Goal: Task Accomplishment & Management: Manage account settings

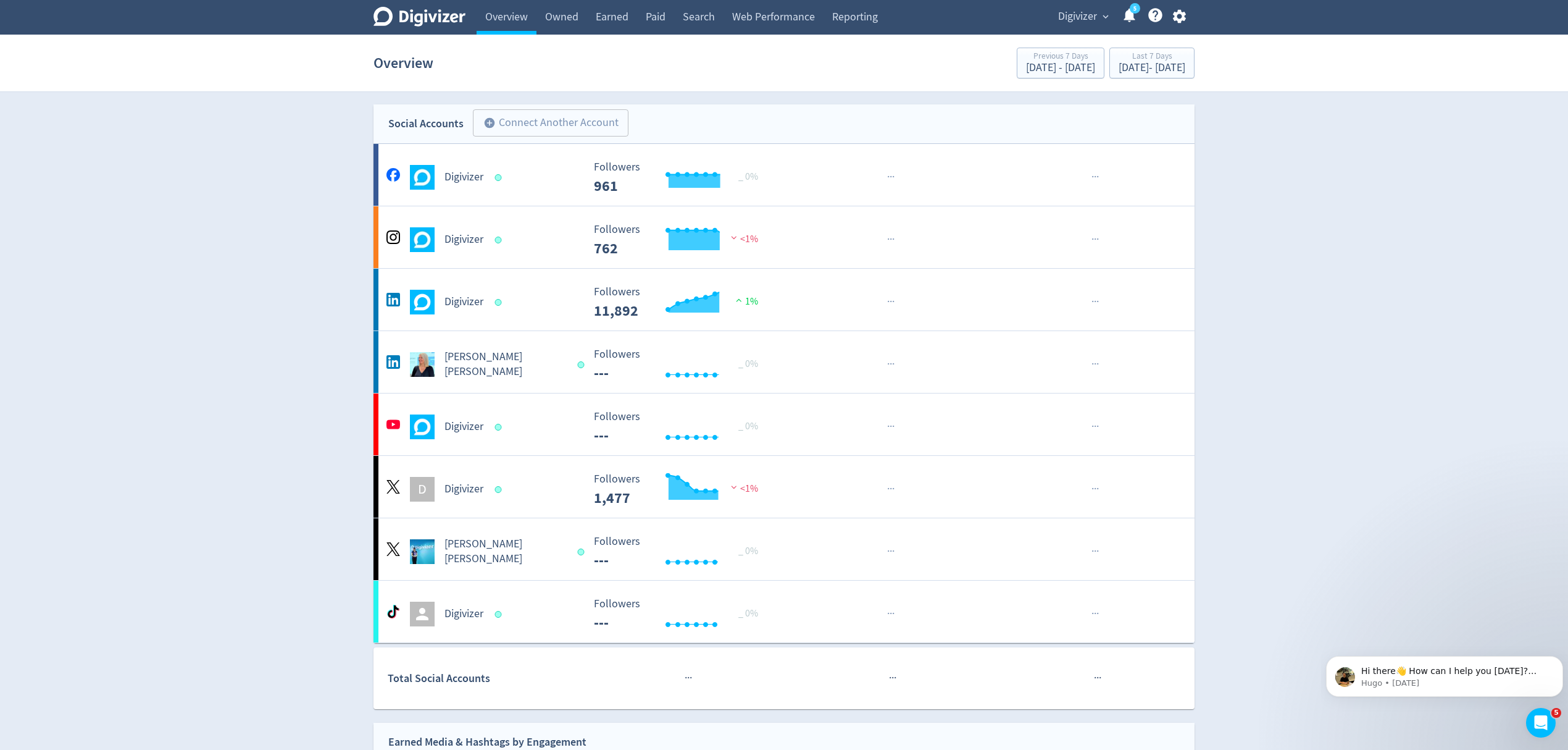
click at [1089, 17] on span "Digivizer" at bounding box center [1077, 17] width 39 height 20
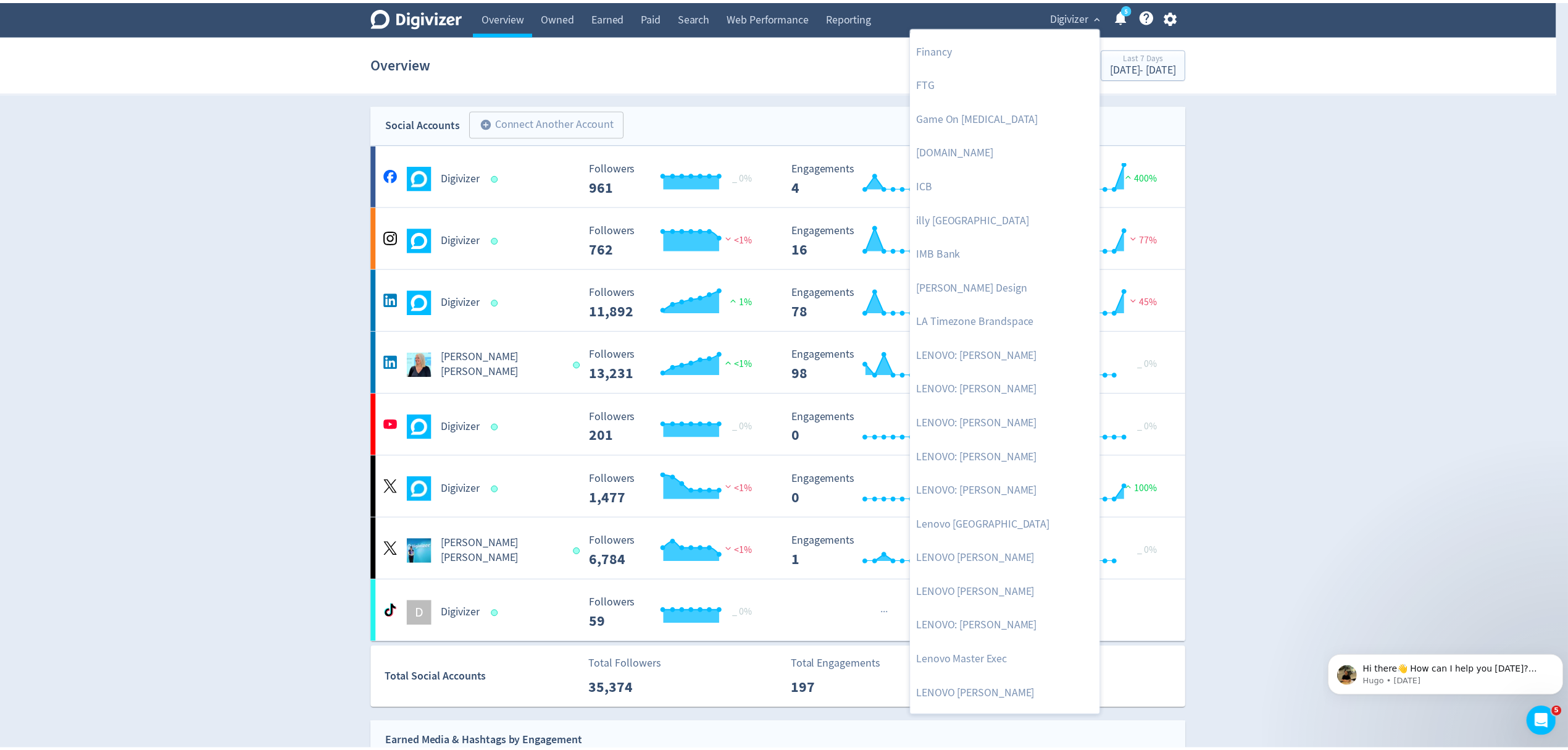
scroll to position [517, 0]
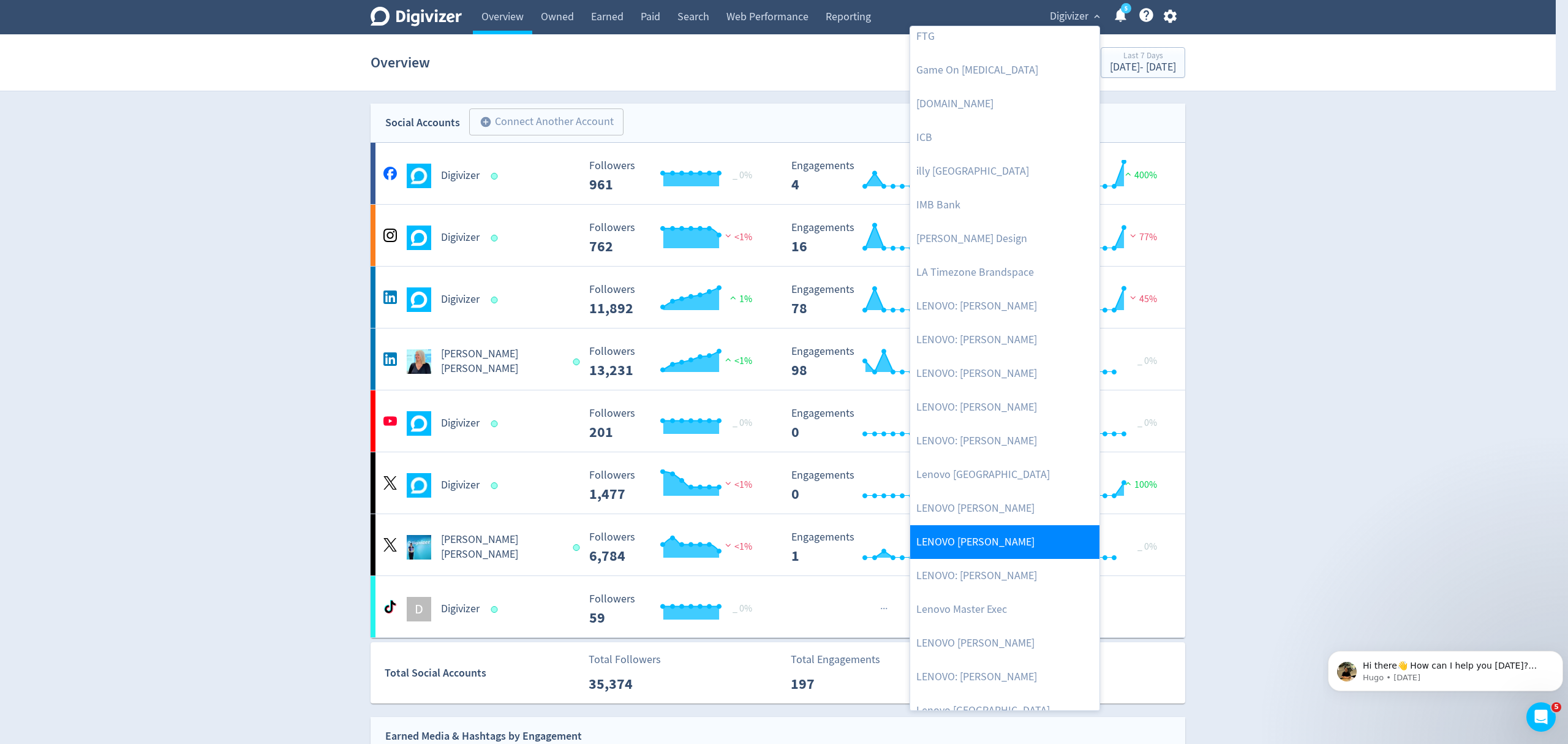
click at [975, 535] on link "LENOVO [PERSON_NAME]" at bounding box center [1005, 542] width 189 height 33
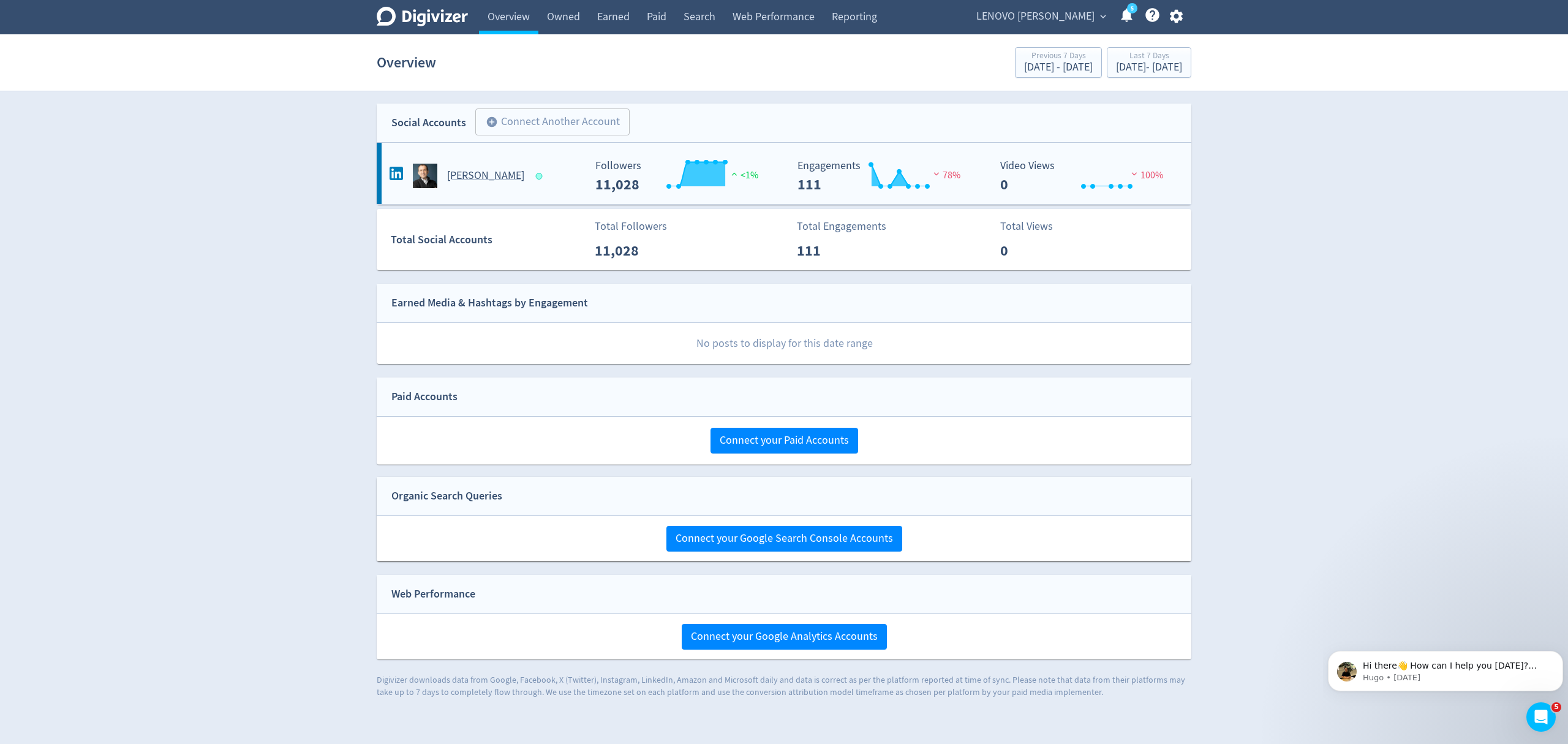
click at [527, 178] on div "[PERSON_NAME]" at bounding box center [486, 176] width 198 height 25
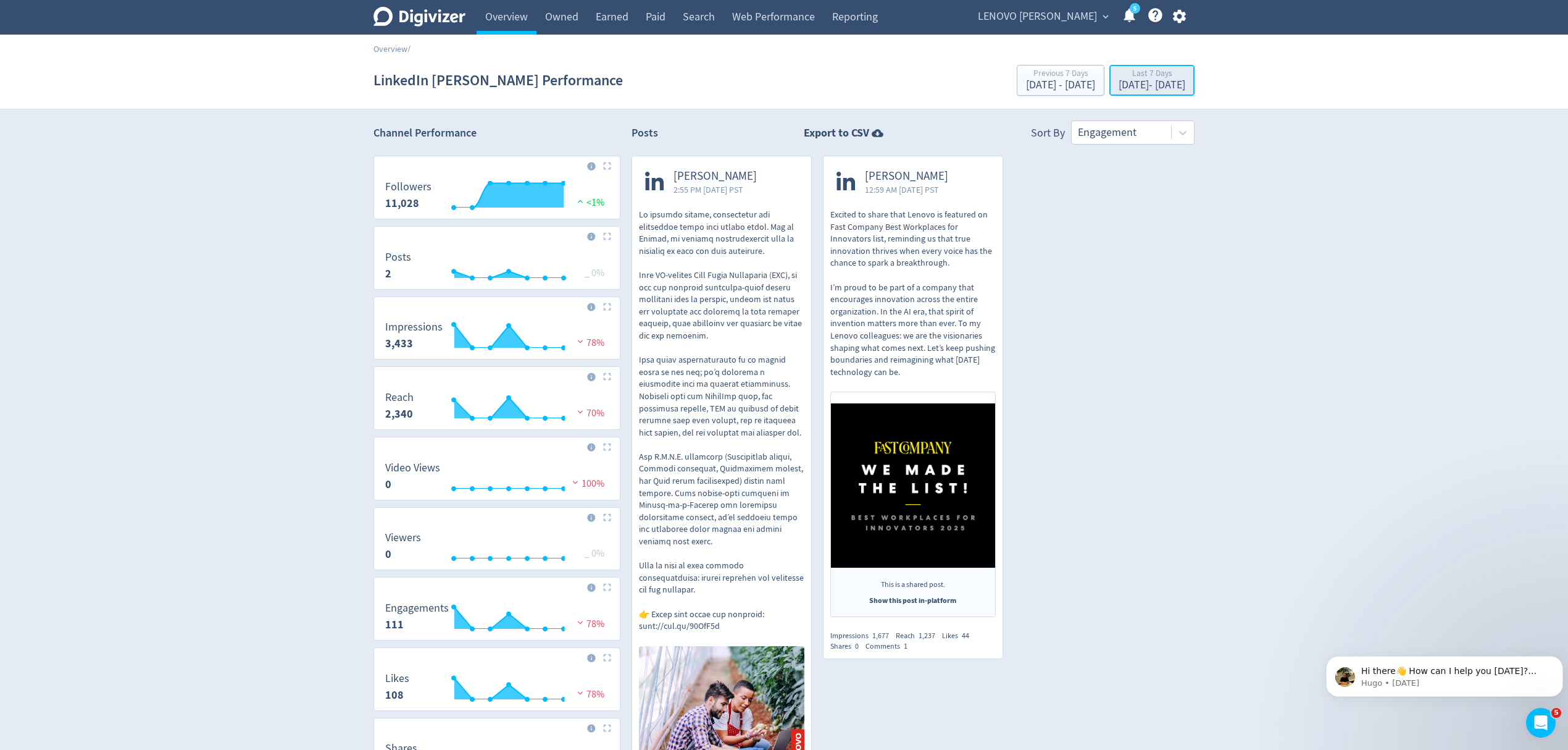
click at [1136, 87] on div "Oct 1, 2025 - Oct 7, 2025" at bounding box center [1152, 85] width 67 height 11
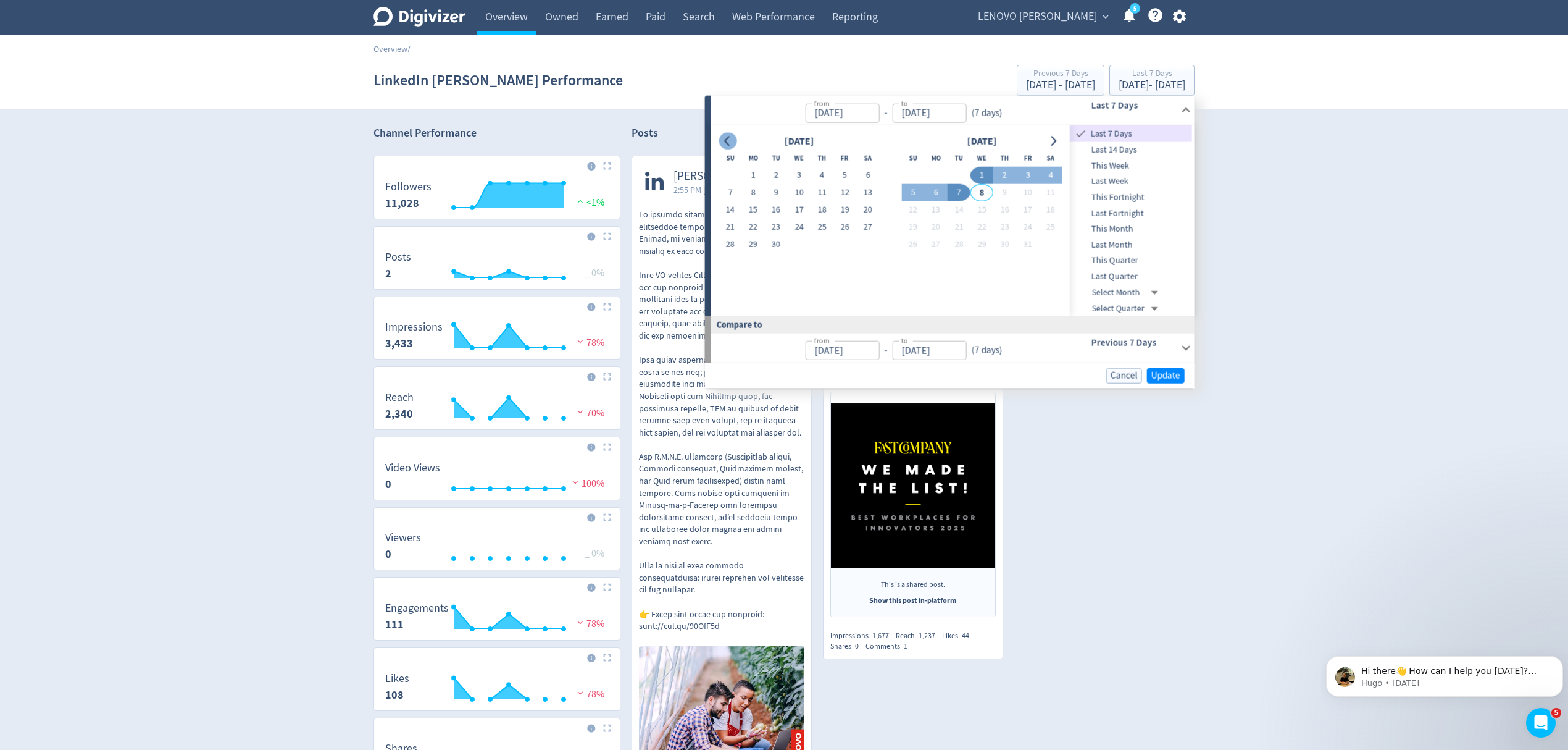
click at [728, 140] on icon "Go to previous month" at bounding box center [728, 140] width 10 height 10
click at [792, 198] on button "9" at bounding box center [799, 192] width 23 height 17
type input "[DATE]"
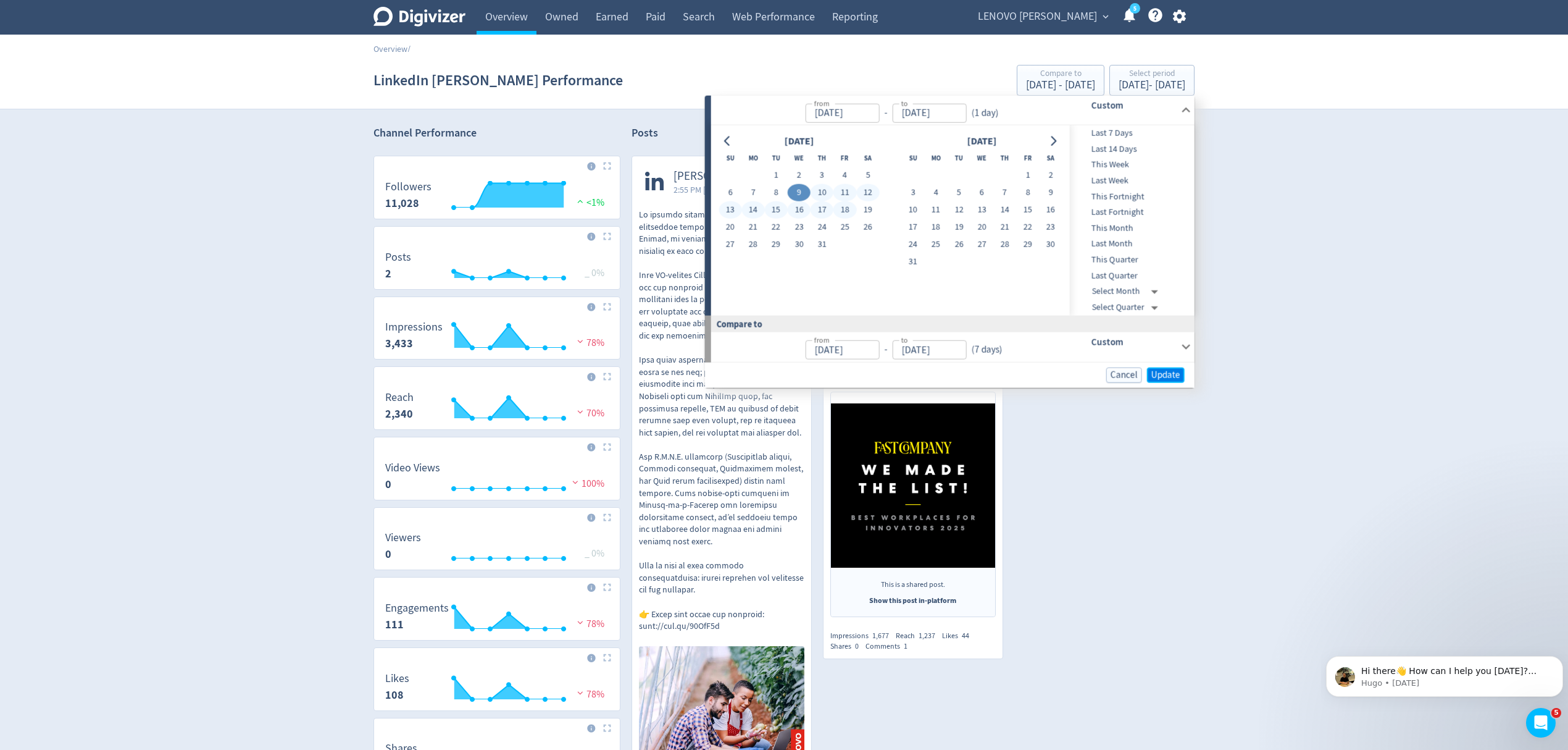
click at [1169, 373] on span "Update" at bounding box center [1166, 374] width 29 height 9
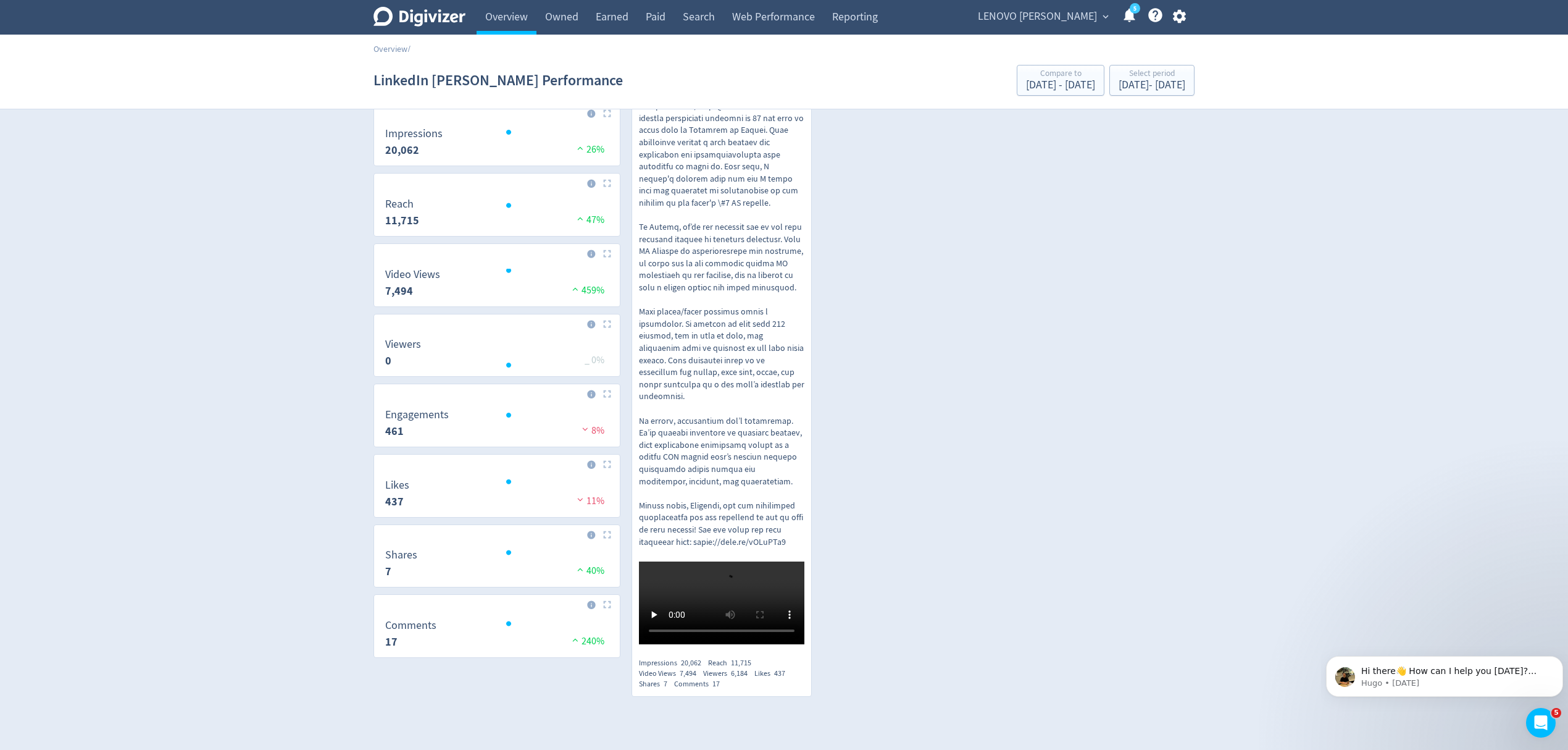
scroll to position [165, 0]
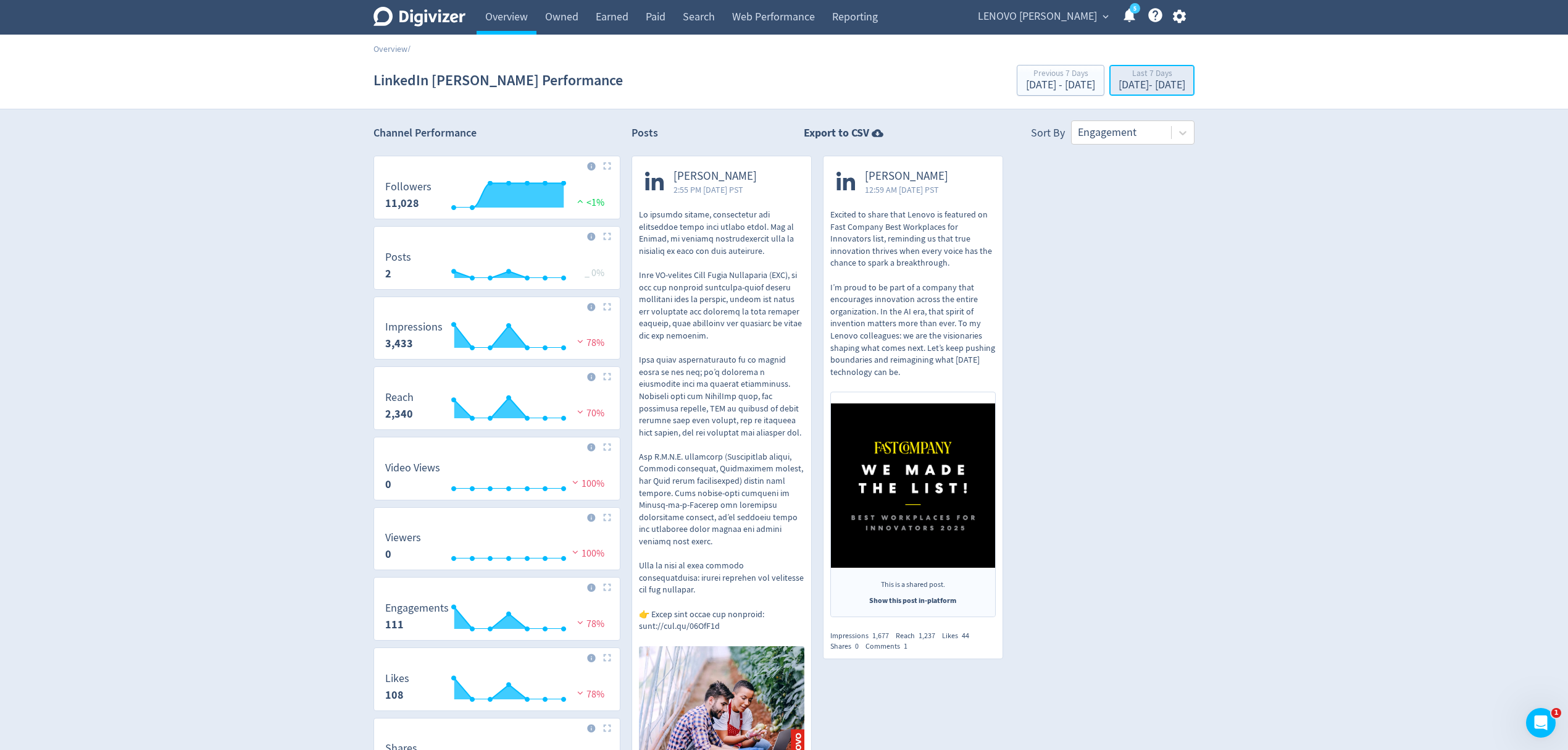
drag, startPoint x: 1112, startPoint y: 70, endPoint x: 1119, endPoint y: 69, distance: 7.1
click at [1119, 70] on div "Last 7 Days" at bounding box center [1152, 74] width 67 height 10
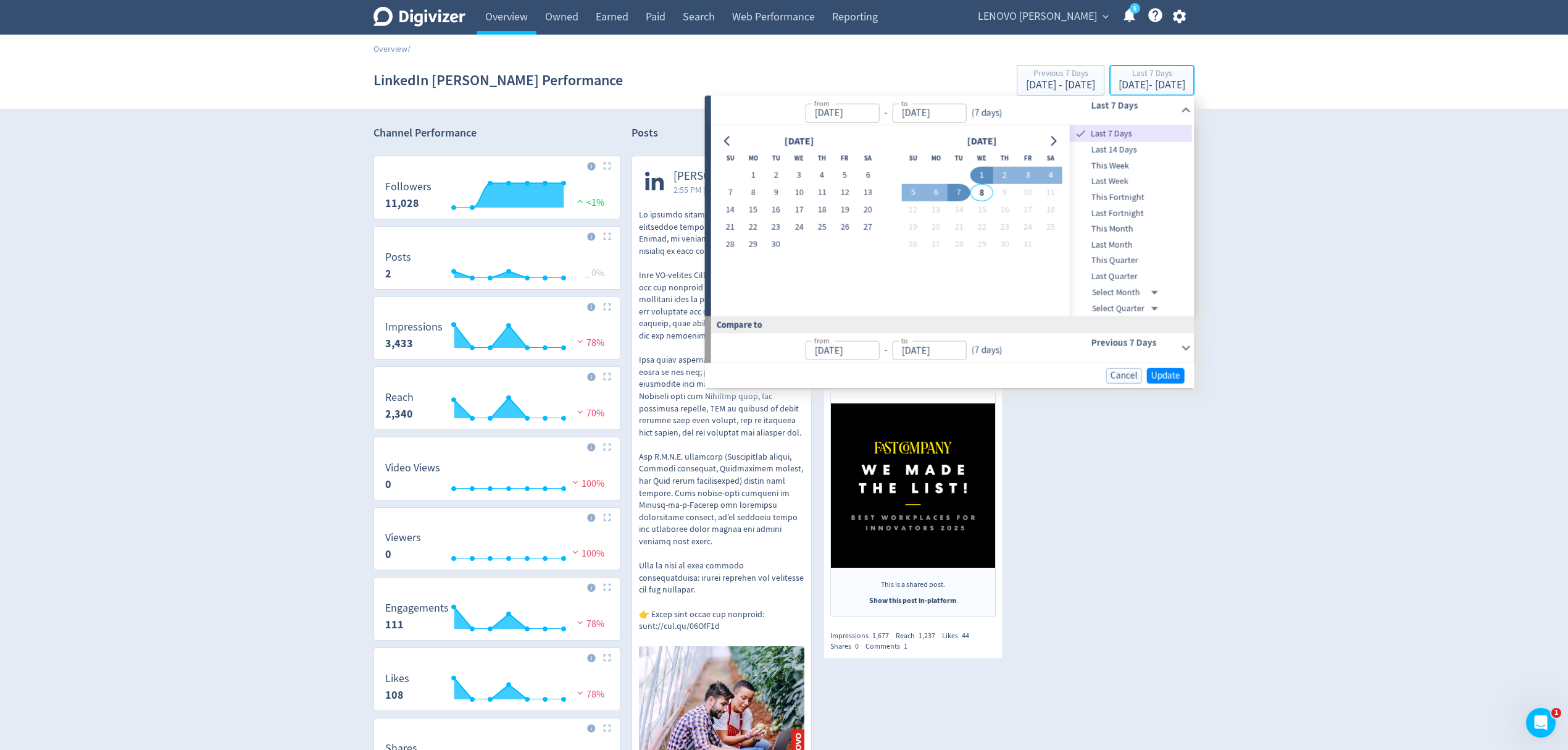
type input "[DATE]"
click at [731, 143] on icon "Go to previous month" at bounding box center [728, 140] width 10 height 10
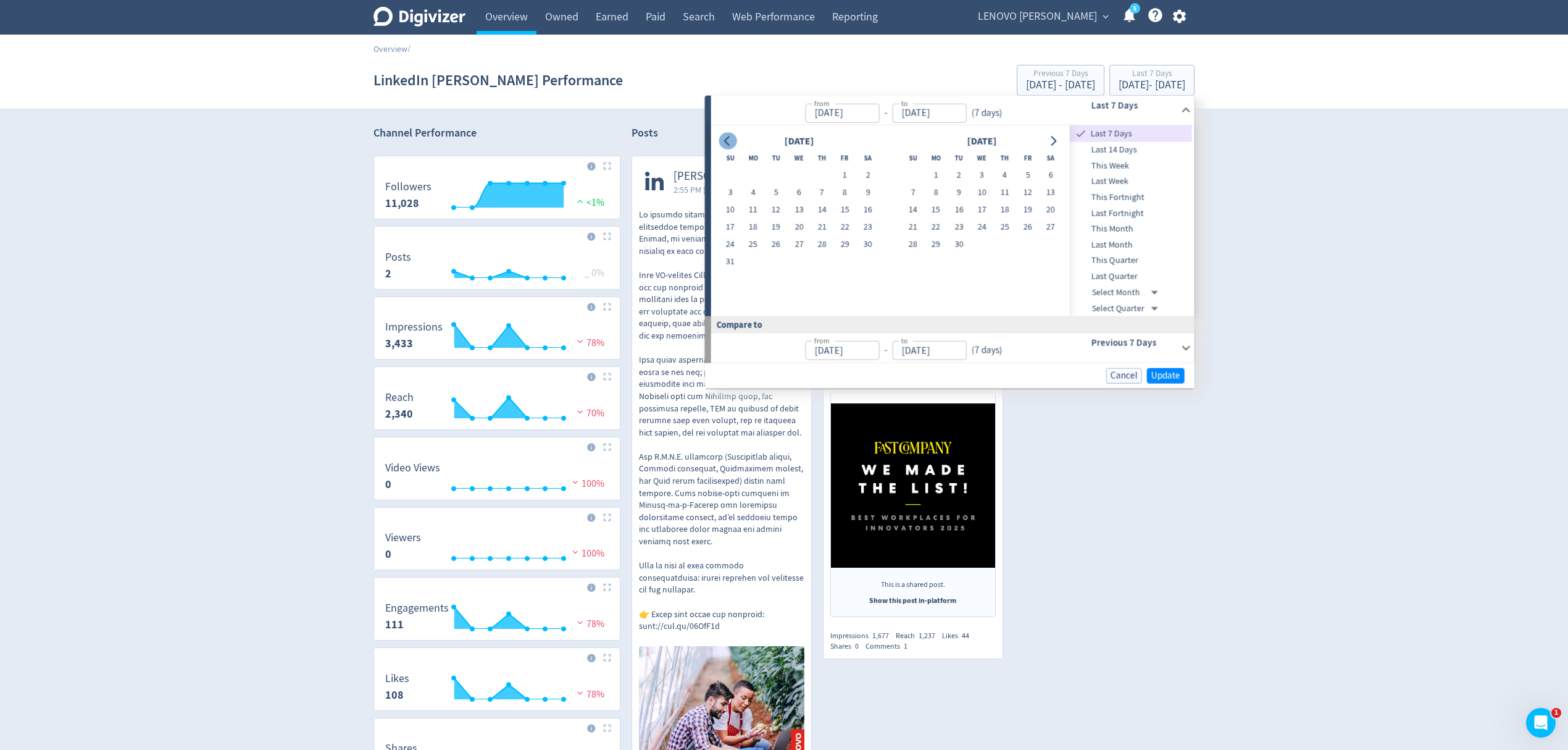
click at [731, 144] on icon "Go to previous month" at bounding box center [728, 140] width 10 height 10
click at [807, 191] on button "9" at bounding box center [799, 192] width 23 height 17
type input "[DATE]"
click at [1164, 375] on span "Update" at bounding box center [1166, 374] width 29 height 9
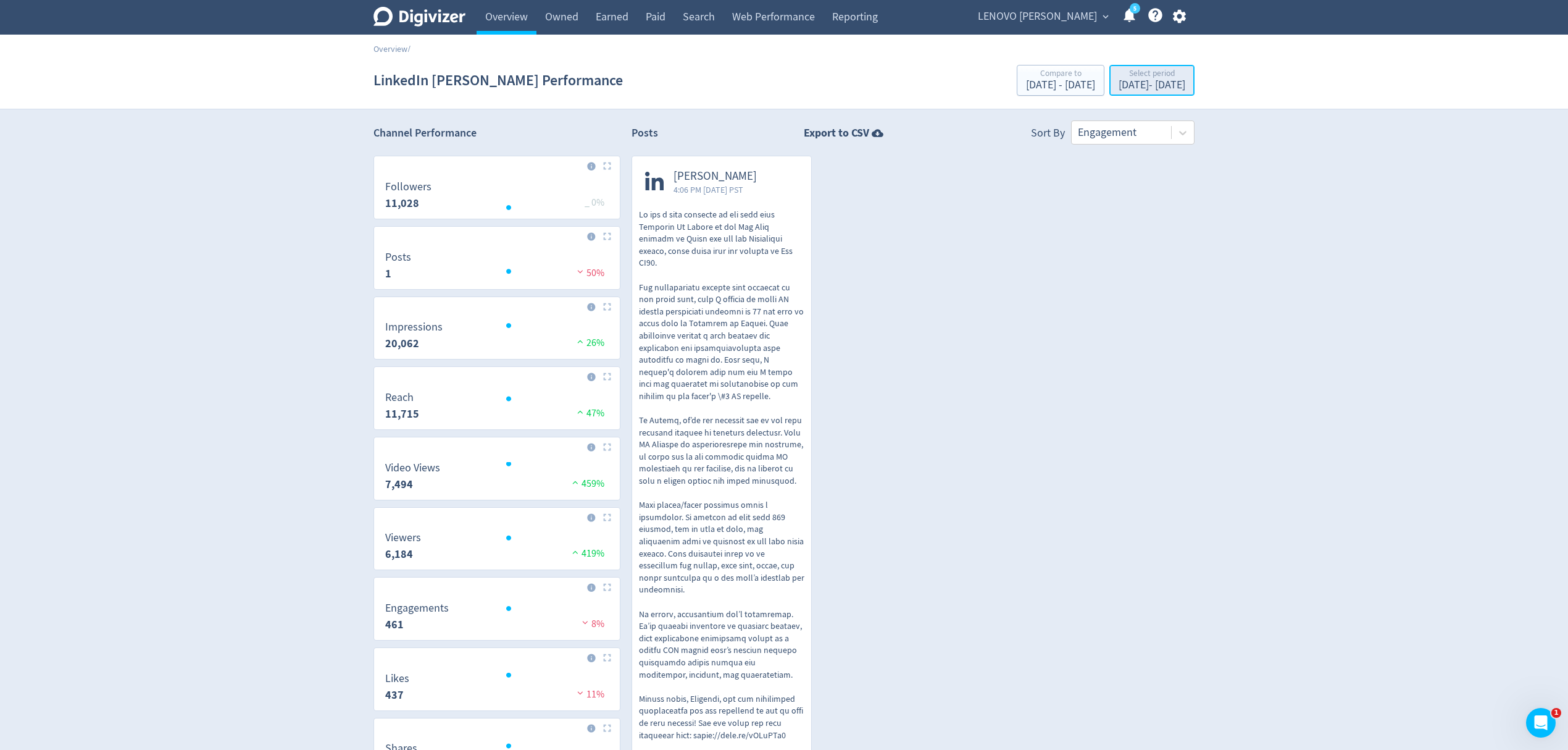
click at [1139, 85] on div "[DATE] - [DATE]" at bounding box center [1152, 85] width 67 height 11
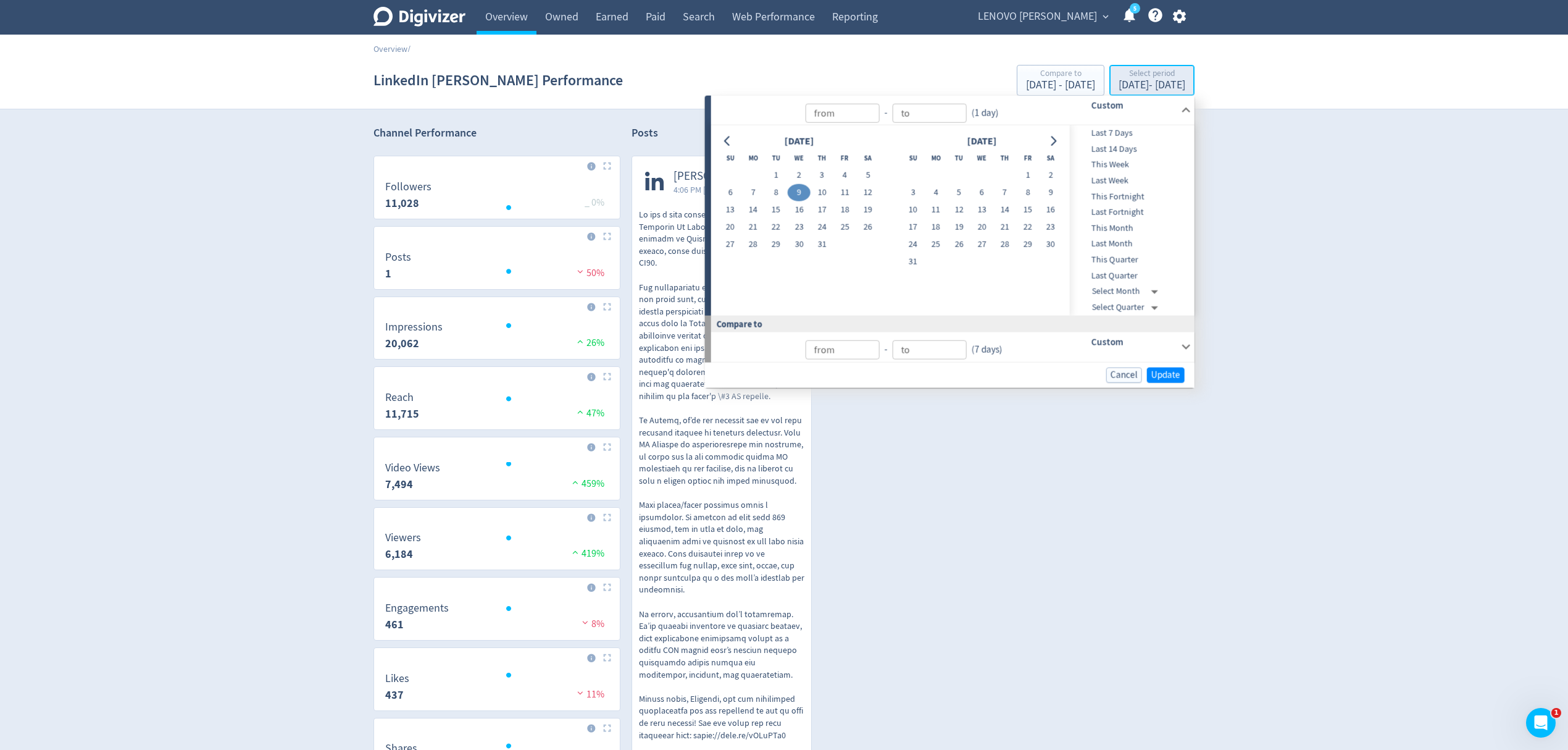
type input "[DATE]"
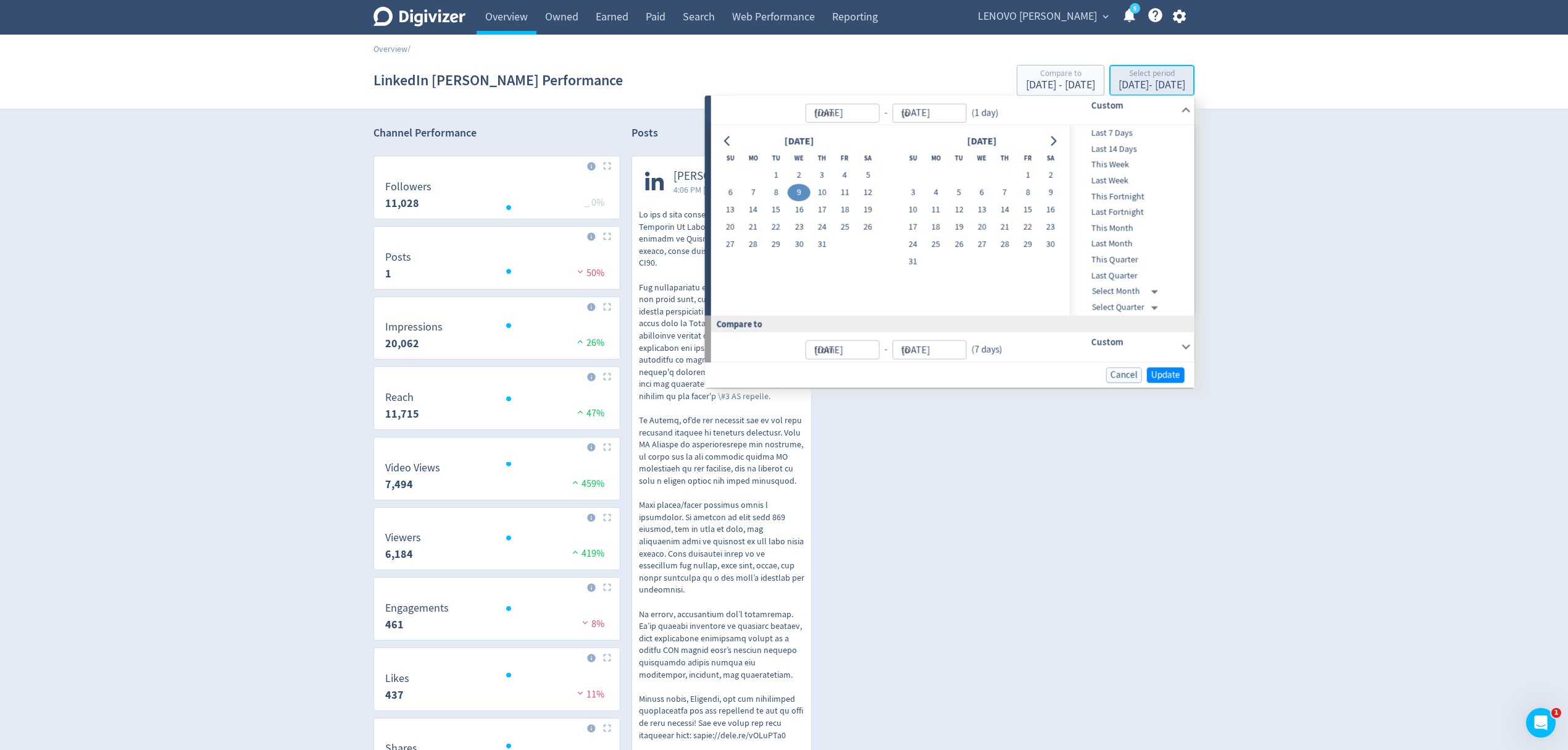
type input "[DATE]"
click at [955, 171] on button "1" at bounding box center [959, 175] width 23 height 17
type input "[DATE]"
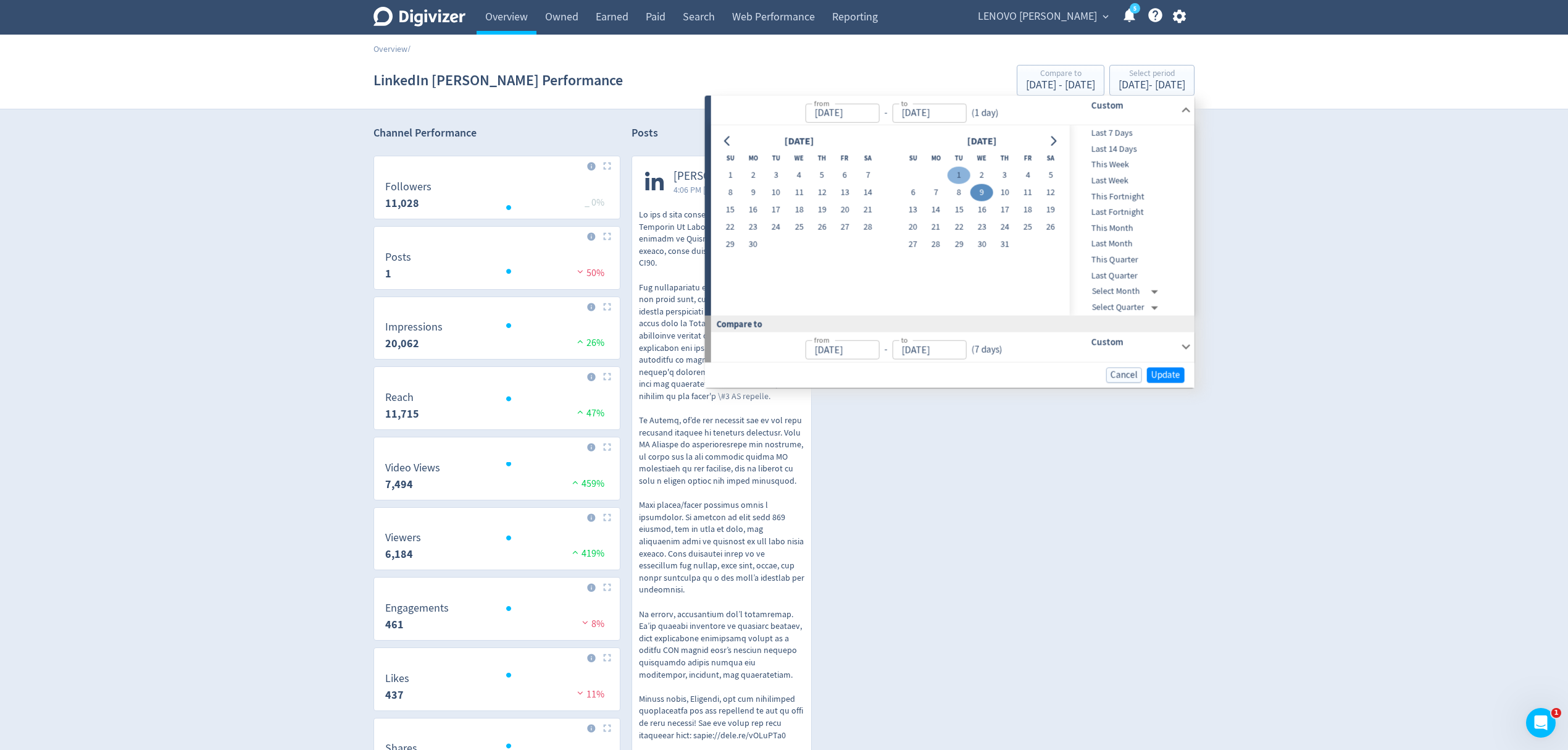
type input "[DATE]"
click at [1149, 374] on button "Update" at bounding box center [1166, 375] width 38 height 15
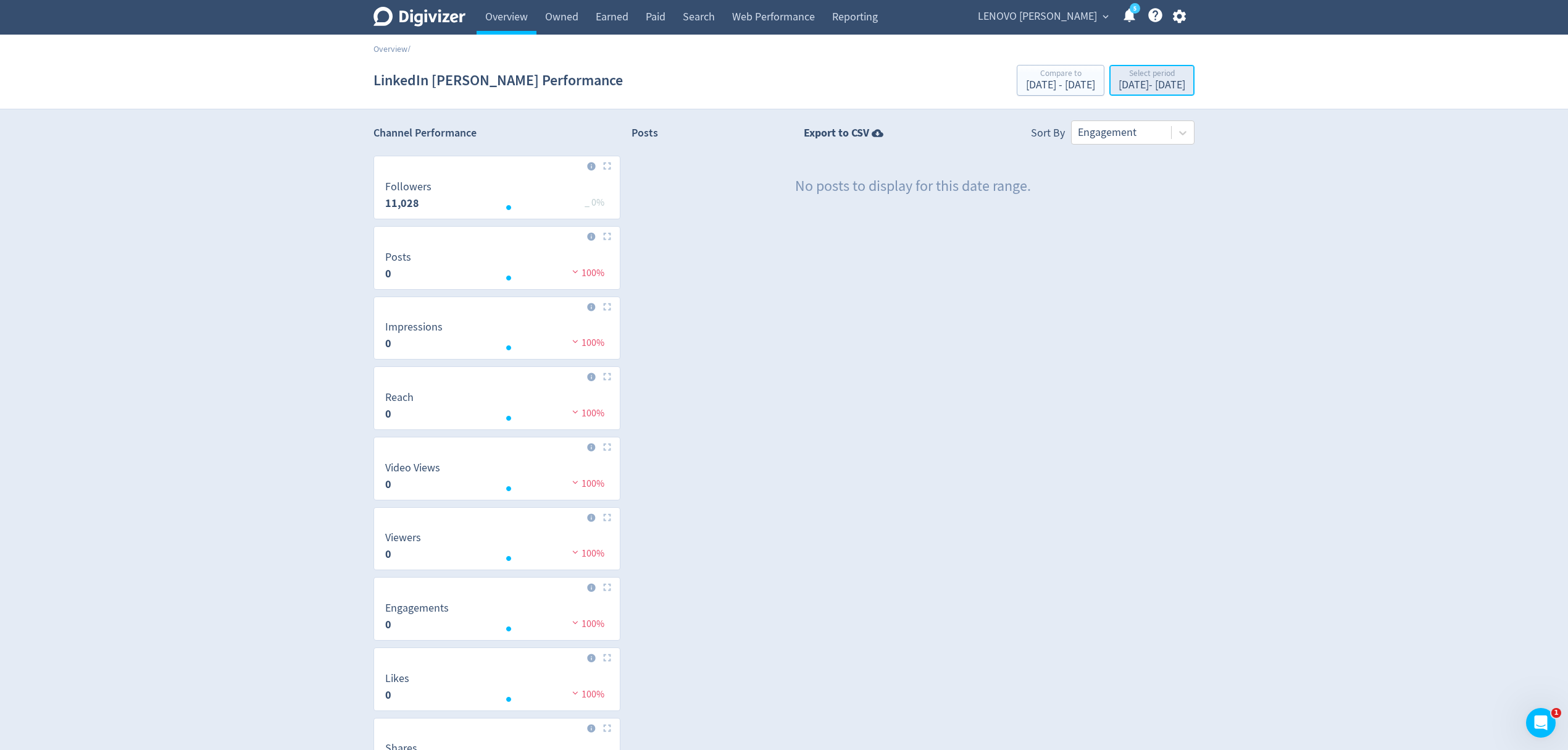
click at [1119, 89] on div "[DATE] - [DATE]" at bounding box center [1152, 85] width 67 height 11
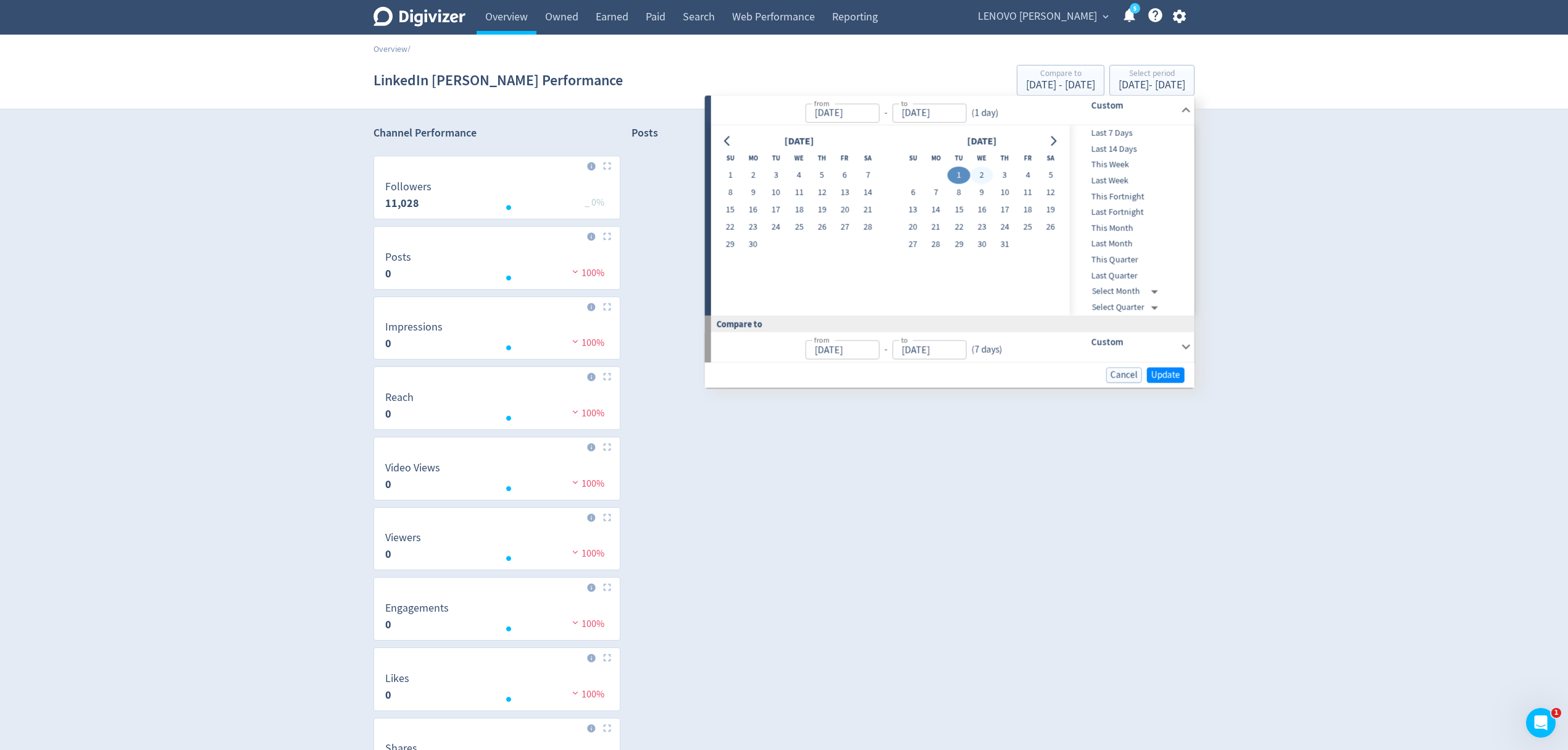
click at [983, 169] on button "2" at bounding box center [982, 175] width 23 height 17
type input "[DATE]"
click at [961, 169] on button "1" at bounding box center [959, 175] width 23 height 17
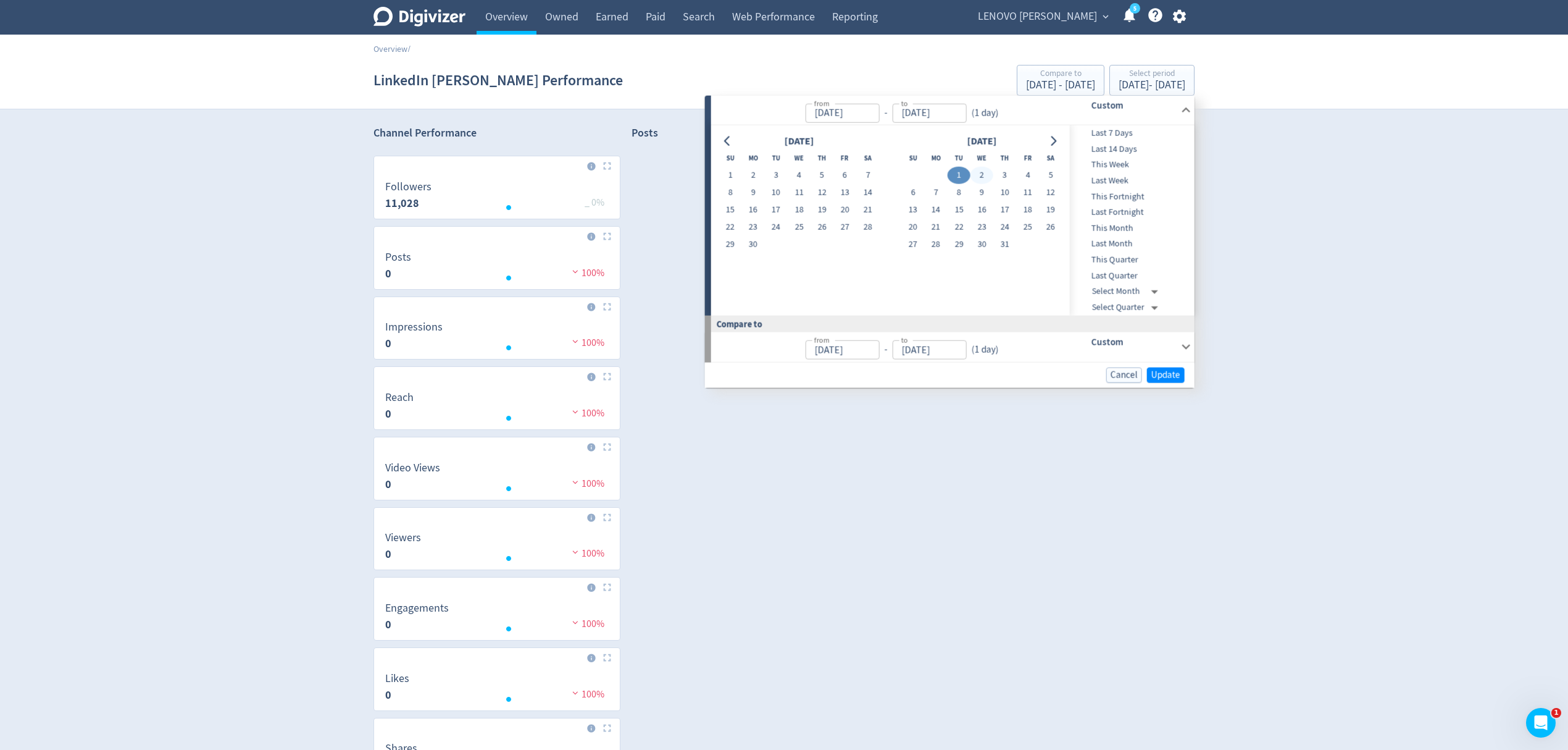
click at [982, 176] on button "2" at bounding box center [982, 175] width 23 height 17
type input "[DATE]"
click at [982, 176] on button "2" at bounding box center [982, 175] width 23 height 17
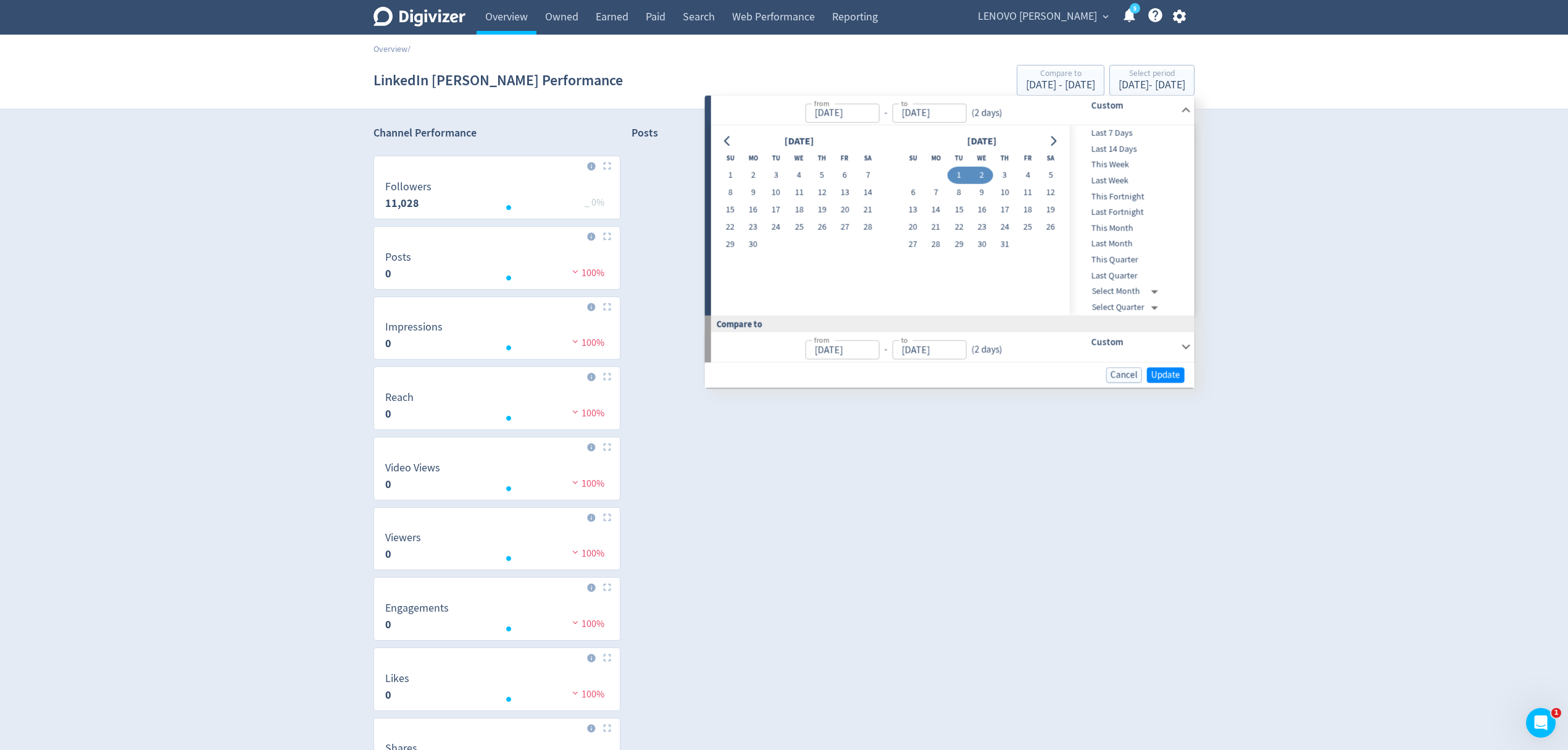
type input "[DATE]"
click at [1176, 375] on span "Update" at bounding box center [1166, 374] width 29 height 9
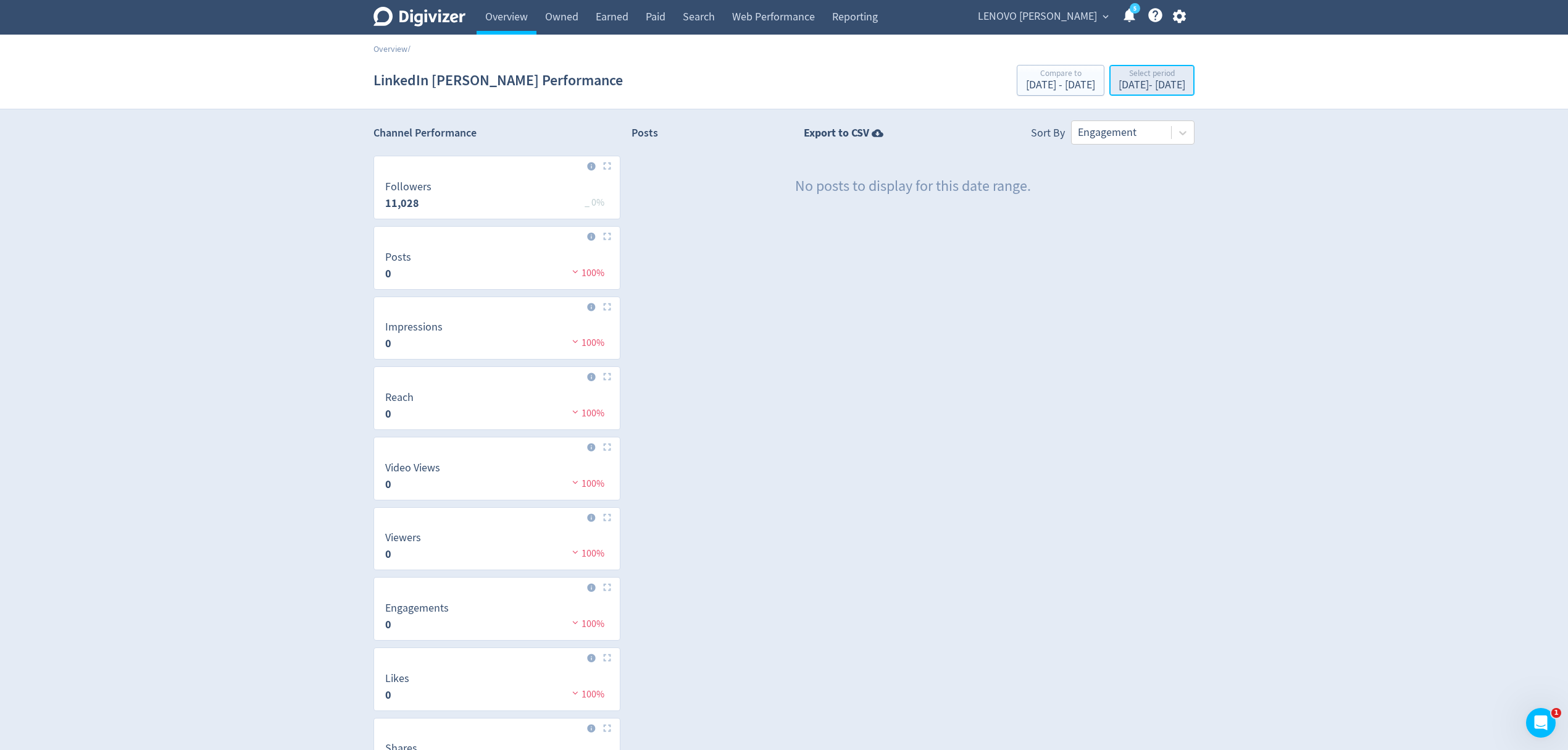
click at [1119, 87] on div "[DATE] - [DATE]" at bounding box center [1152, 85] width 67 height 11
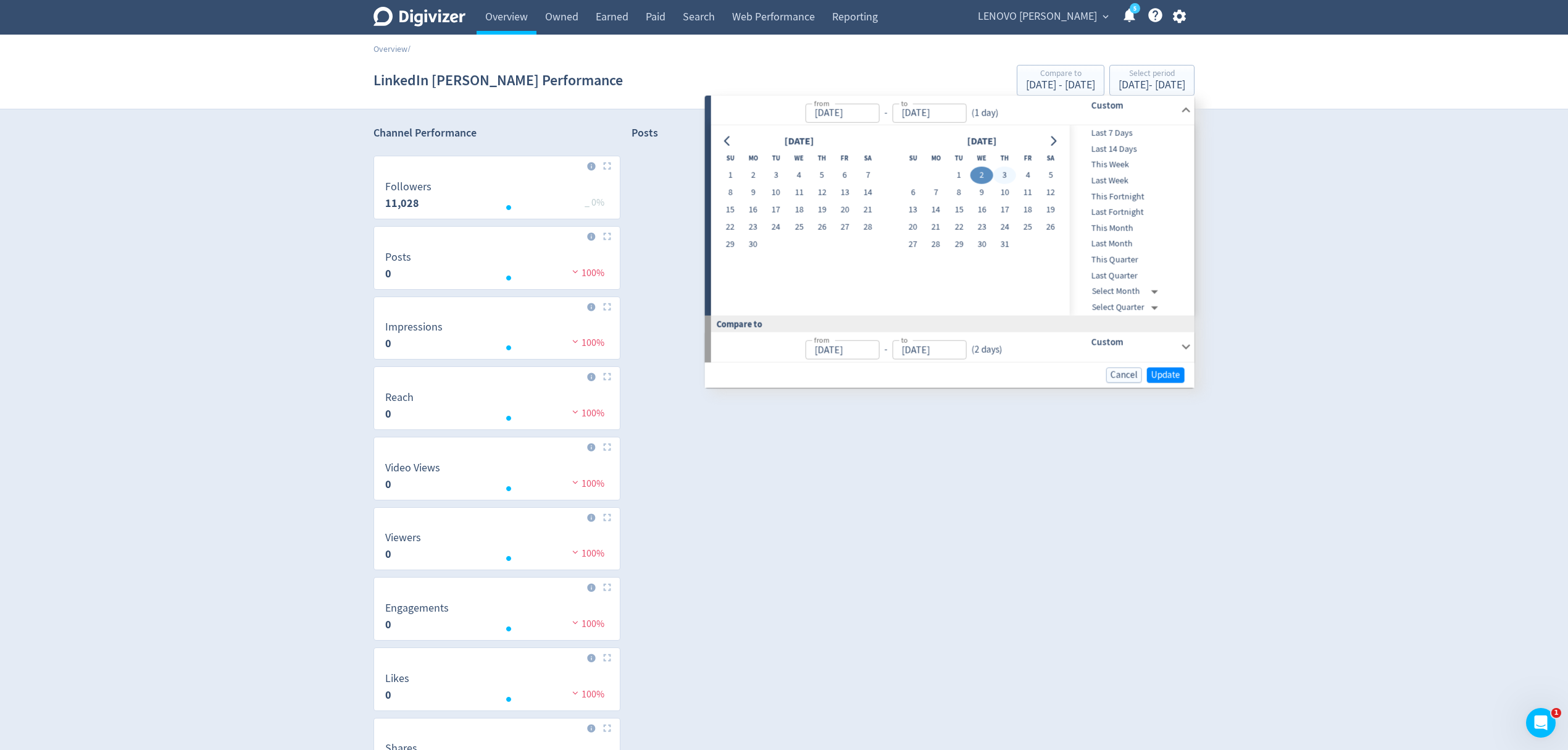
click at [1006, 174] on button "3" at bounding box center [1004, 175] width 23 height 17
type input "[DATE]"
click at [1006, 174] on button "3" at bounding box center [1004, 175] width 23 height 17
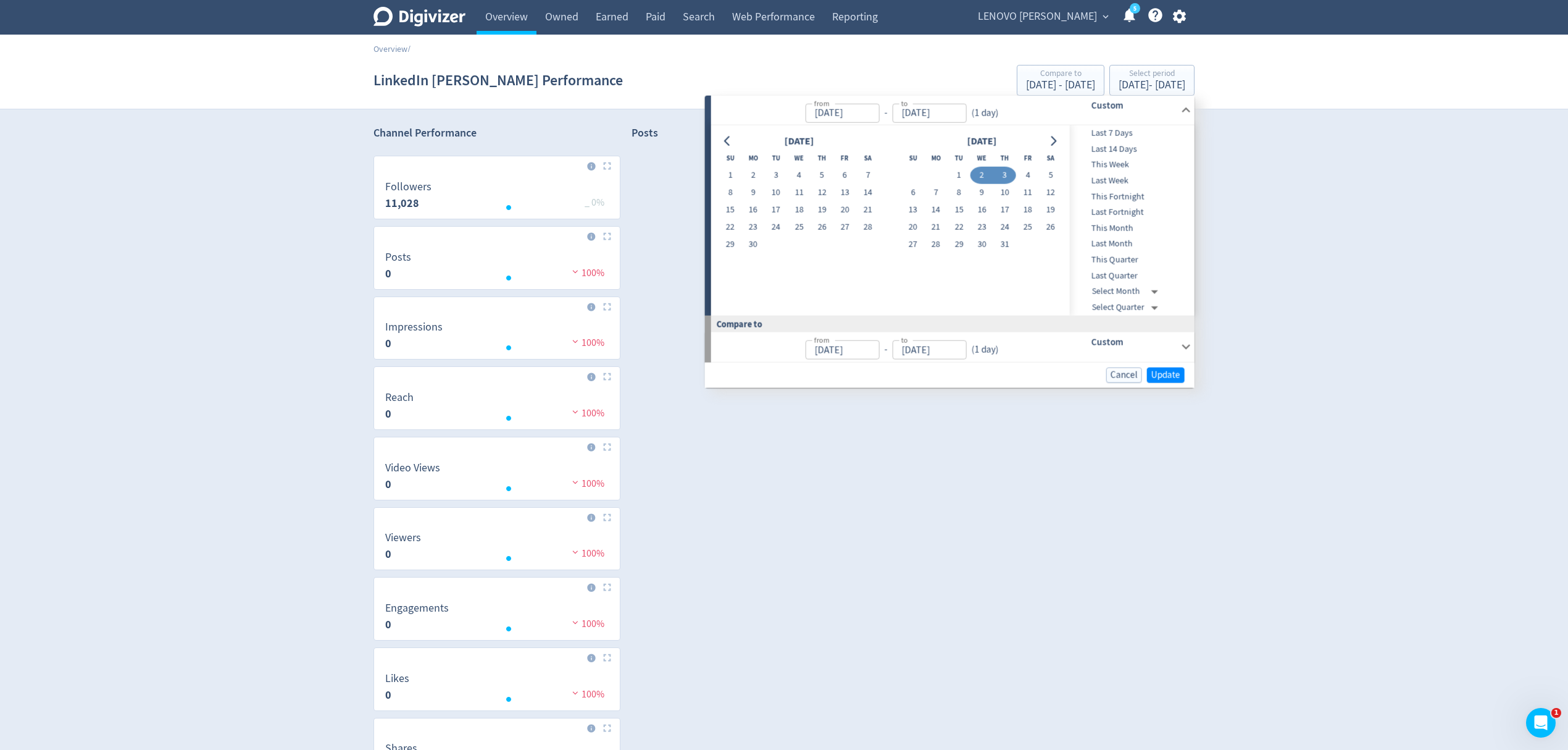
type input "[DATE]"
click at [1166, 375] on span "Update" at bounding box center [1166, 374] width 29 height 9
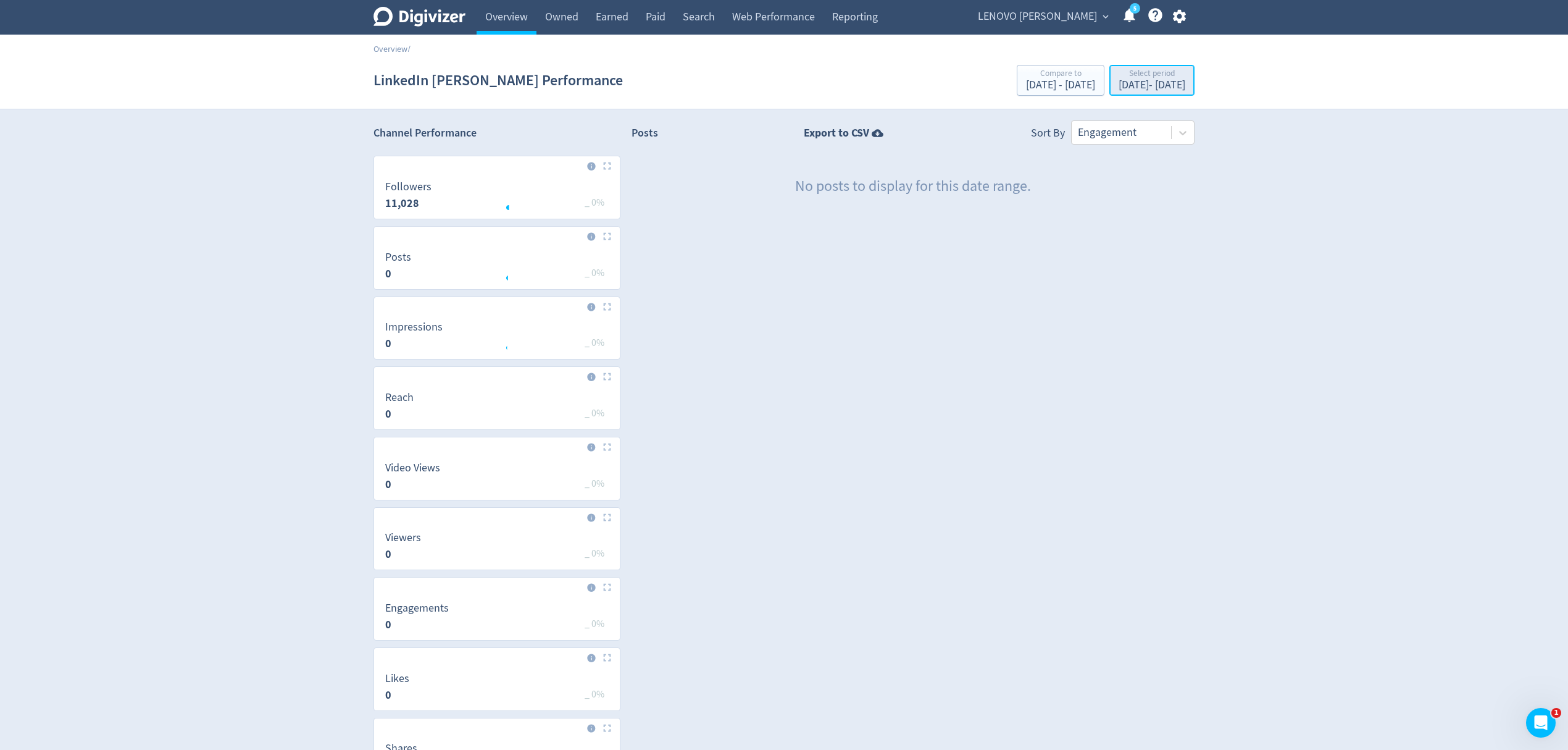
click at [1123, 94] on button "Select period [DATE] - [DATE]" at bounding box center [1152, 80] width 85 height 31
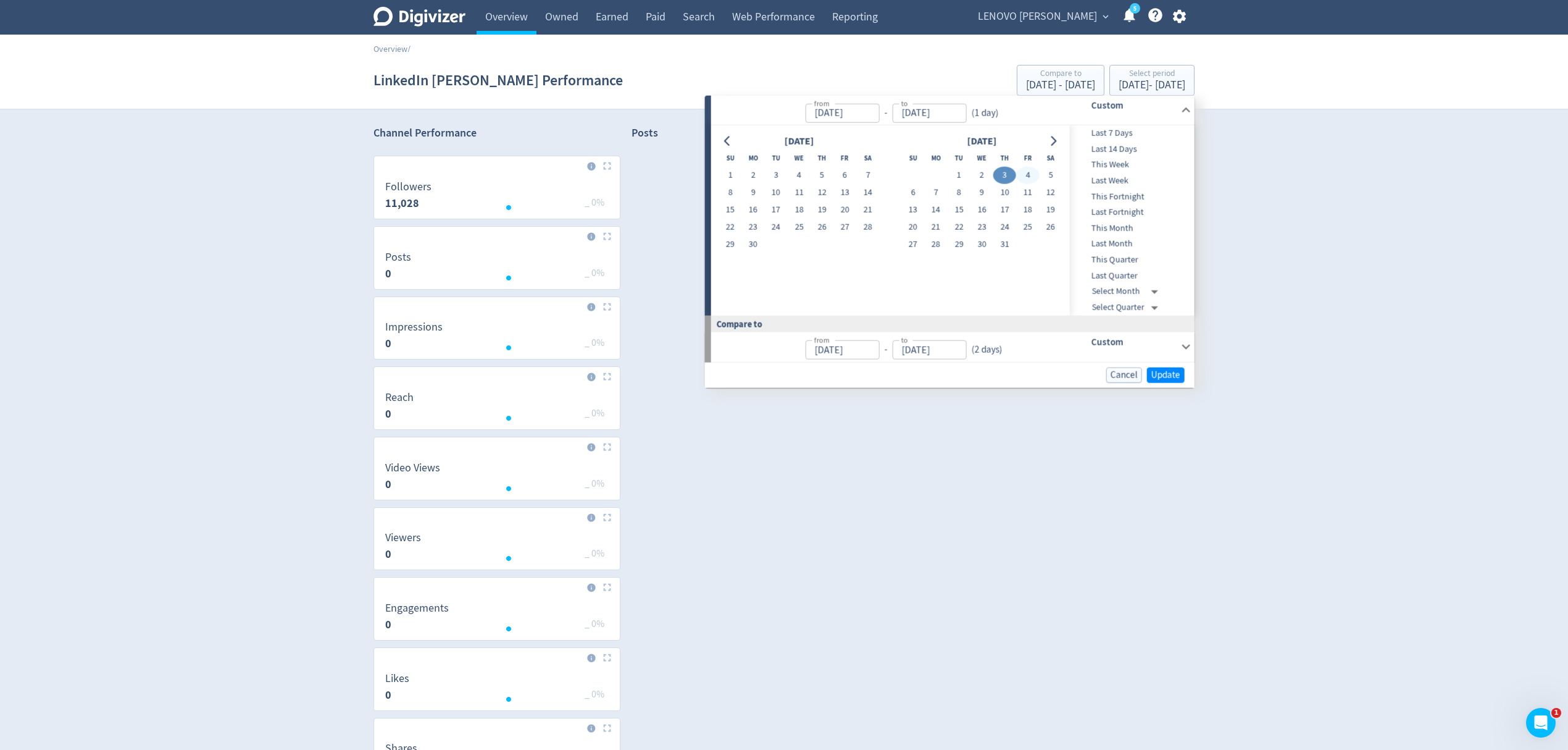
click at [1028, 169] on button "4" at bounding box center [1027, 175] width 23 height 17
type input "[DATE]"
click at [1028, 169] on button "4" at bounding box center [1027, 175] width 23 height 17
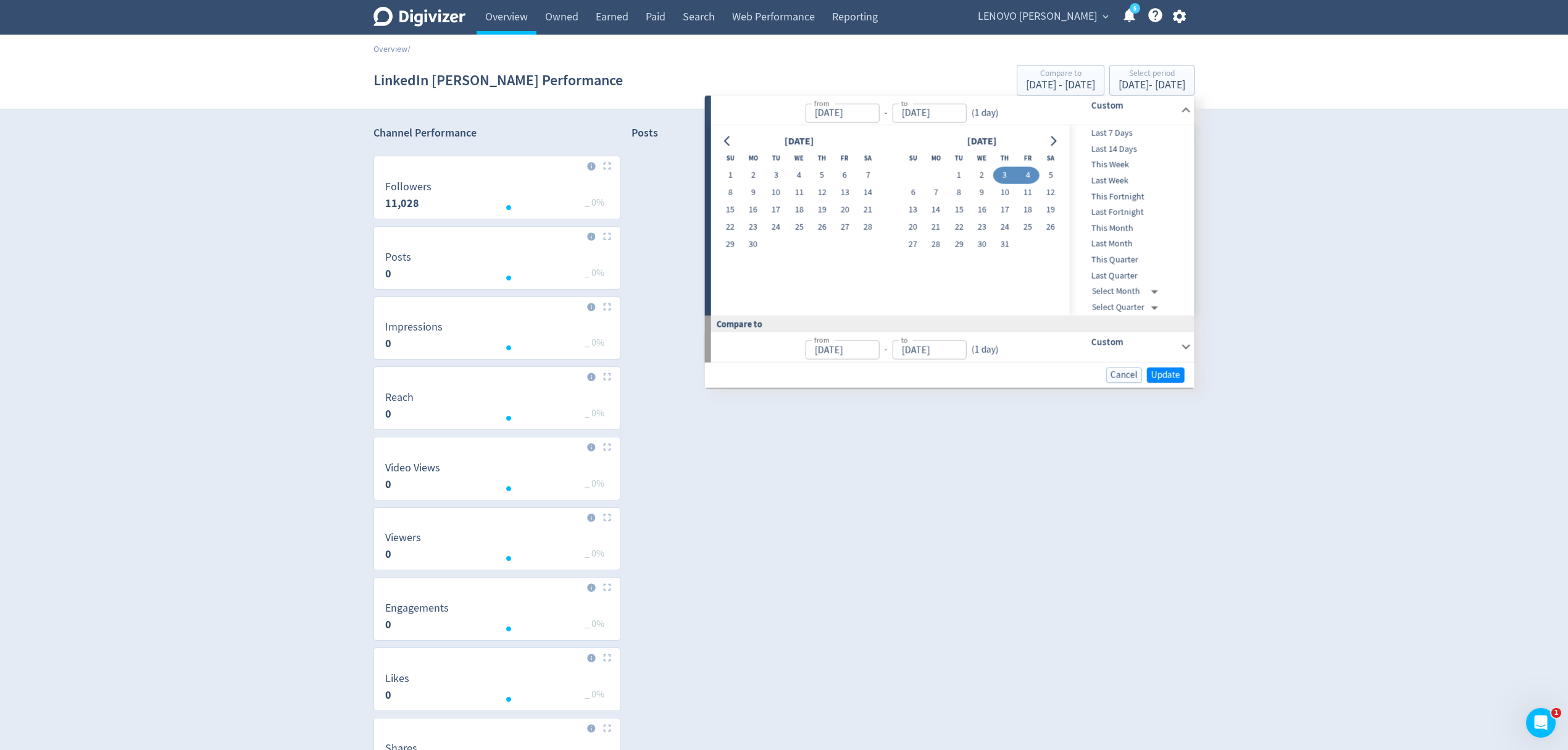
type input "[DATE]"
click at [1172, 375] on span "Update" at bounding box center [1166, 374] width 29 height 9
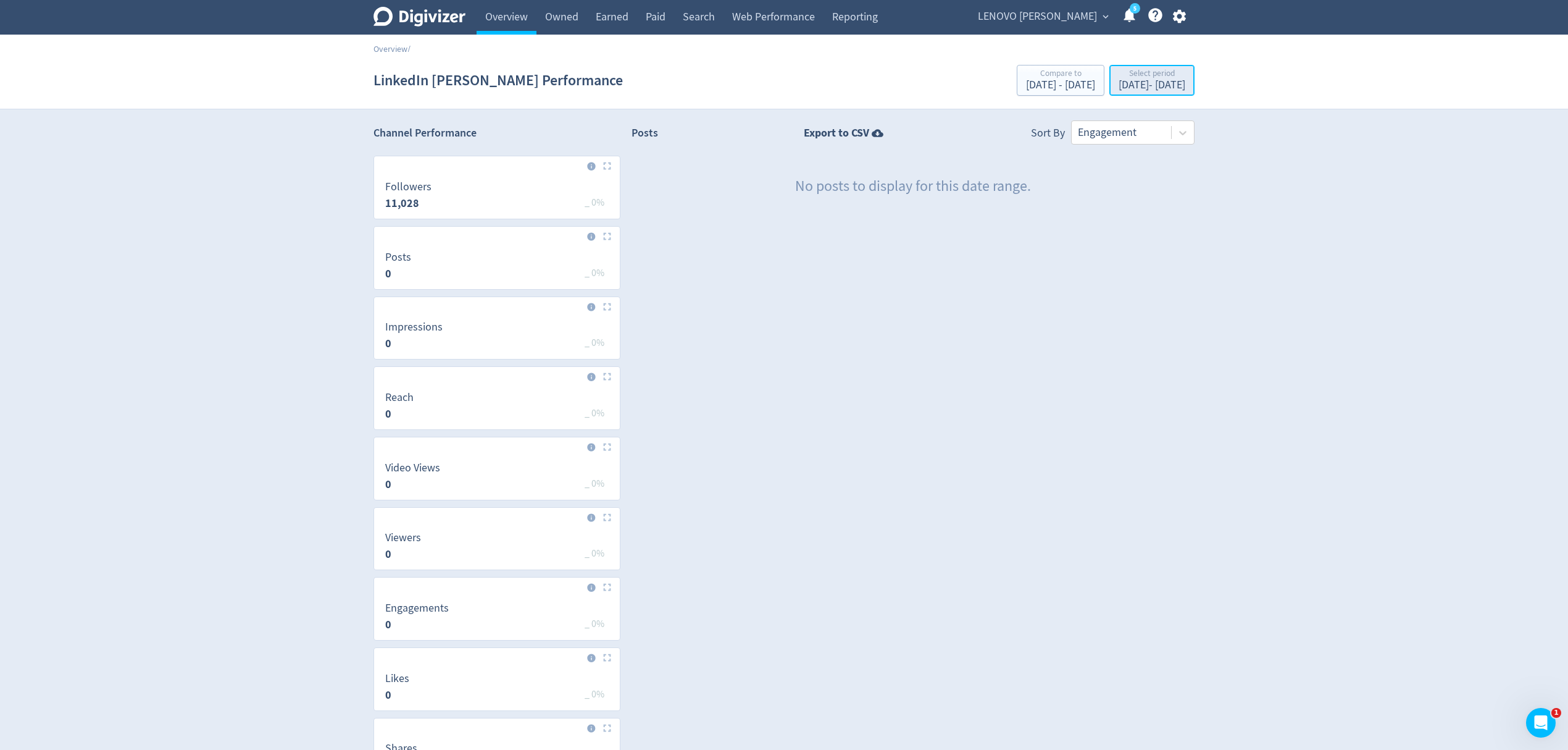
click at [1127, 76] on div "Select period" at bounding box center [1152, 74] width 67 height 10
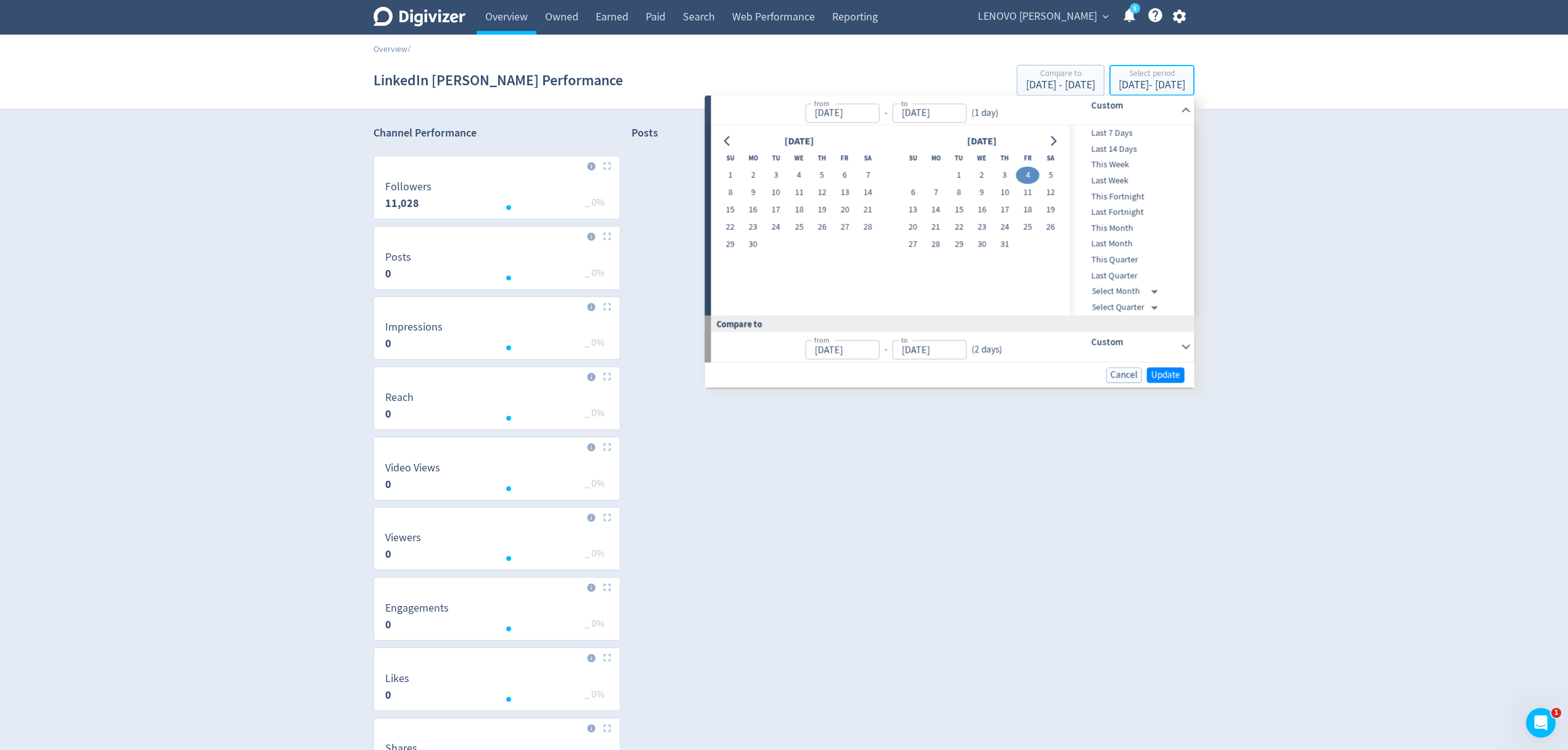
type input "[DATE]"
click at [1052, 174] on button "5" at bounding box center [1050, 175] width 23 height 17
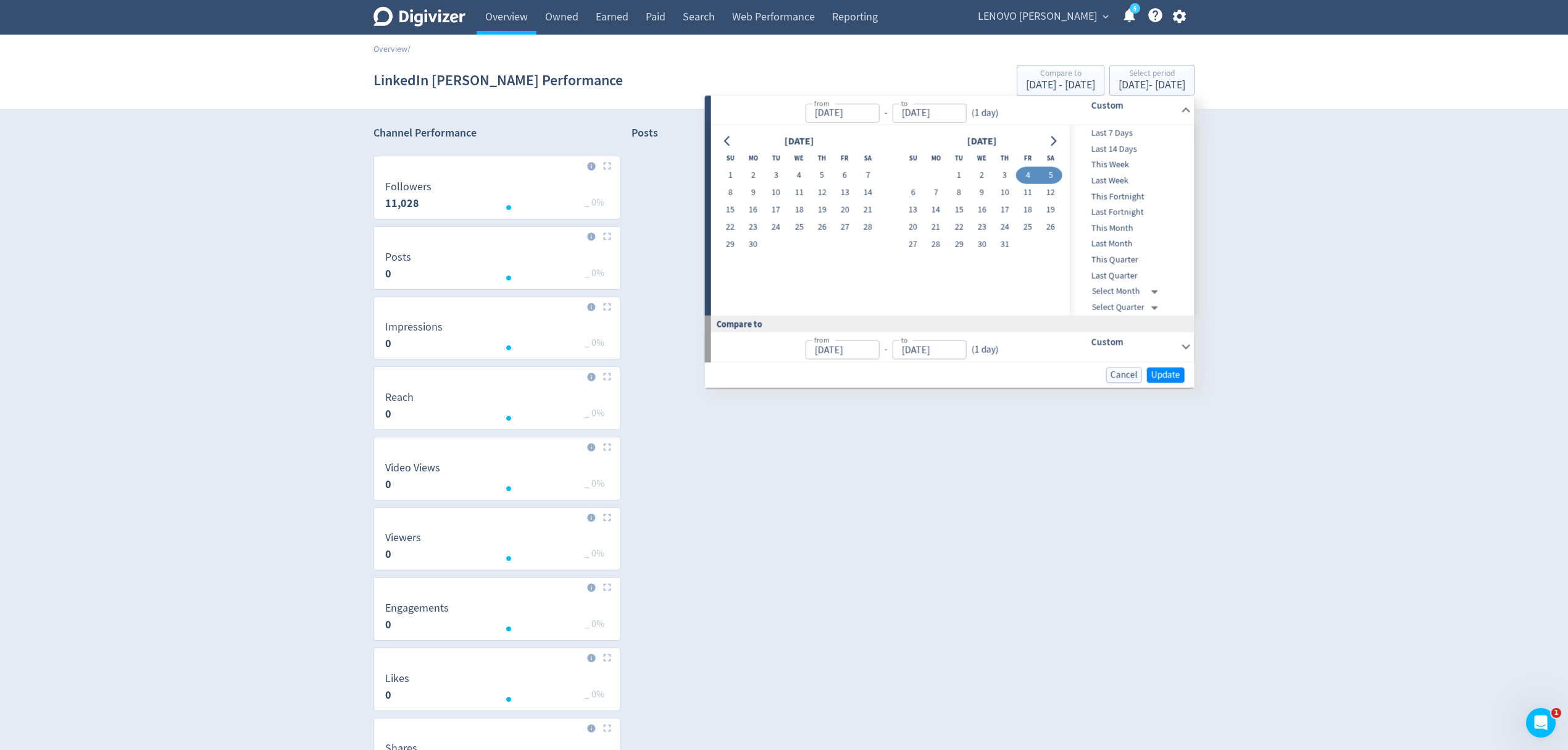
type input "[DATE]"
click at [1052, 174] on button "5" at bounding box center [1050, 175] width 23 height 17
type input "[DATE]"
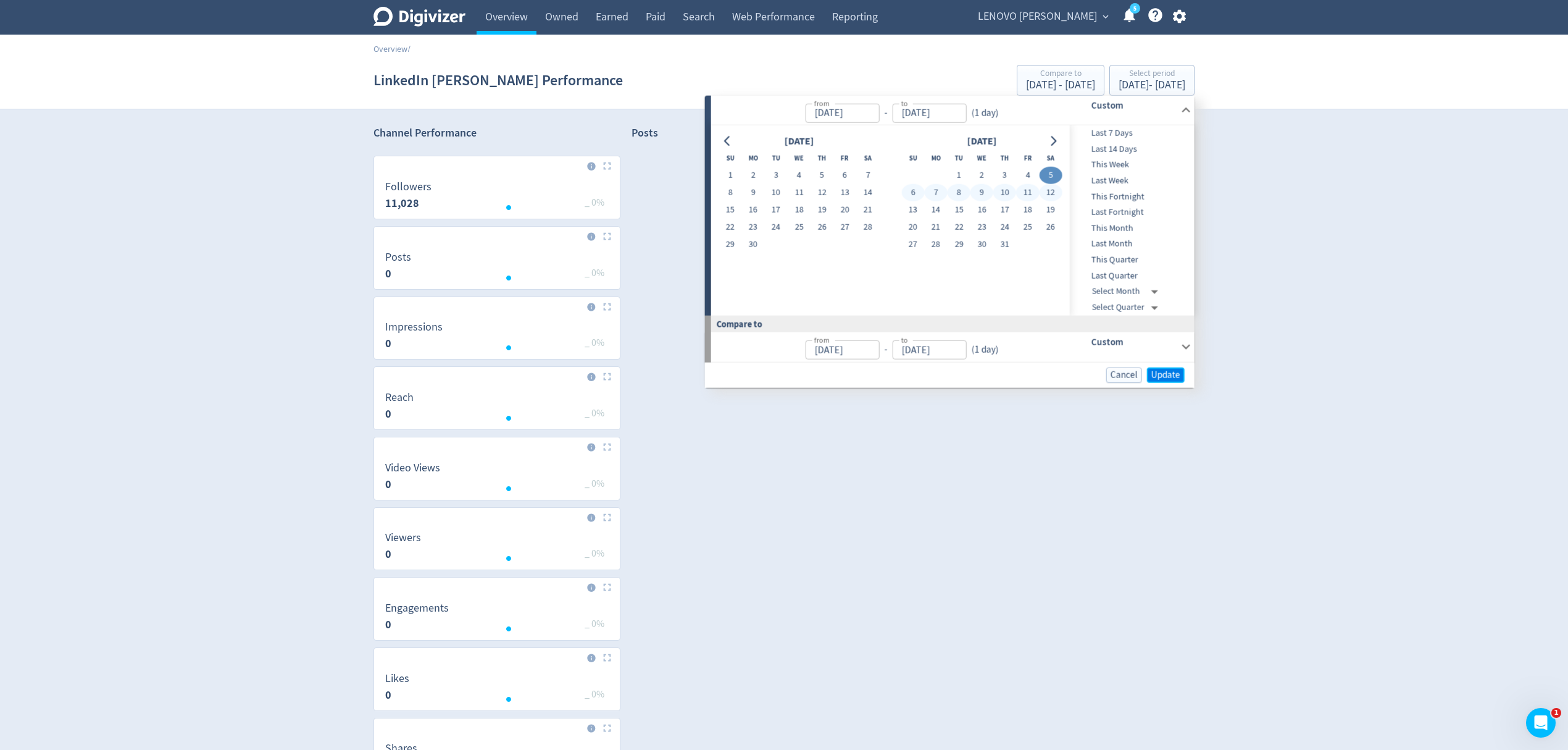
click at [1162, 372] on span "Update" at bounding box center [1166, 374] width 29 height 9
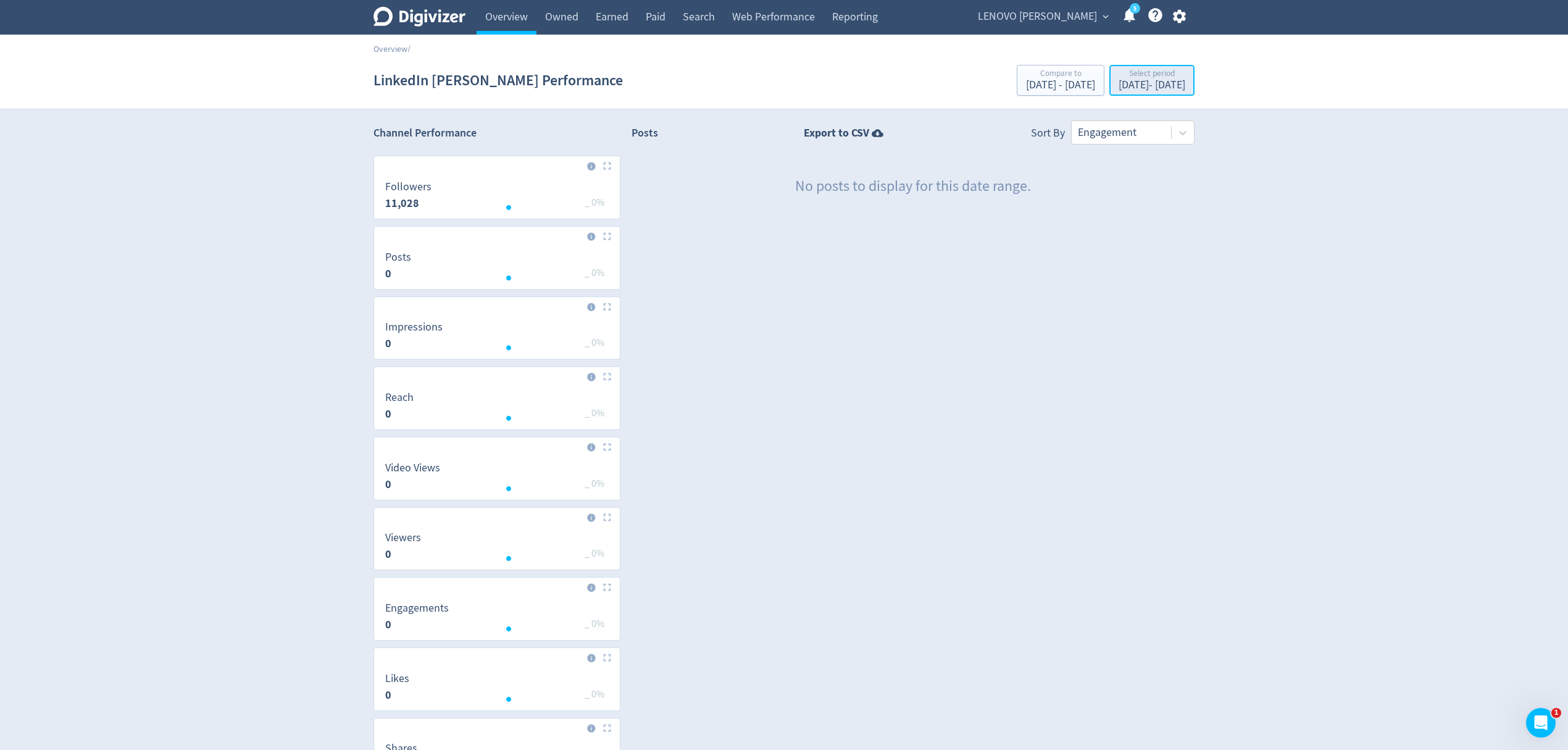
click at [1119, 73] on div "Select period" at bounding box center [1152, 74] width 67 height 10
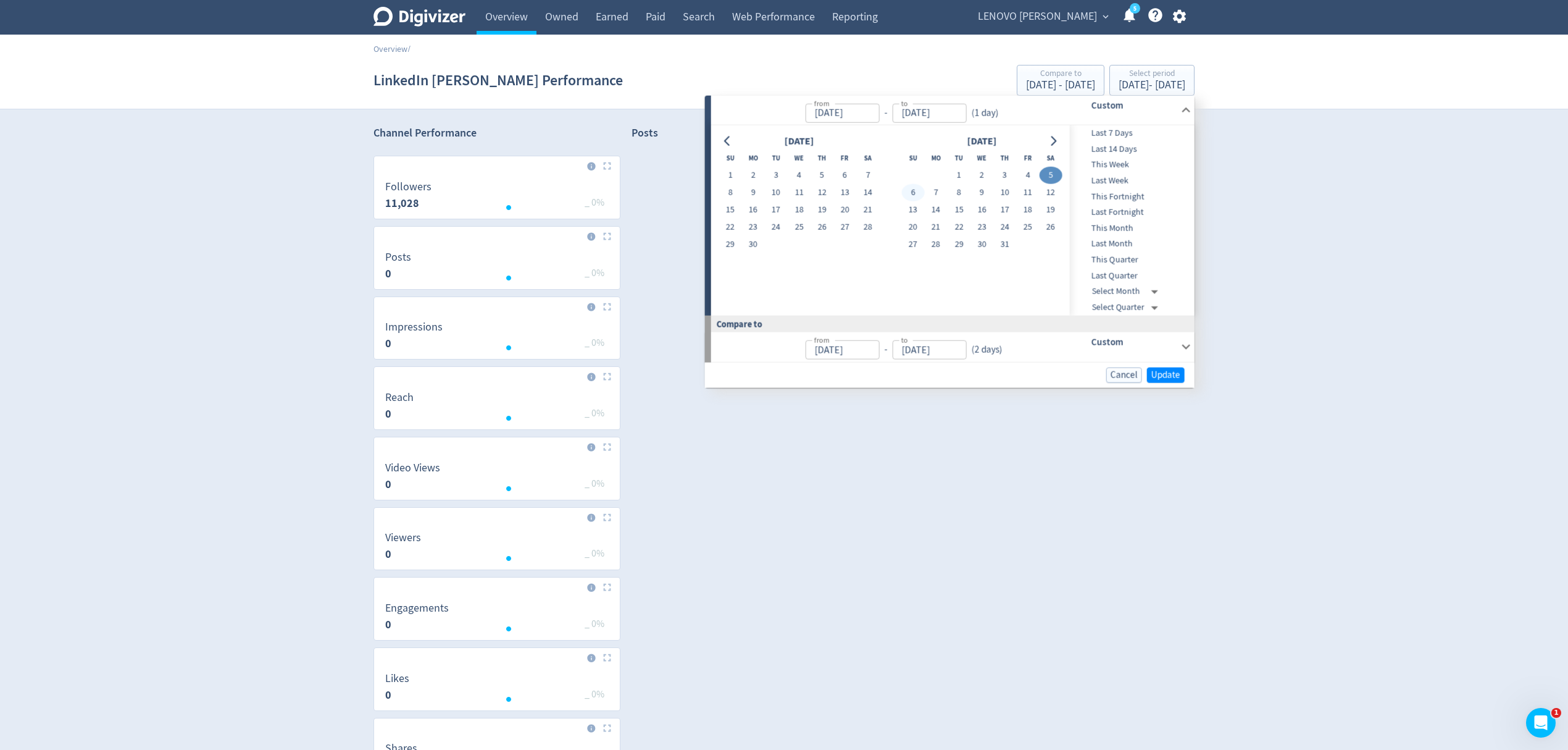
click at [913, 191] on button "6" at bounding box center [913, 192] width 23 height 17
type input "[DATE]"
click at [913, 191] on button "6" at bounding box center [913, 192] width 23 height 17
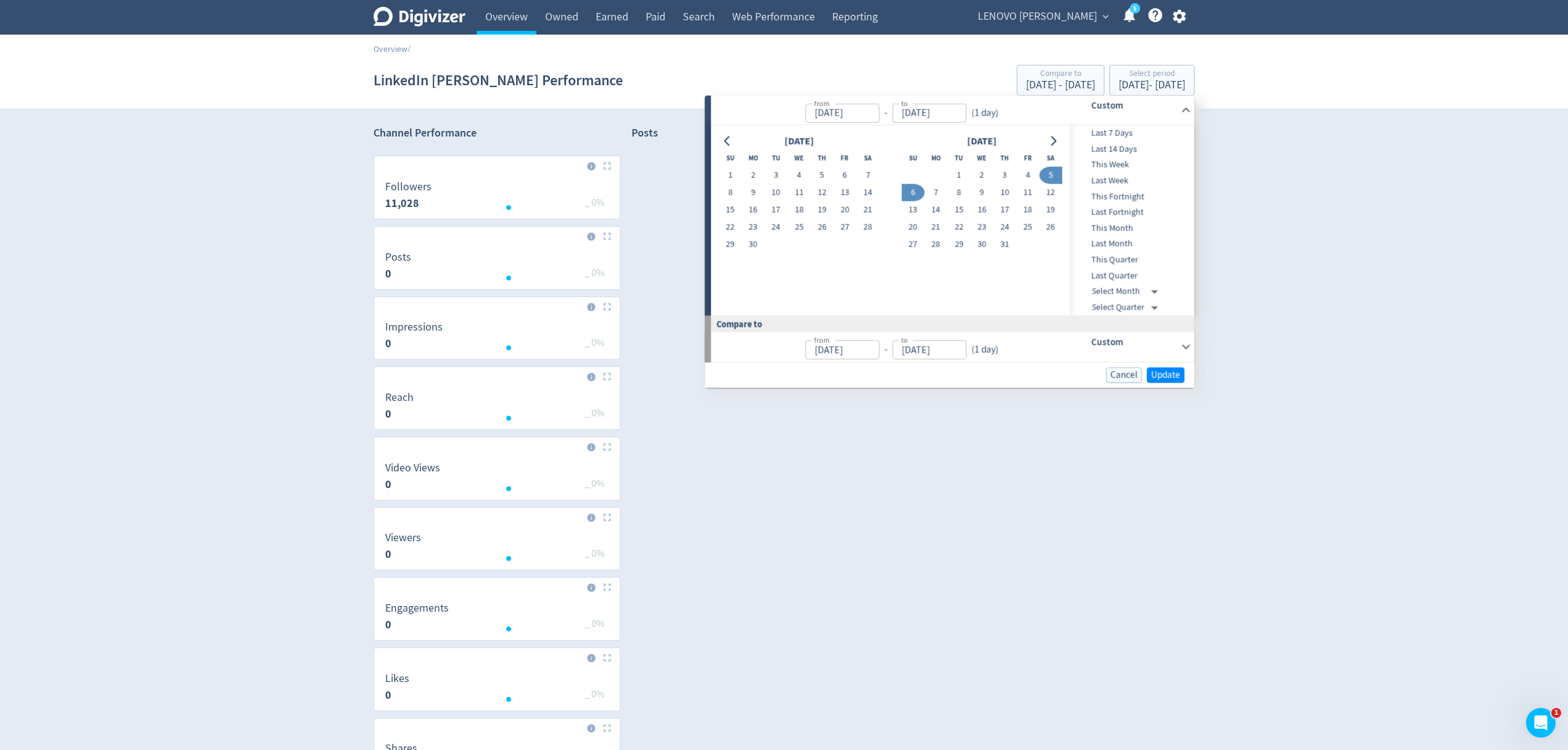
type input "[DATE]"
click at [1174, 375] on span "Update" at bounding box center [1166, 374] width 29 height 9
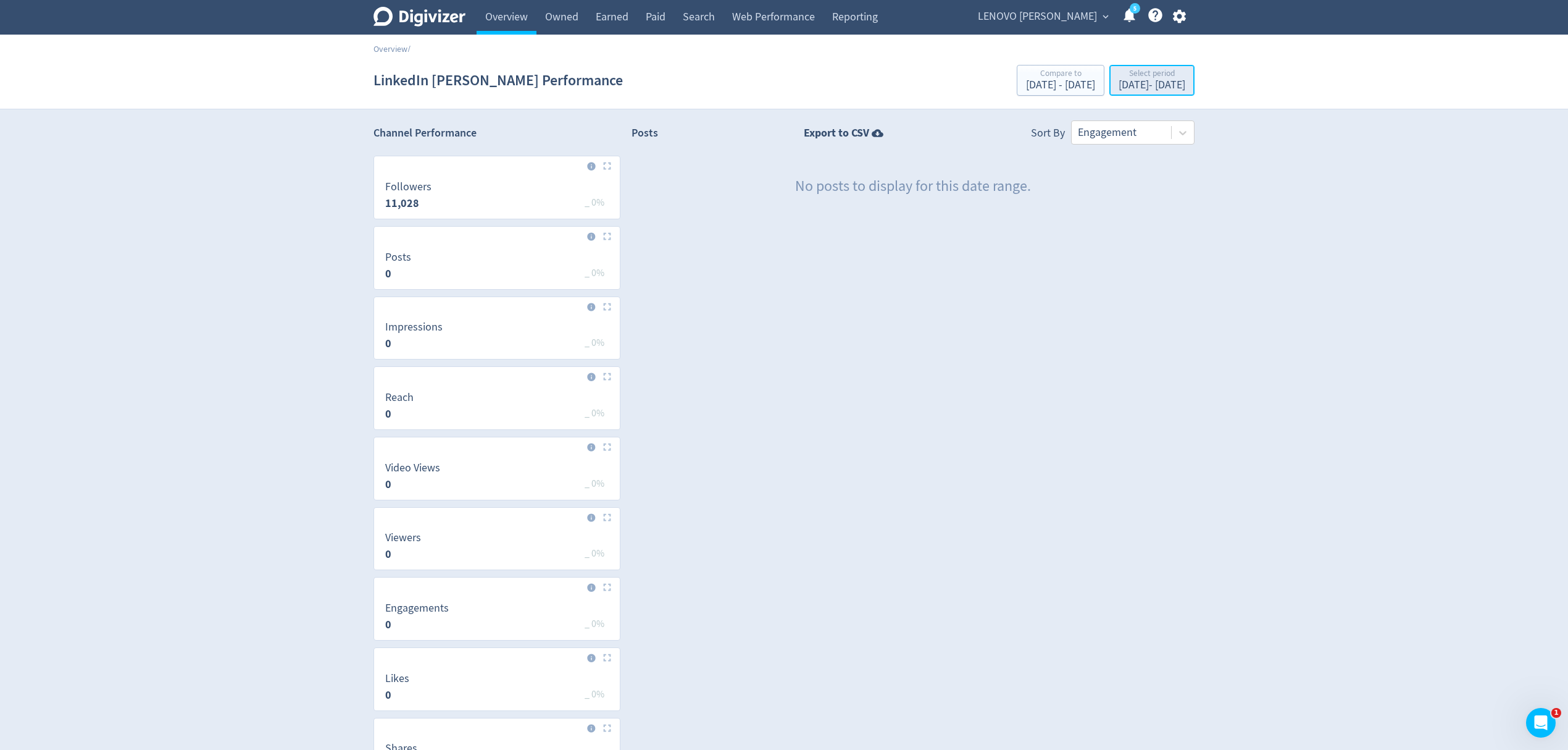
click at [1125, 77] on div "Select period" at bounding box center [1152, 74] width 67 height 10
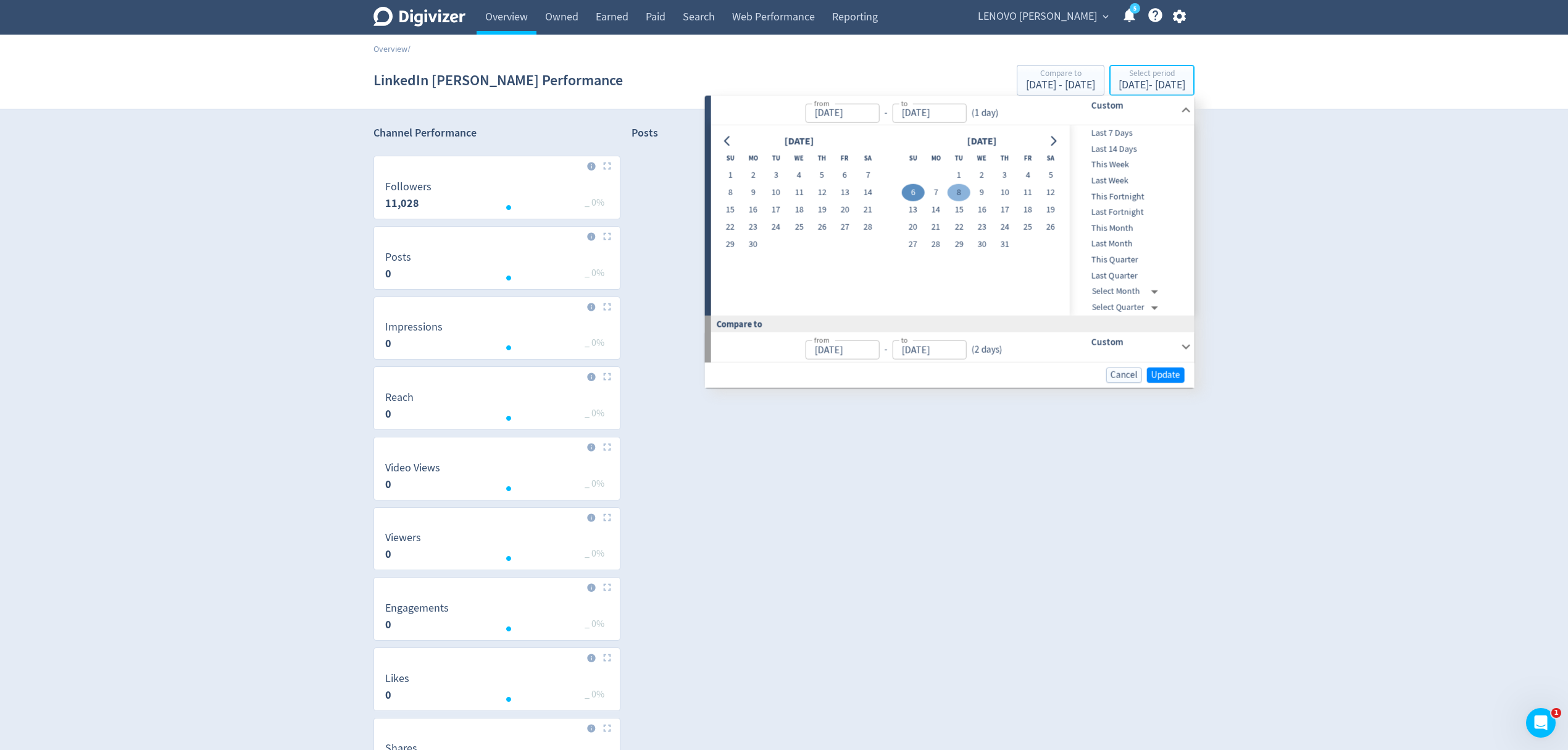
type input "[DATE]"
click at [930, 189] on button "7" at bounding box center [936, 192] width 23 height 17
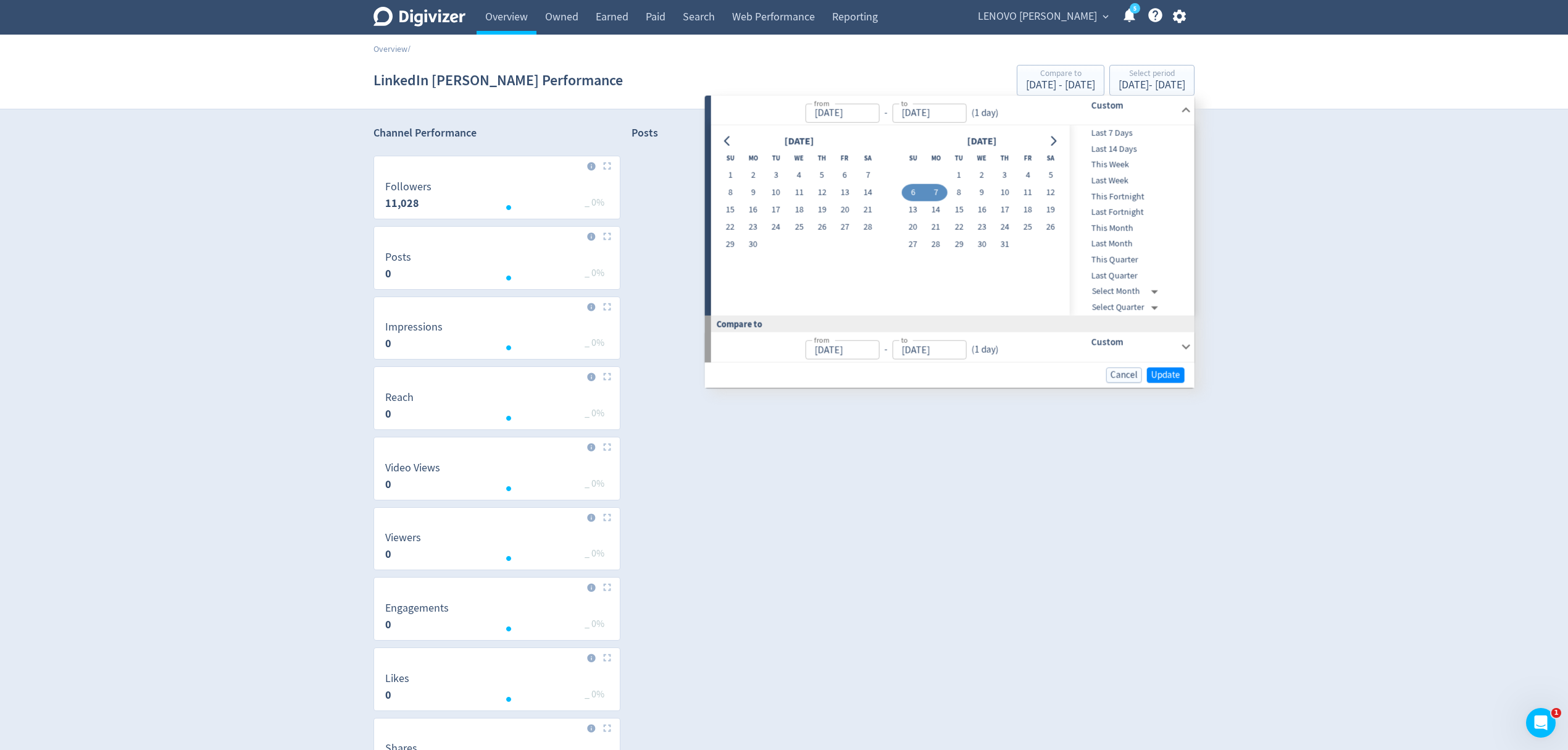
type input "[DATE]"
click at [930, 189] on button "7" at bounding box center [936, 192] width 23 height 17
type input "[DATE]"
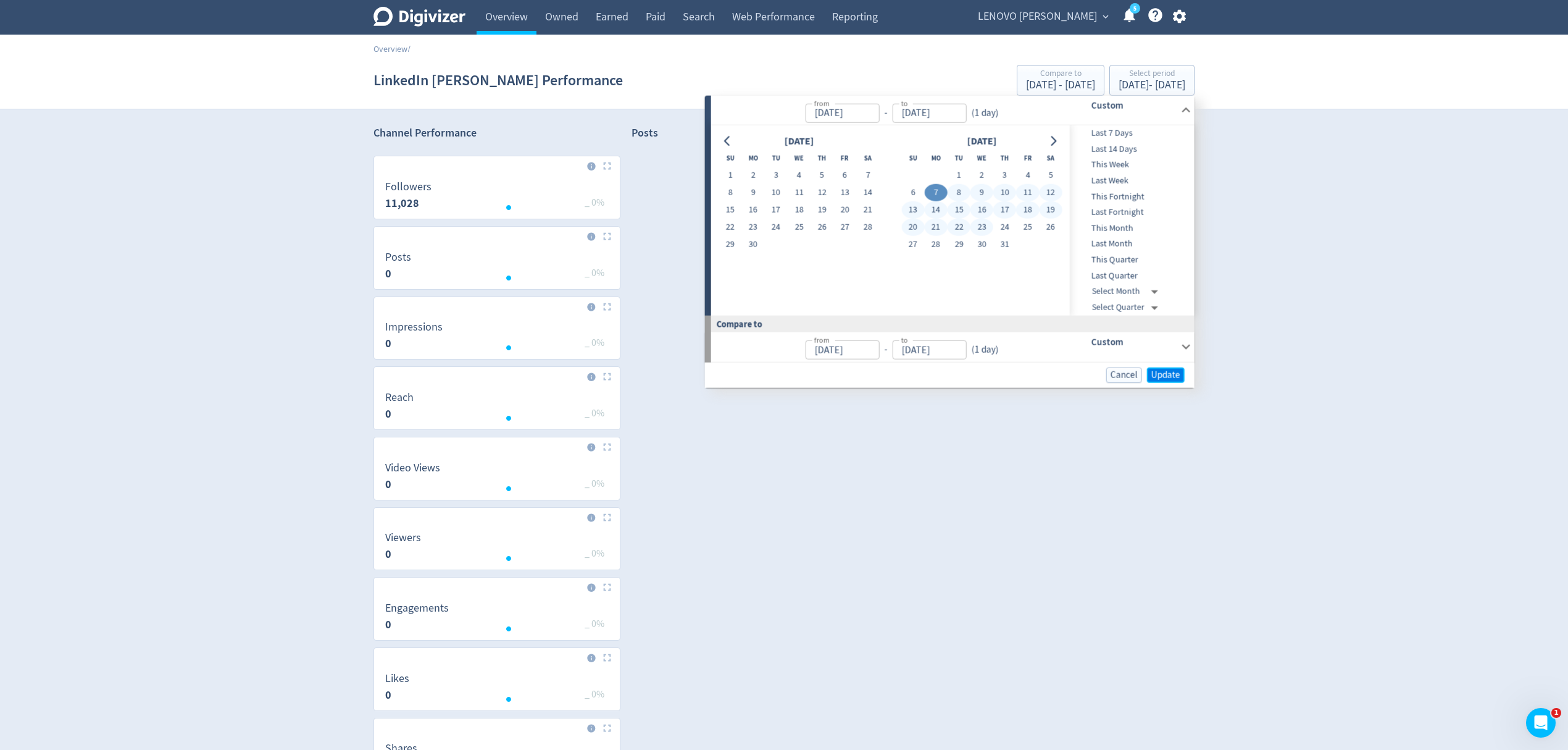
click at [1160, 379] on span "Update" at bounding box center [1166, 374] width 29 height 9
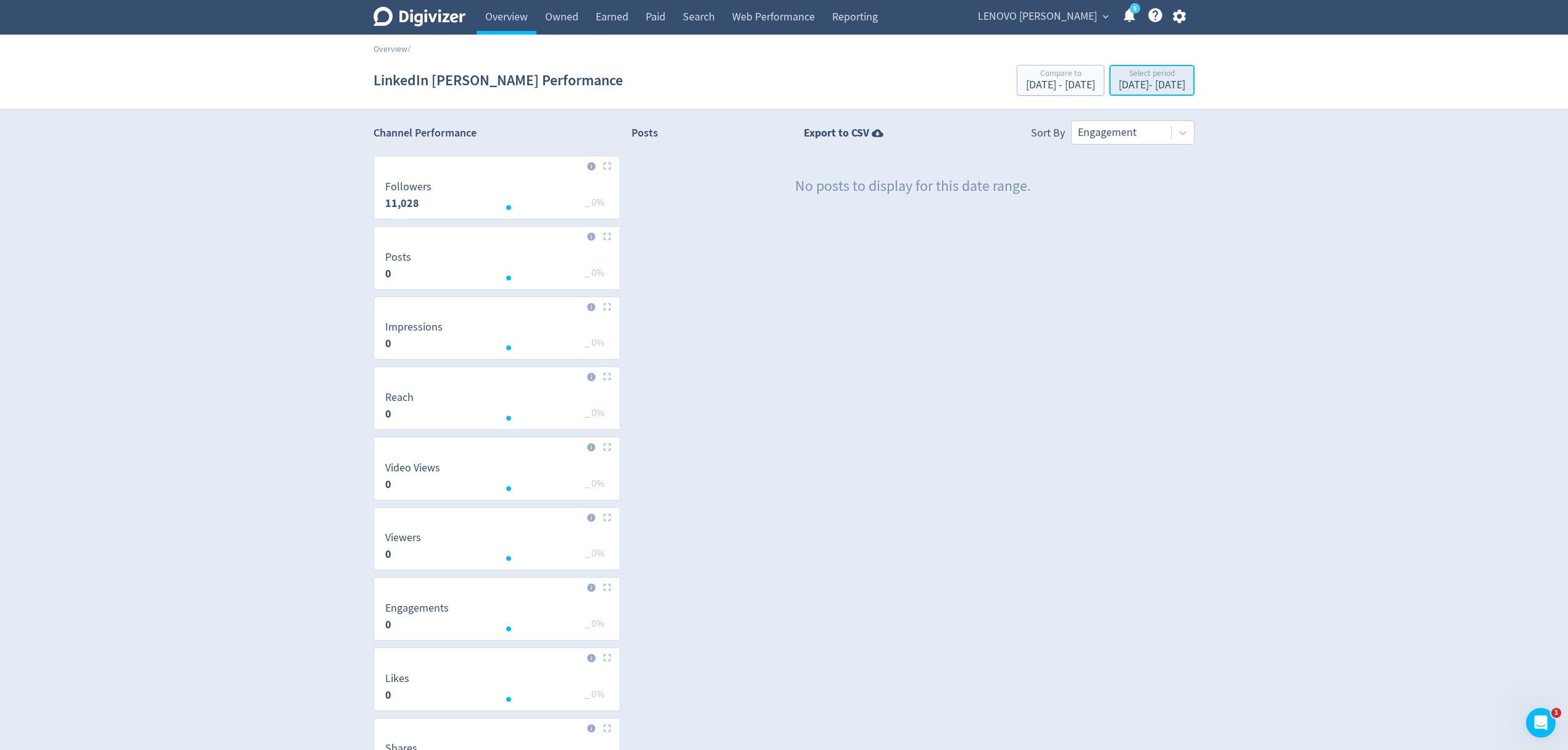
click at [1119, 85] on div "[DATE] - [DATE]" at bounding box center [1152, 85] width 67 height 11
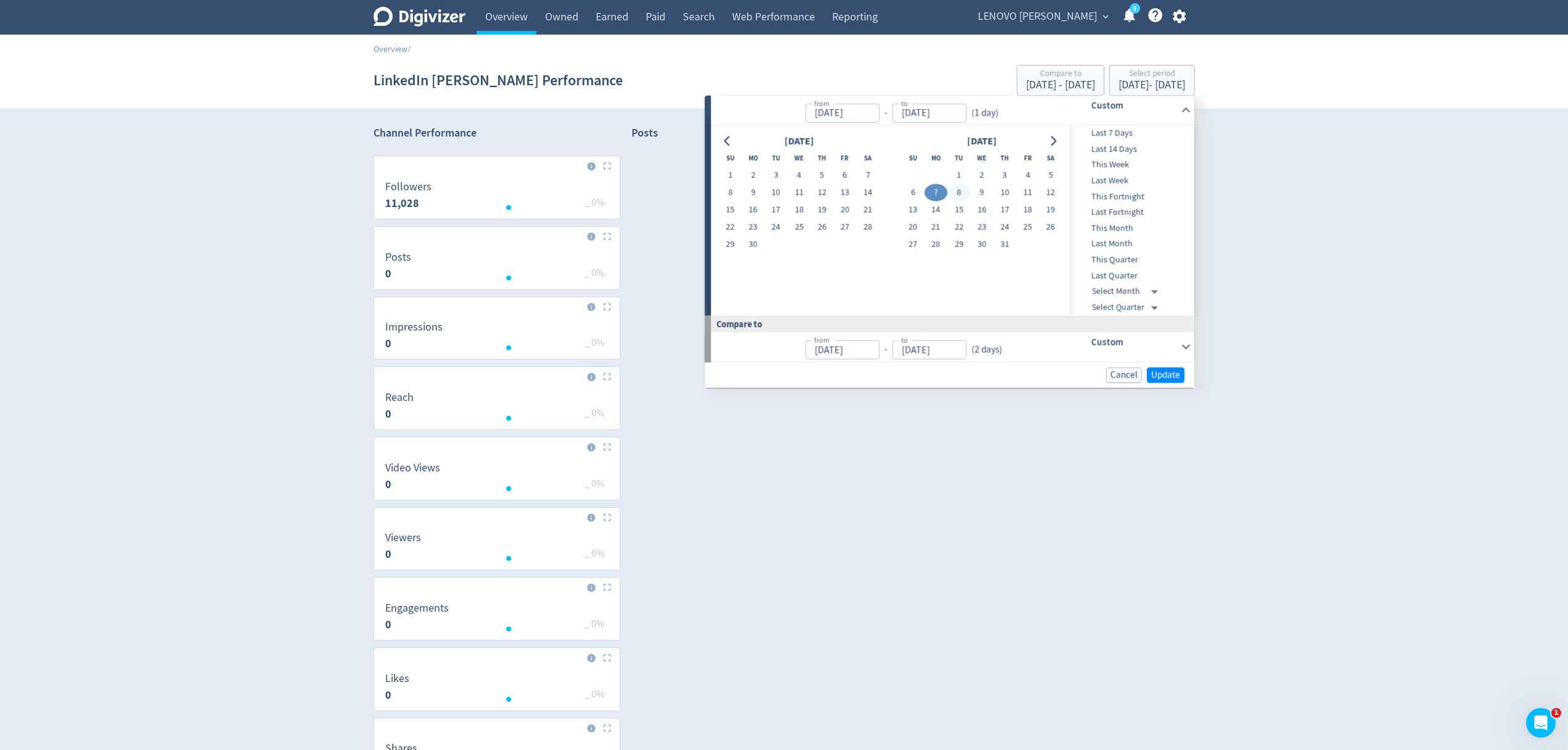
click at [964, 188] on button "8" at bounding box center [959, 192] width 23 height 17
type input "[DATE]"
click at [964, 188] on button "8" at bounding box center [959, 192] width 23 height 17
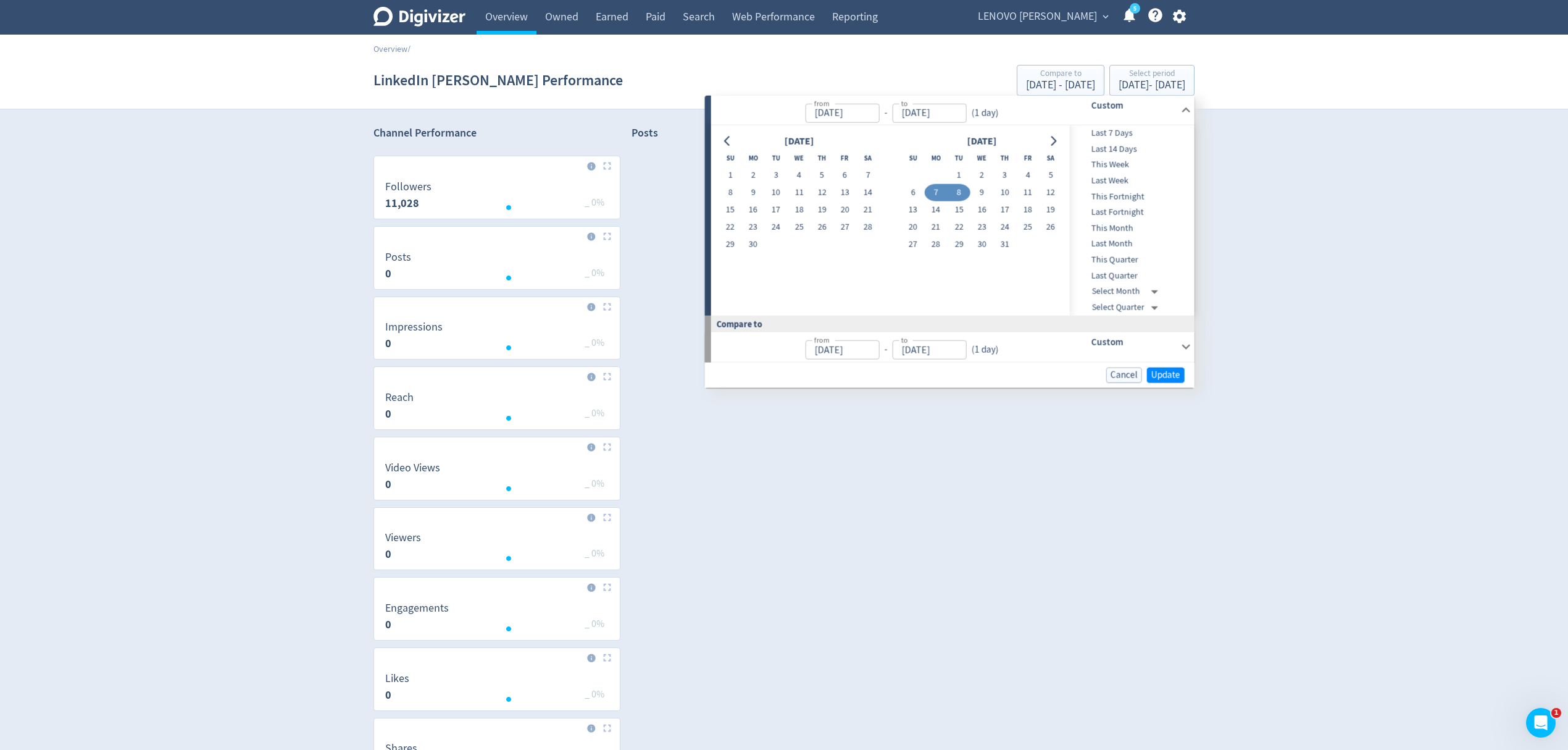
type input "[DATE]"
click at [1164, 367] on button "Update" at bounding box center [1166, 375] width 38 height 15
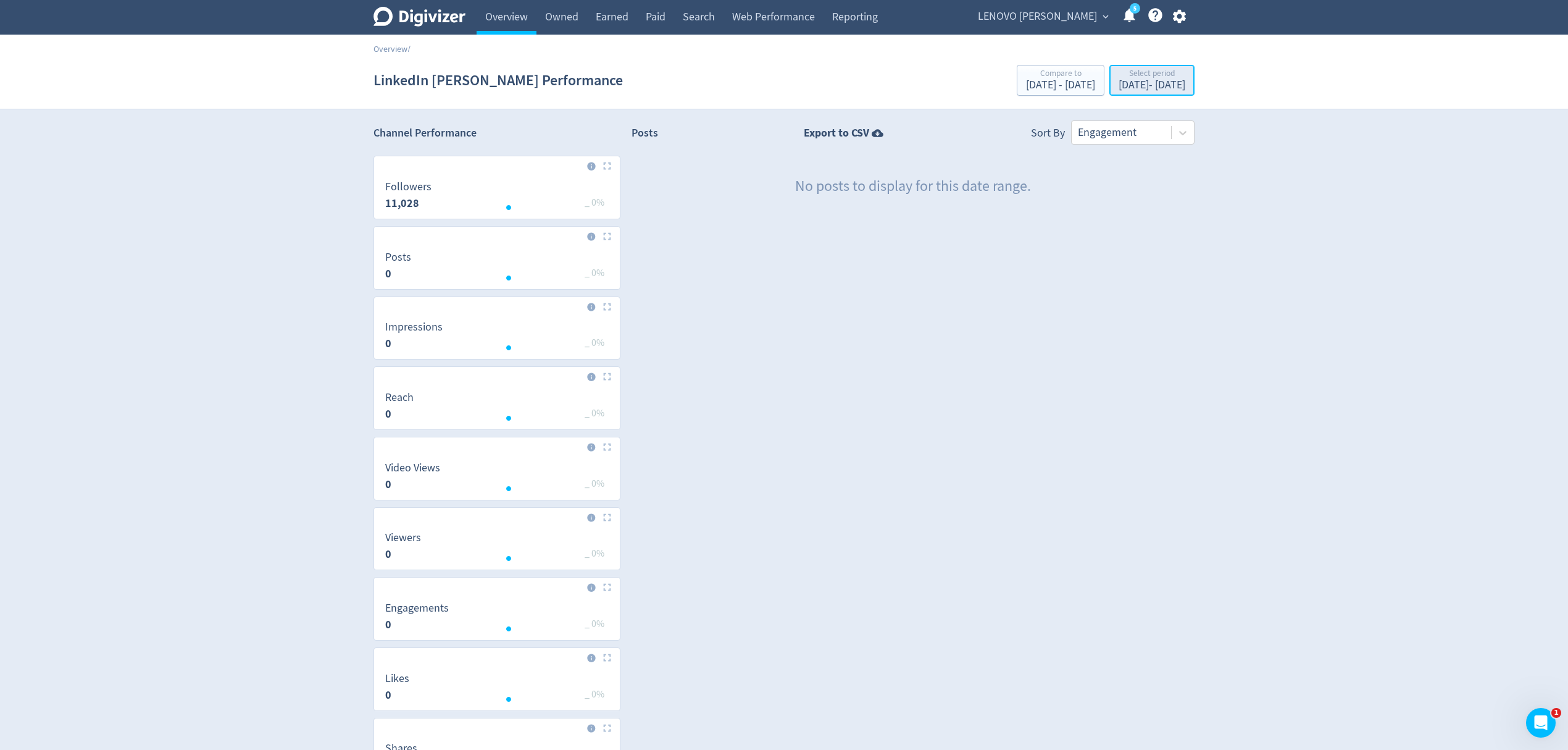
click at [1119, 75] on div "Select period" at bounding box center [1152, 74] width 67 height 10
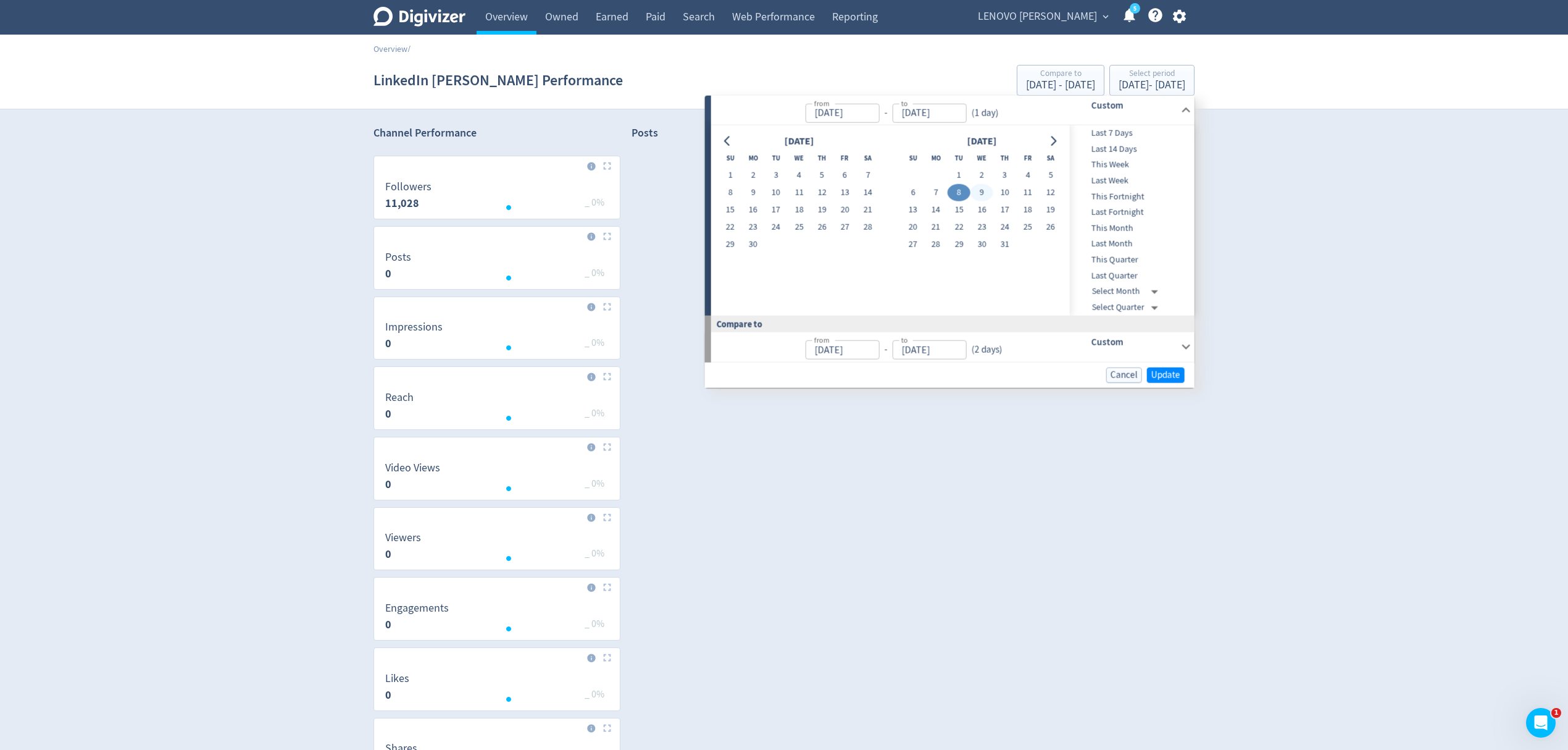
click at [980, 191] on button "9" at bounding box center [982, 192] width 23 height 17
type input "[DATE]"
click at [980, 191] on button "9" at bounding box center [982, 192] width 23 height 17
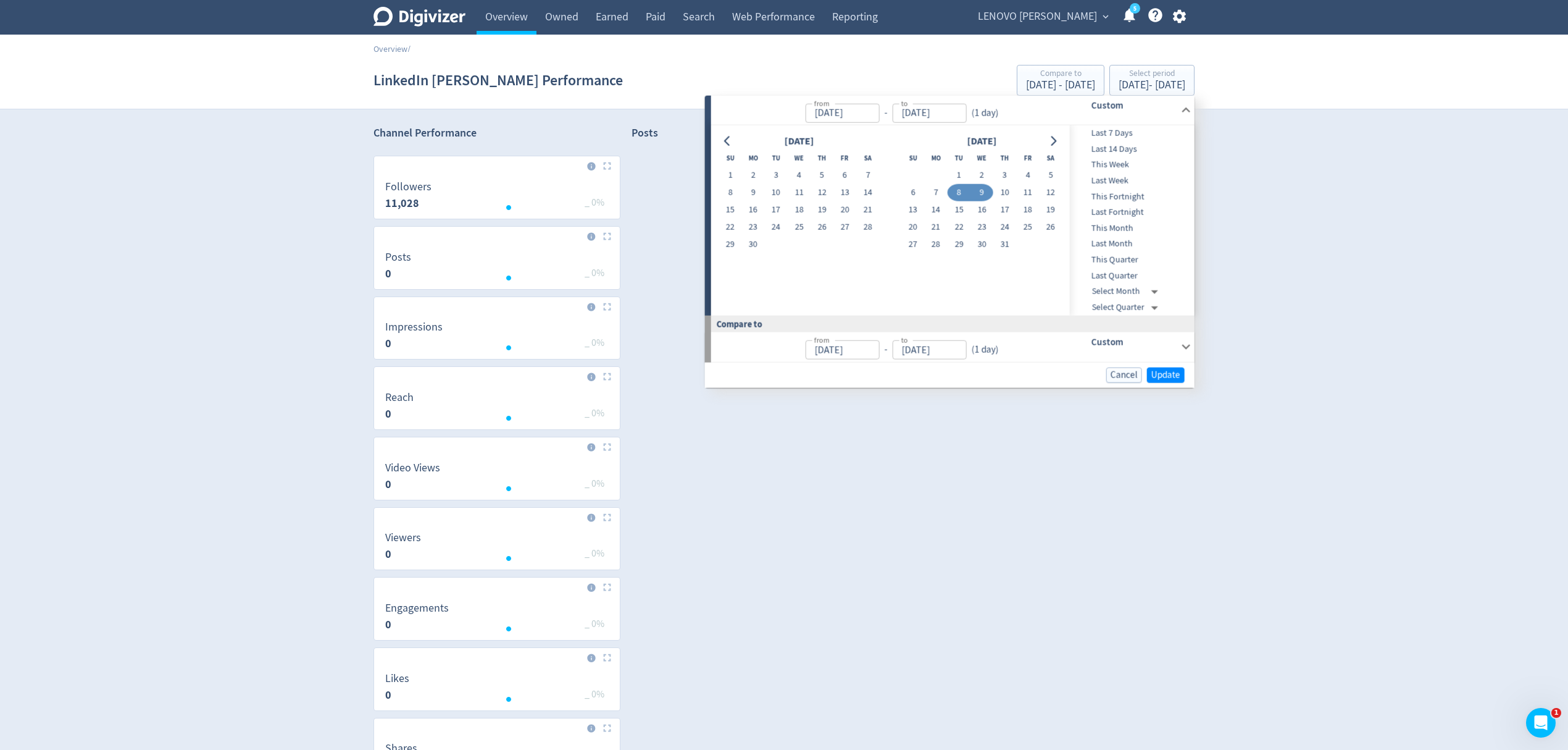
type input "[DATE]"
click at [1164, 374] on span "Update" at bounding box center [1166, 374] width 29 height 9
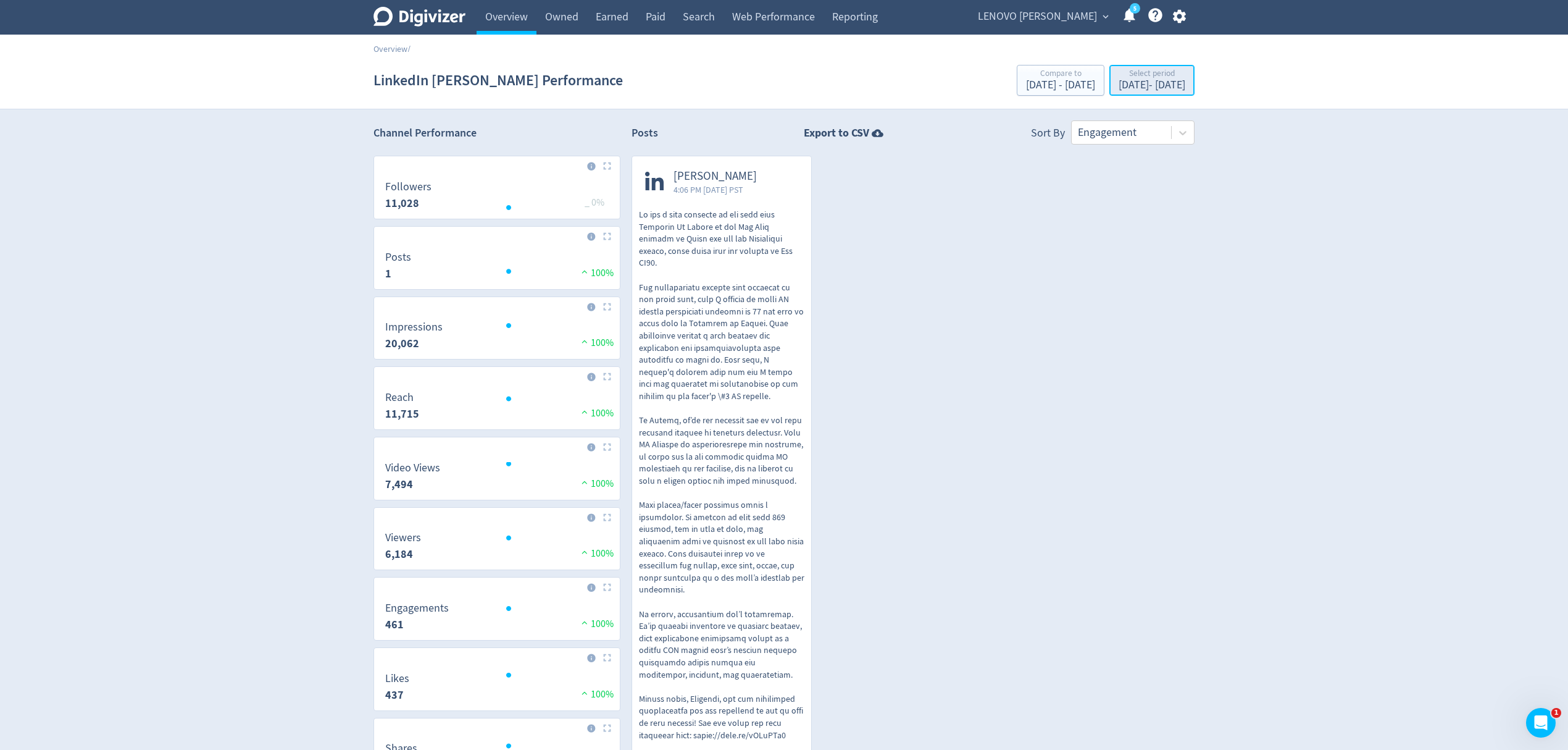
click at [1119, 87] on div "[DATE] - [DATE]" at bounding box center [1152, 85] width 67 height 11
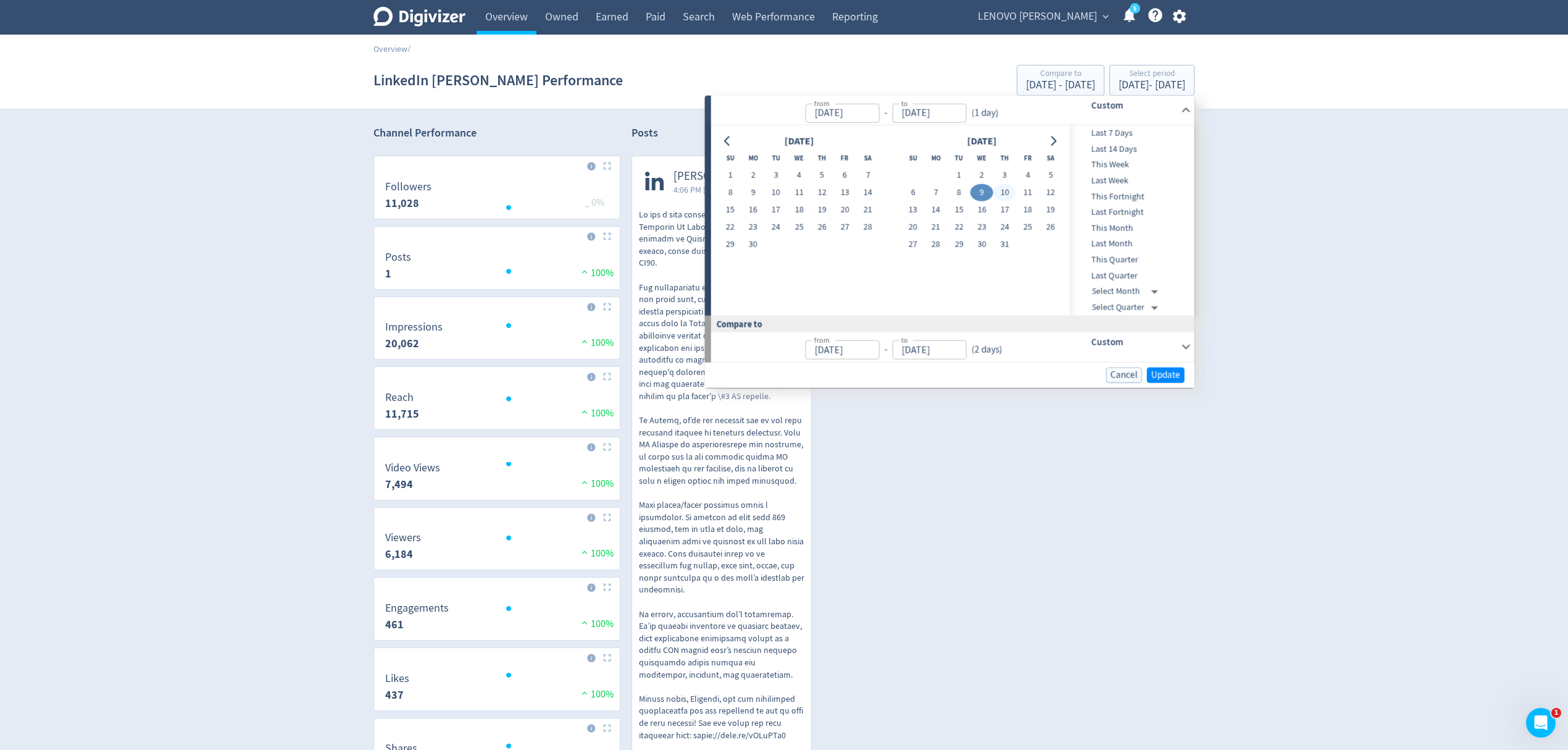
click at [1013, 191] on button "10" at bounding box center [1004, 192] width 23 height 17
type input "[DATE]"
click at [1010, 191] on button "10" at bounding box center [1004, 192] width 23 height 17
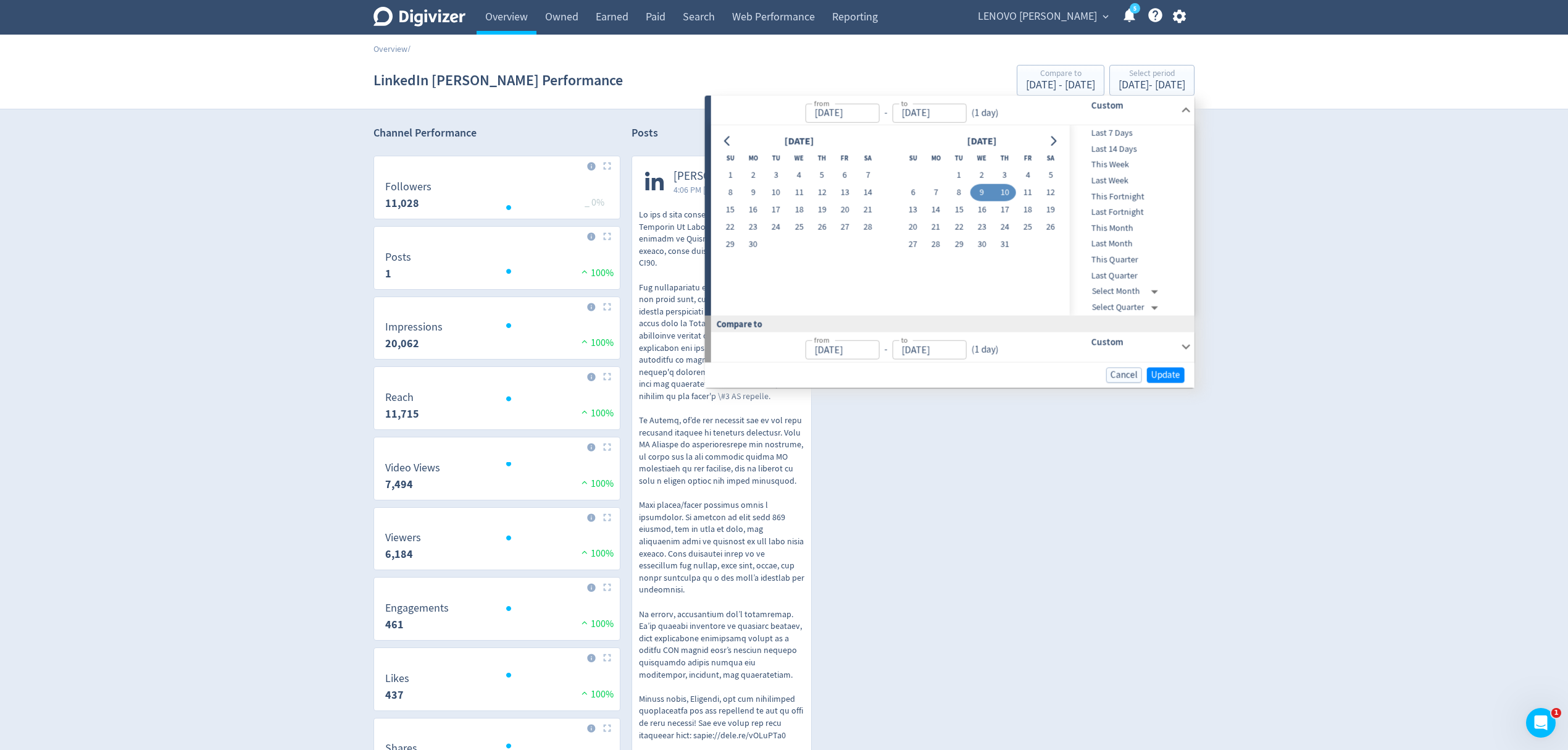
type input "[DATE]"
click at [1157, 379] on span "Update" at bounding box center [1166, 374] width 29 height 9
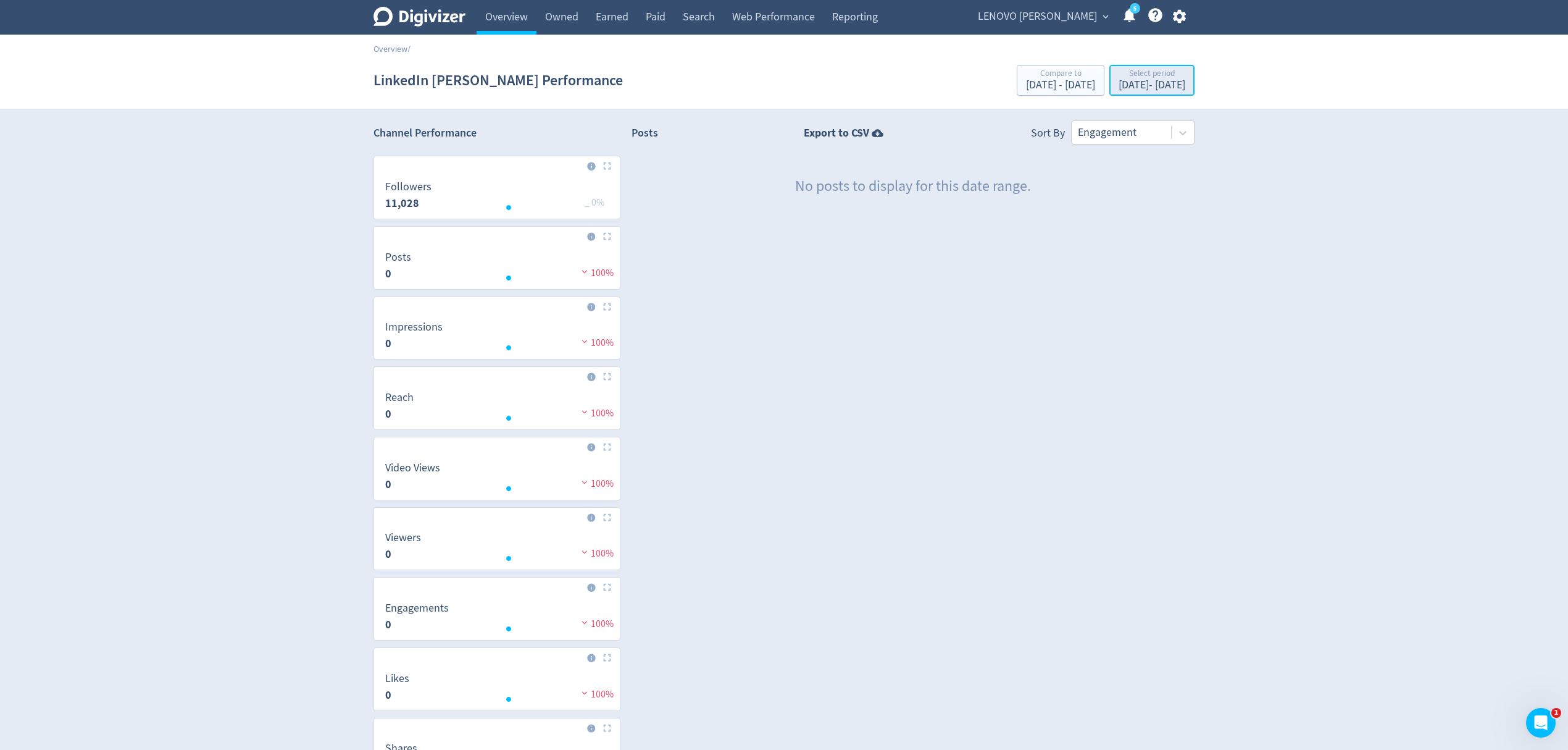
click at [1165, 84] on div "[DATE] - [DATE]" at bounding box center [1152, 85] width 67 height 11
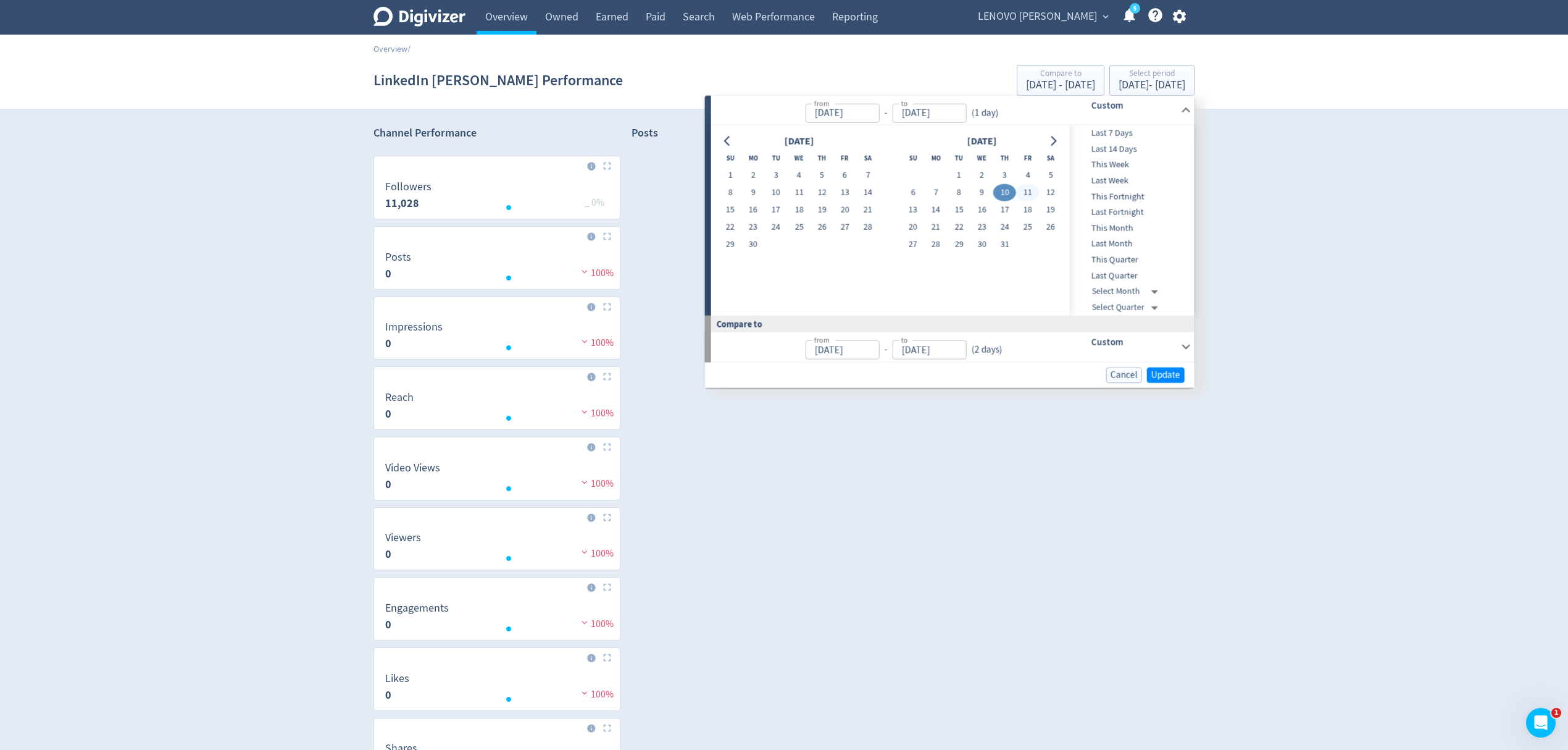
click at [1024, 193] on button "11" at bounding box center [1027, 192] width 23 height 17
type input "[DATE]"
click at [1024, 193] on button "11" at bounding box center [1027, 192] width 23 height 17
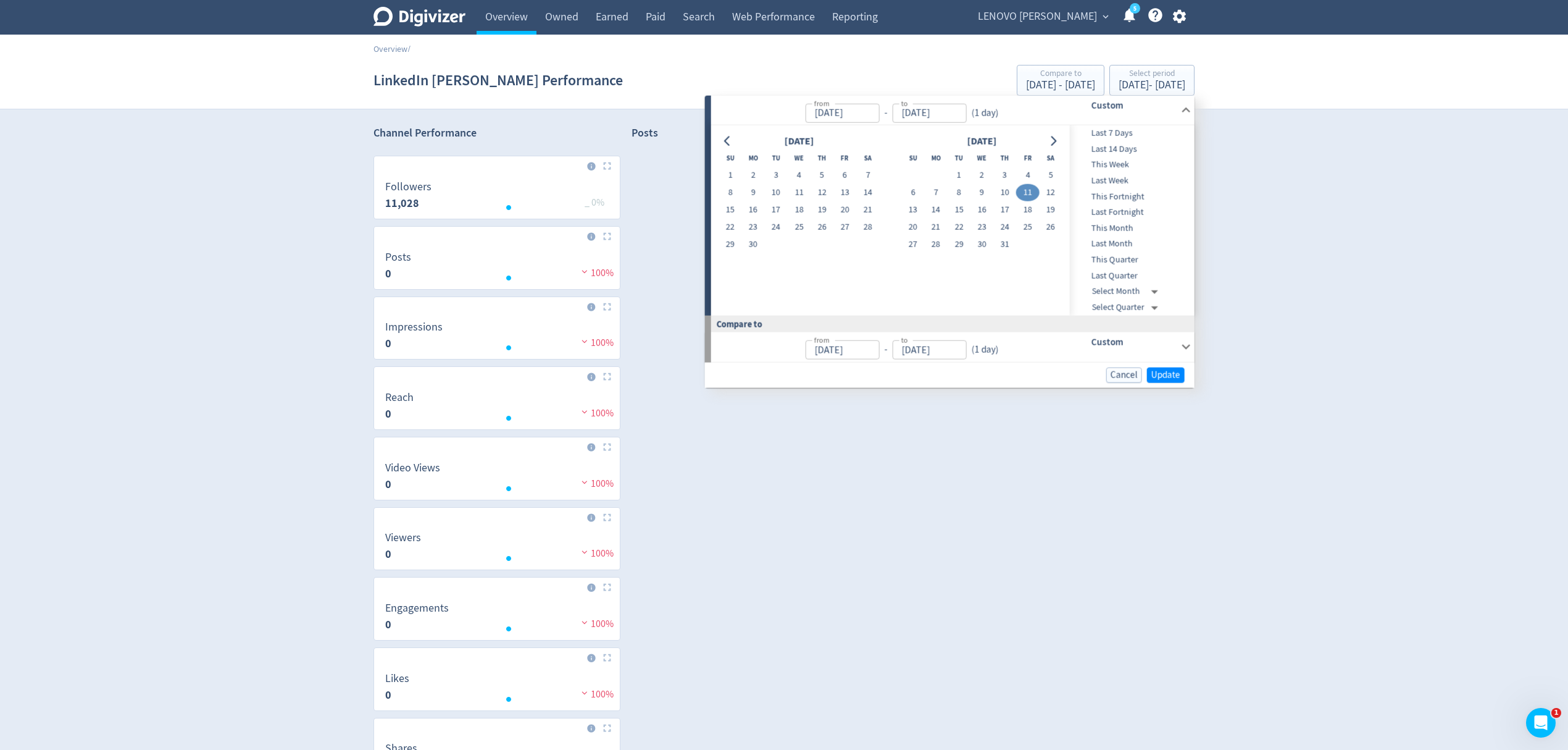
type input "[DATE]"
click at [1161, 372] on span "Update" at bounding box center [1166, 374] width 29 height 9
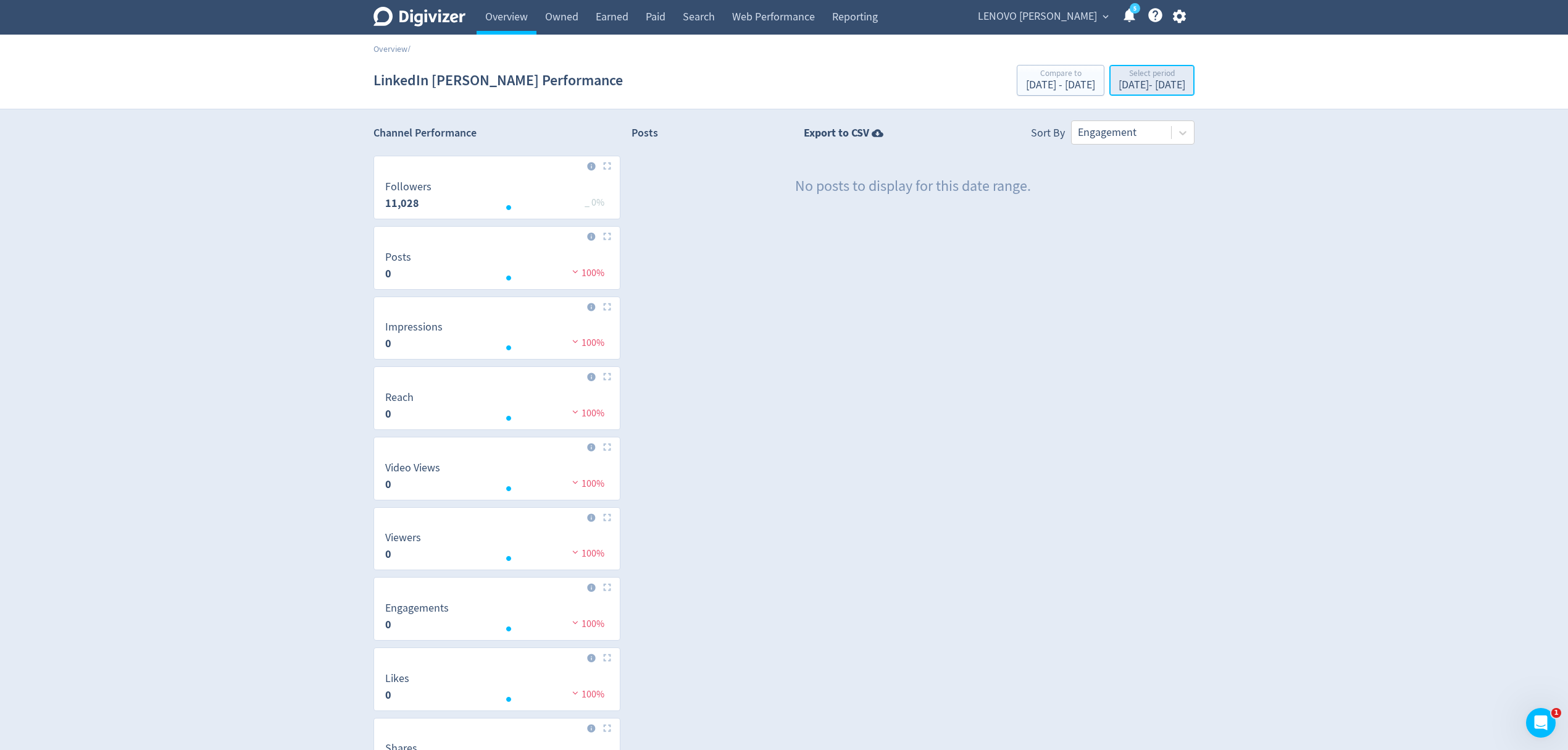
click at [1119, 84] on div "[DATE] - [DATE]" at bounding box center [1152, 85] width 67 height 11
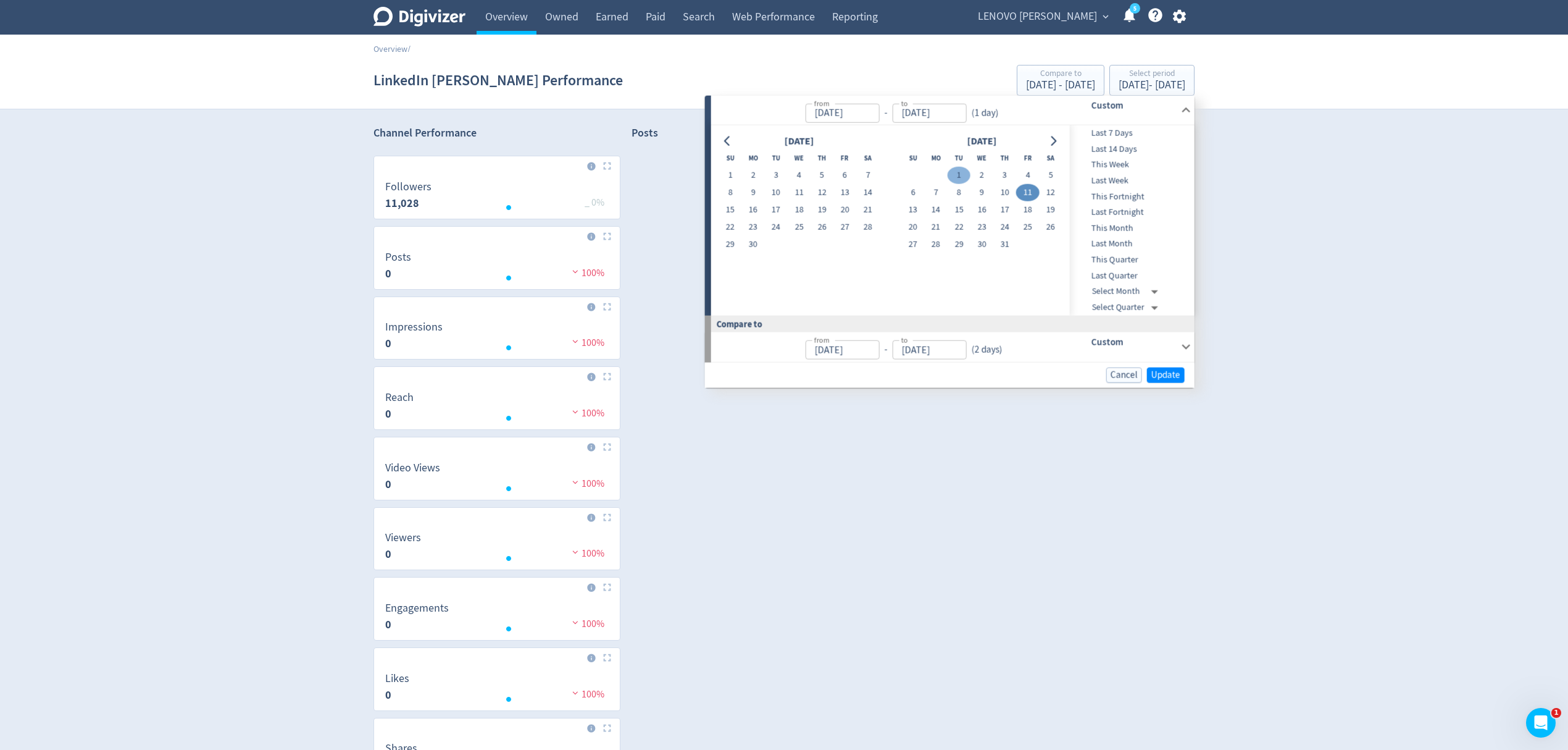
click at [958, 178] on button "1" at bounding box center [959, 175] width 23 height 17
type input "[DATE]"
click at [1001, 249] on button "31" at bounding box center [1004, 244] width 23 height 17
type input "[DATE]"
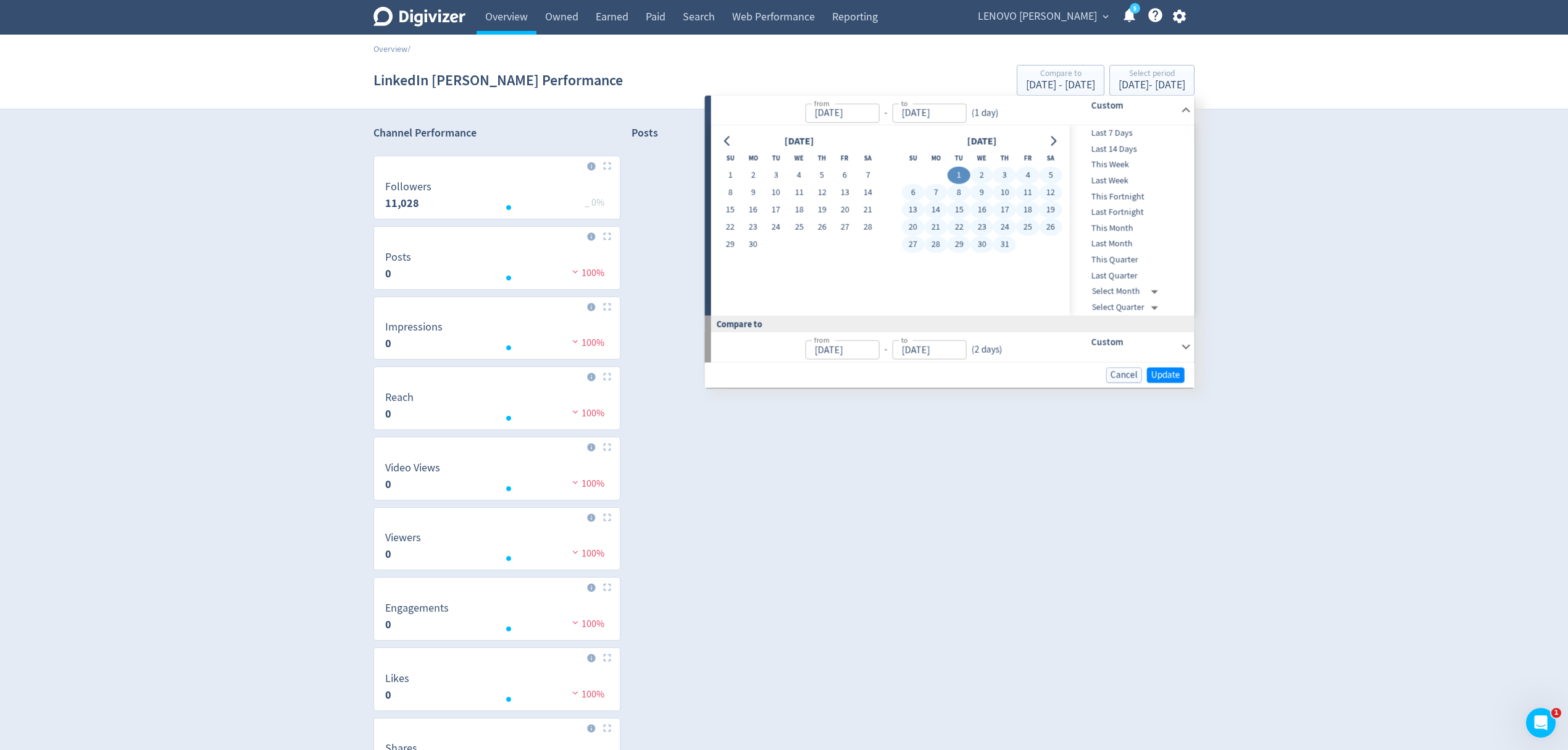
type input "[DATE]"
click at [1147, 372] on button "Update" at bounding box center [1166, 375] width 38 height 15
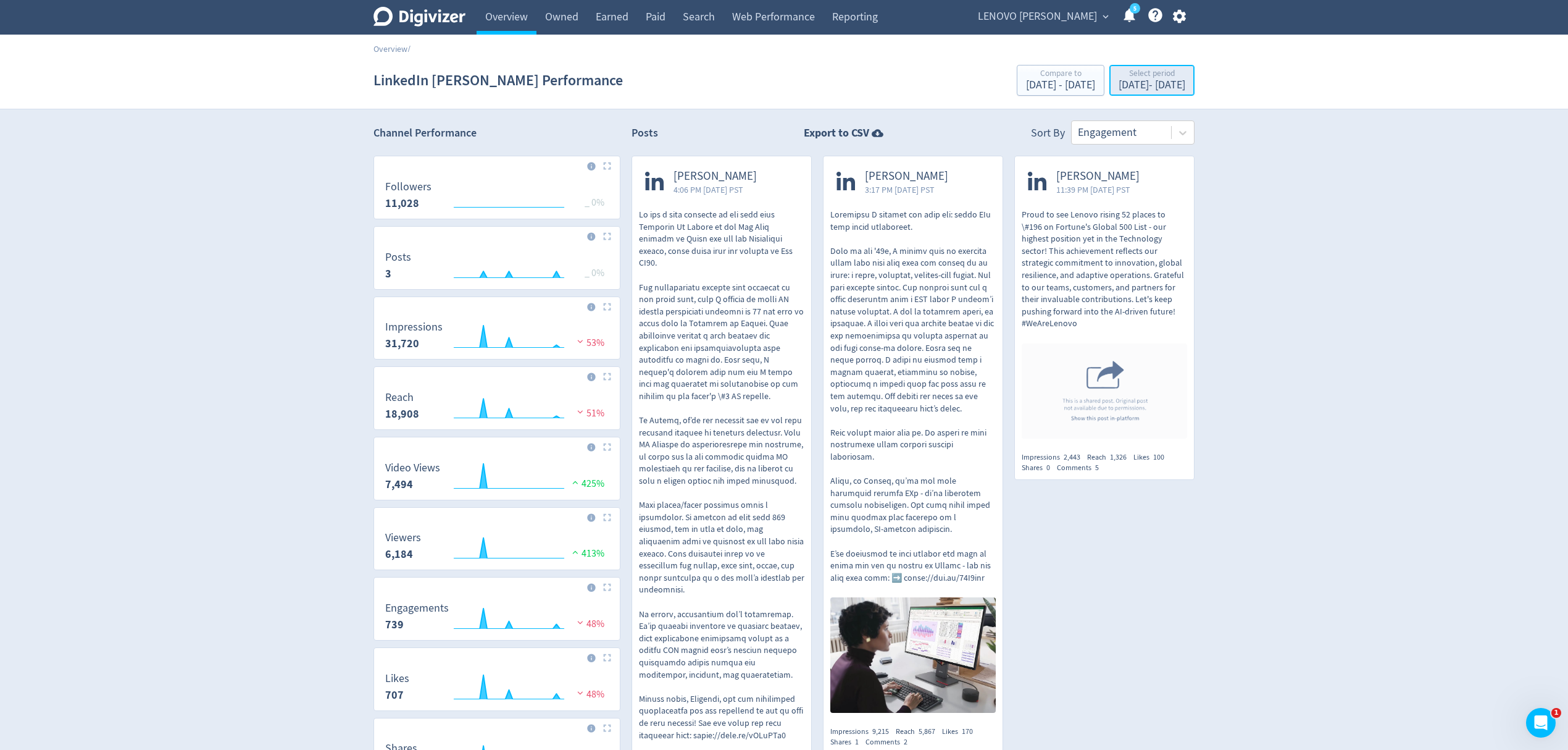
click at [1125, 90] on div "[DATE] - [DATE]" at bounding box center [1152, 85] width 67 height 11
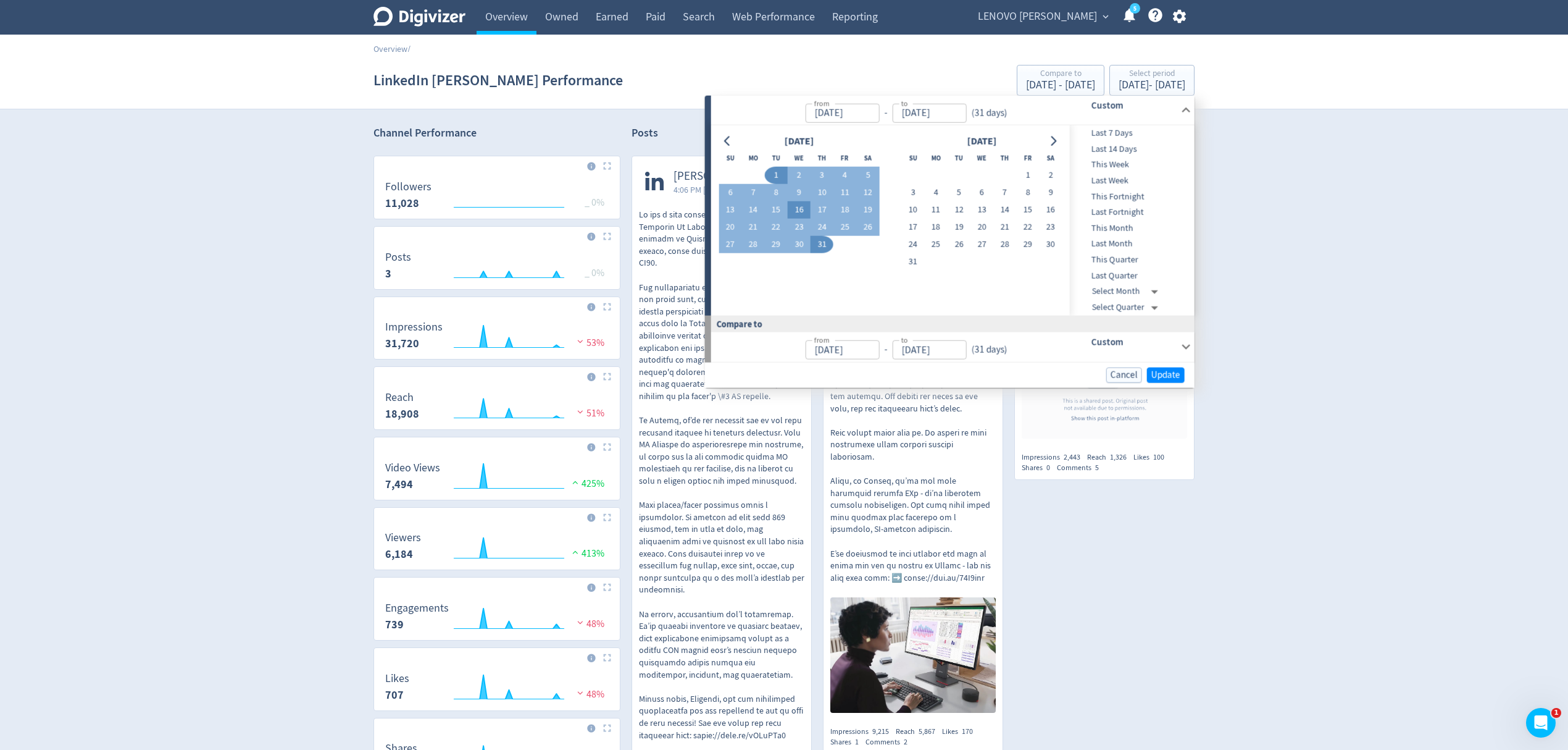
click at [806, 211] on button "16" at bounding box center [799, 209] width 23 height 17
type input "[DATE]"
click at [1166, 375] on span "Update" at bounding box center [1166, 374] width 29 height 9
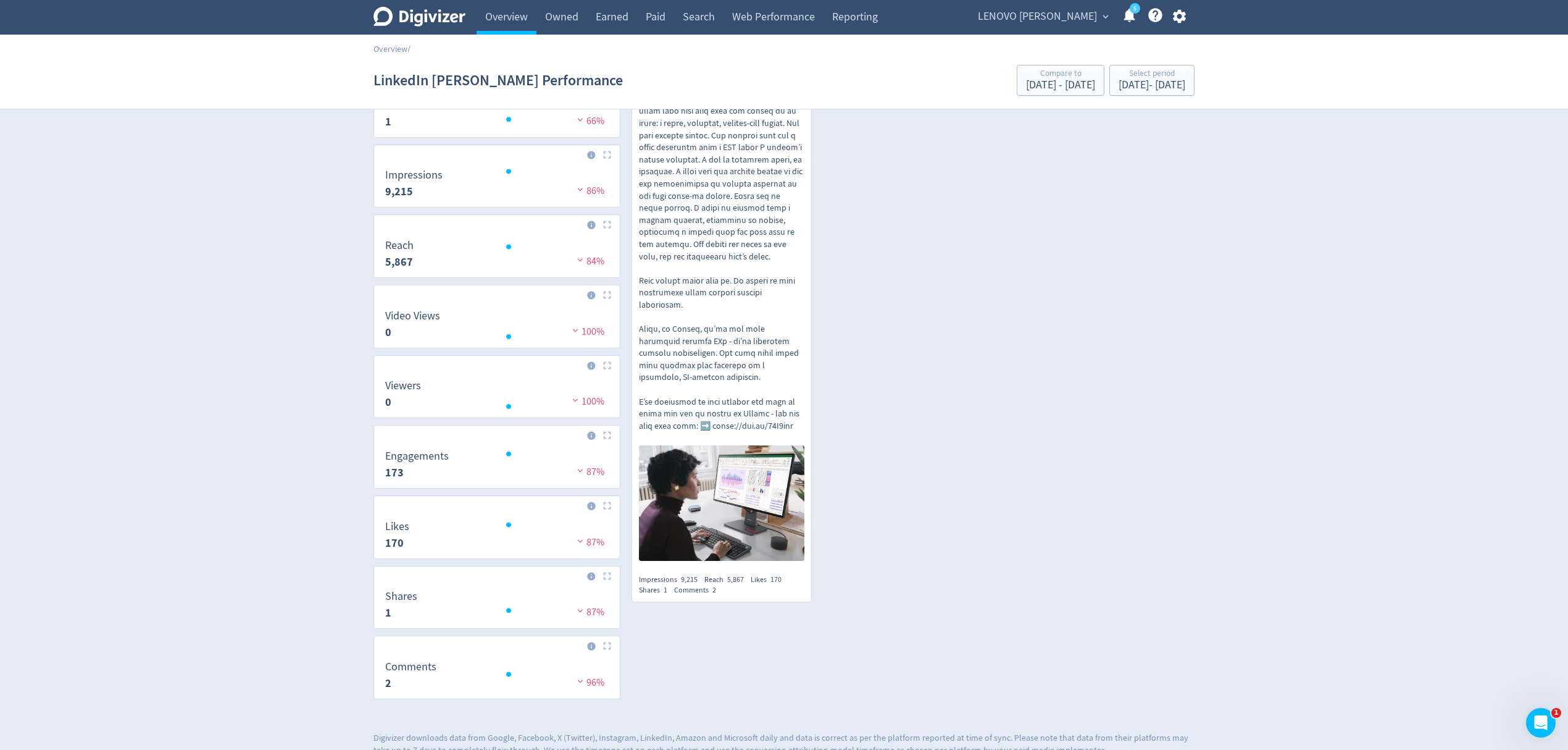
scroll to position [181, 0]
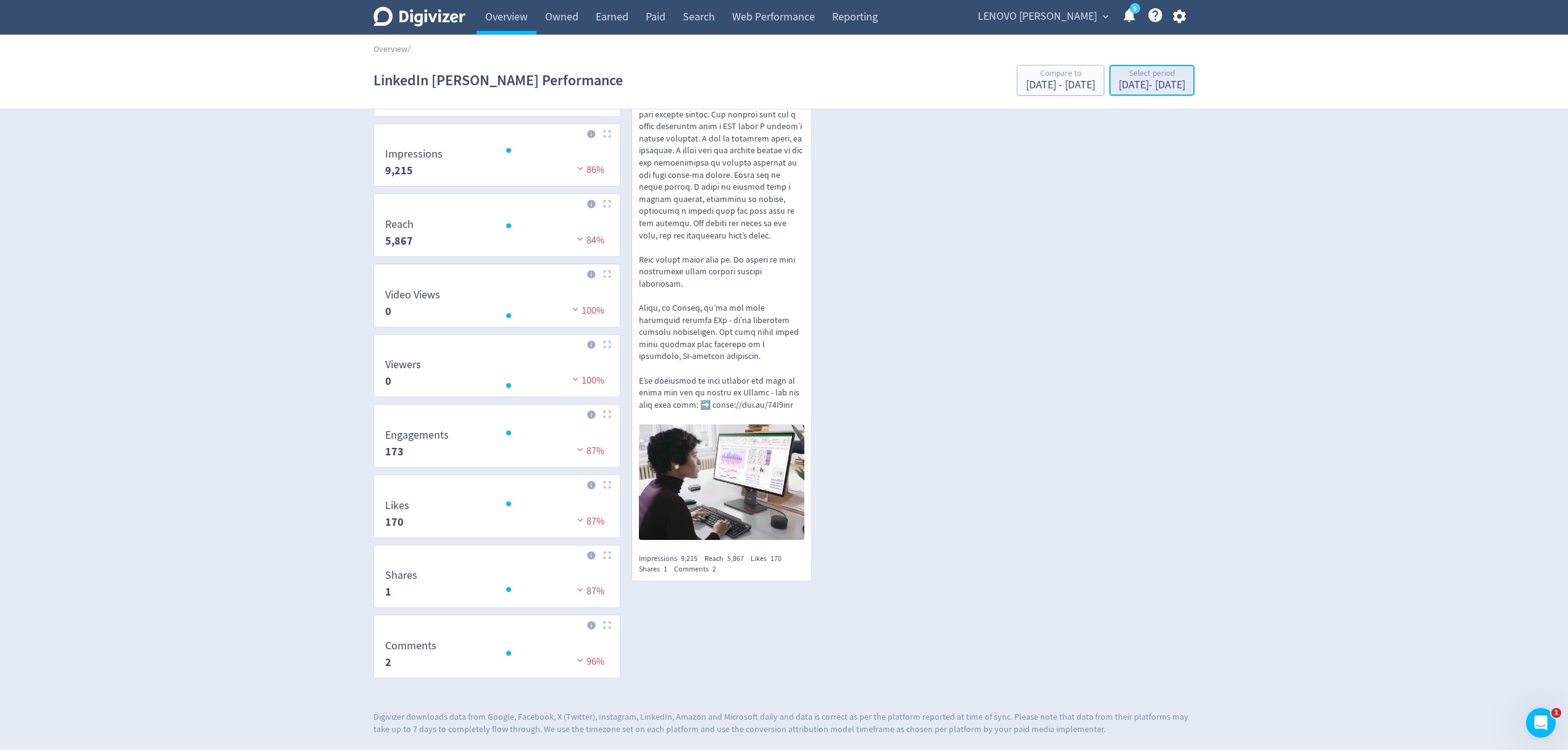
click at [1137, 85] on div "[DATE] - [DATE]" at bounding box center [1152, 85] width 67 height 11
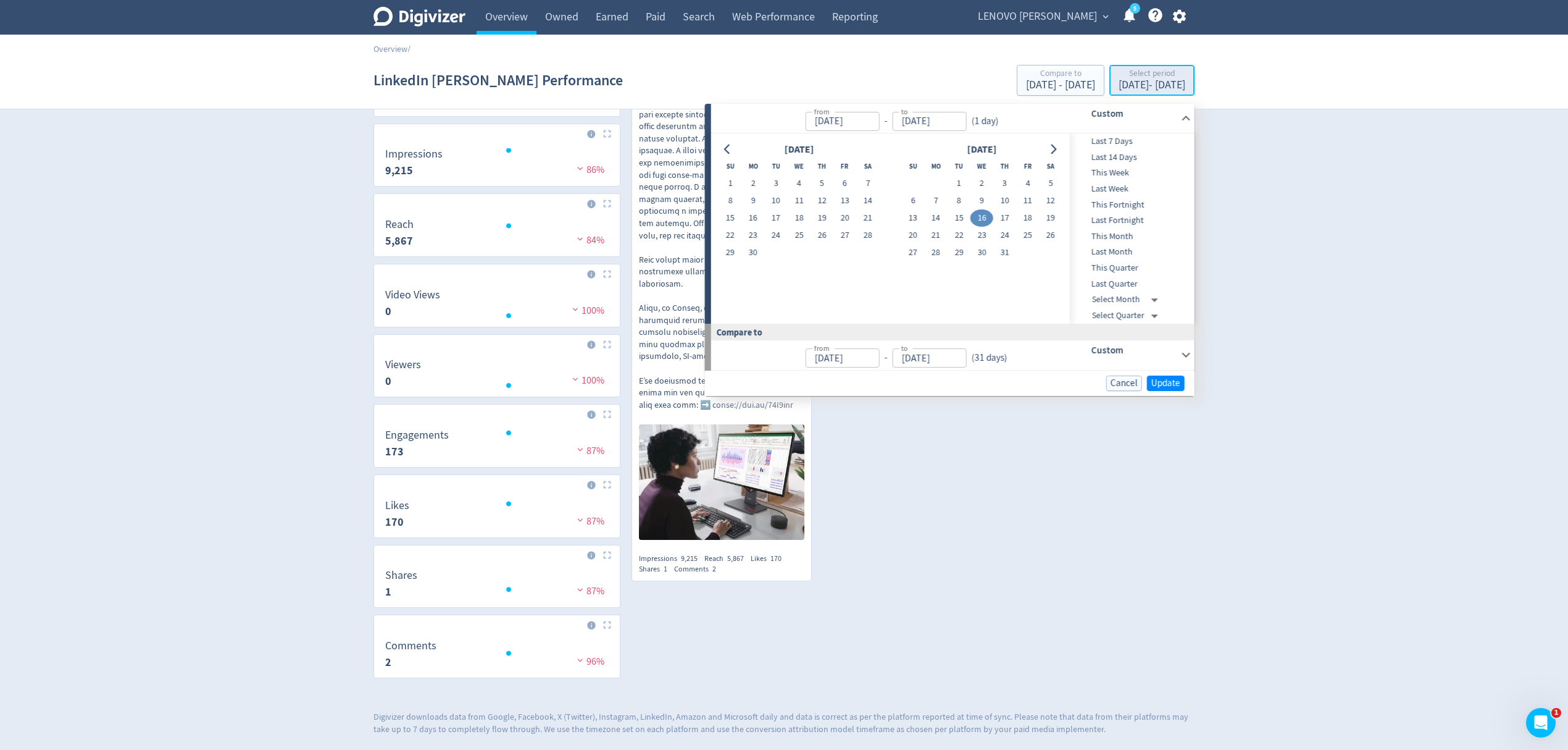
type input "[DATE]"
click at [964, 244] on button "29" at bounding box center [959, 252] width 23 height 17
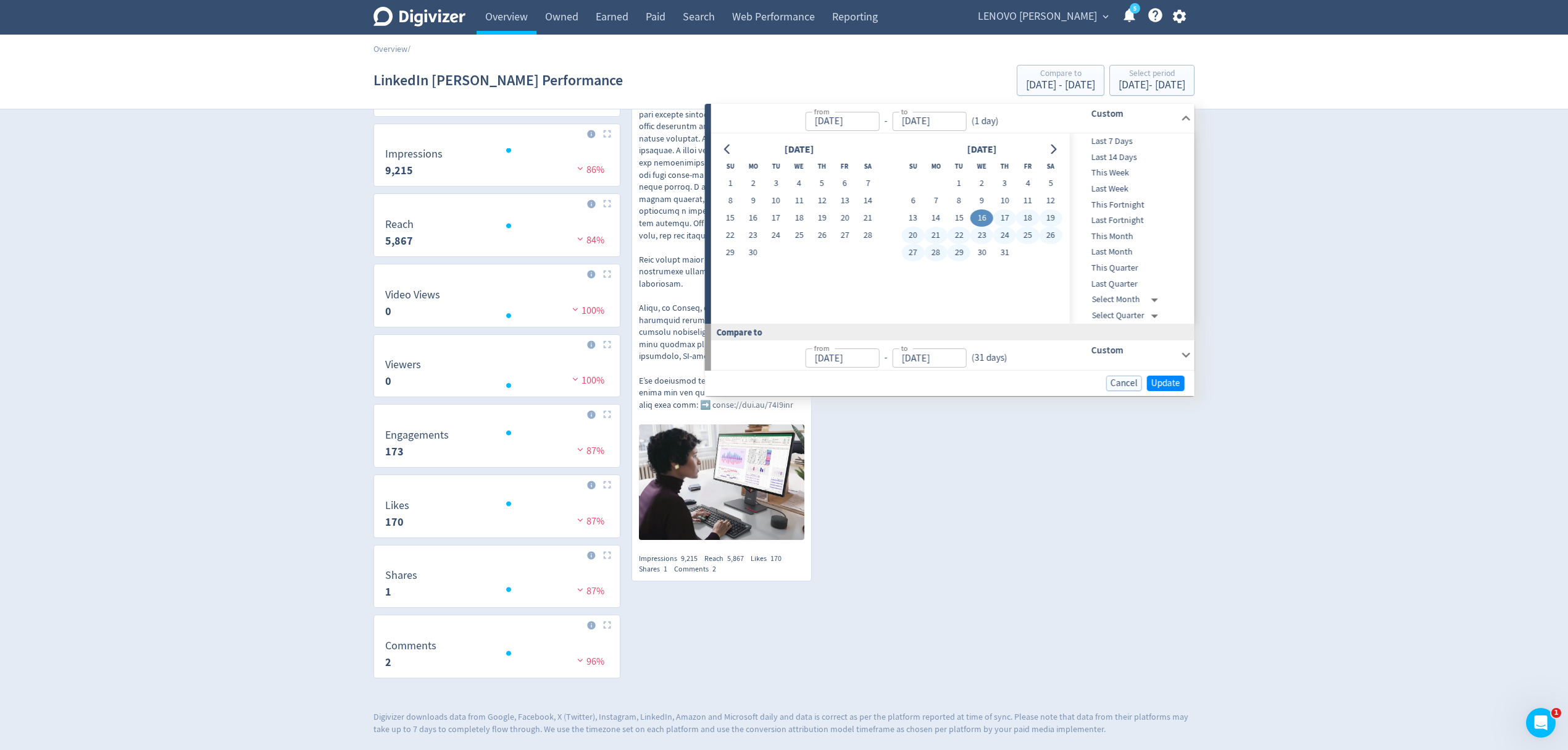
type input "[DATE]"
click at [955, 244] on button "29" at bounding box center [959, 252] width 23 height 17
type input "[DATE]"
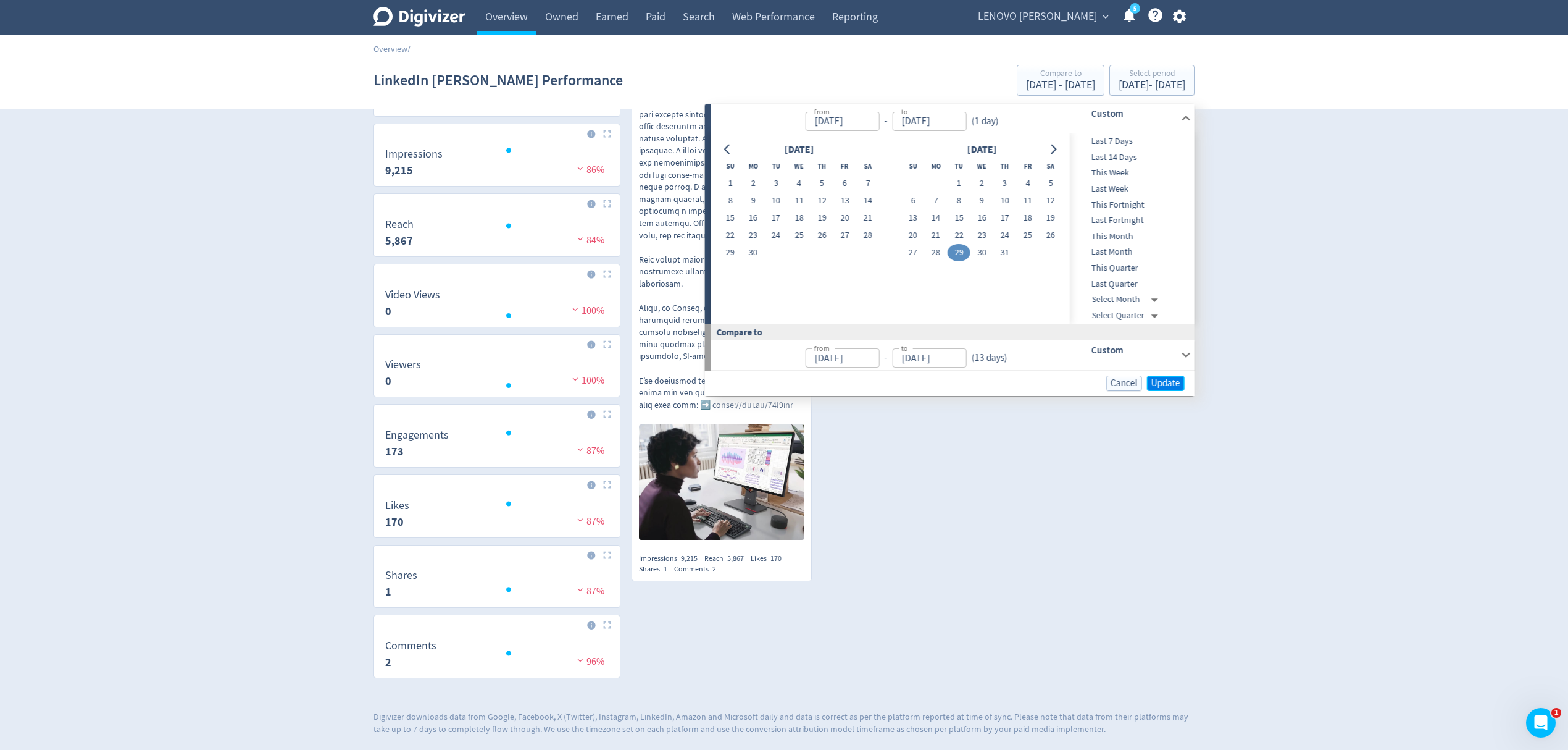
click at [1169, 379] on span "Update" at bounding box center [1166, 383] width 29 height 9
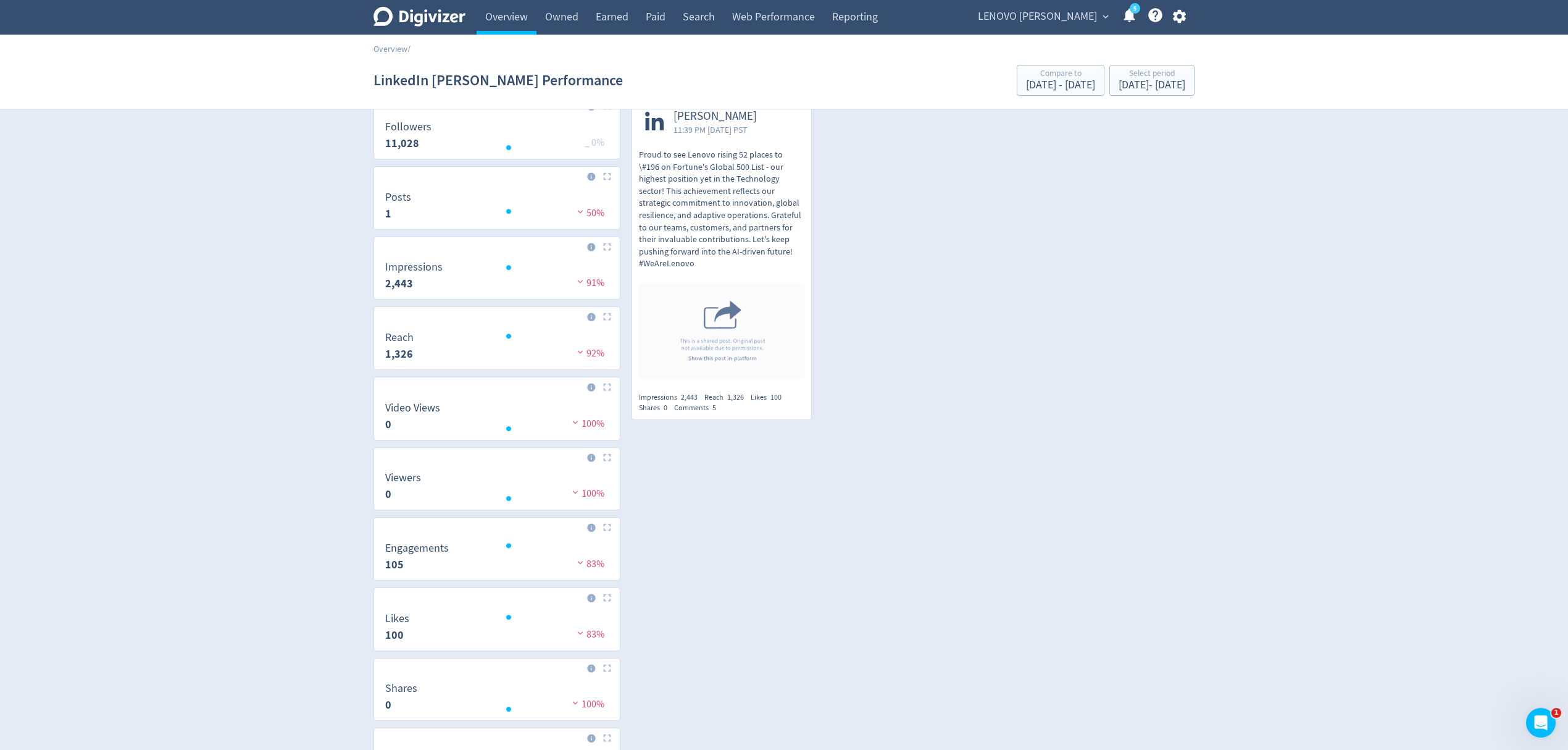
scroll to position [0, 0]
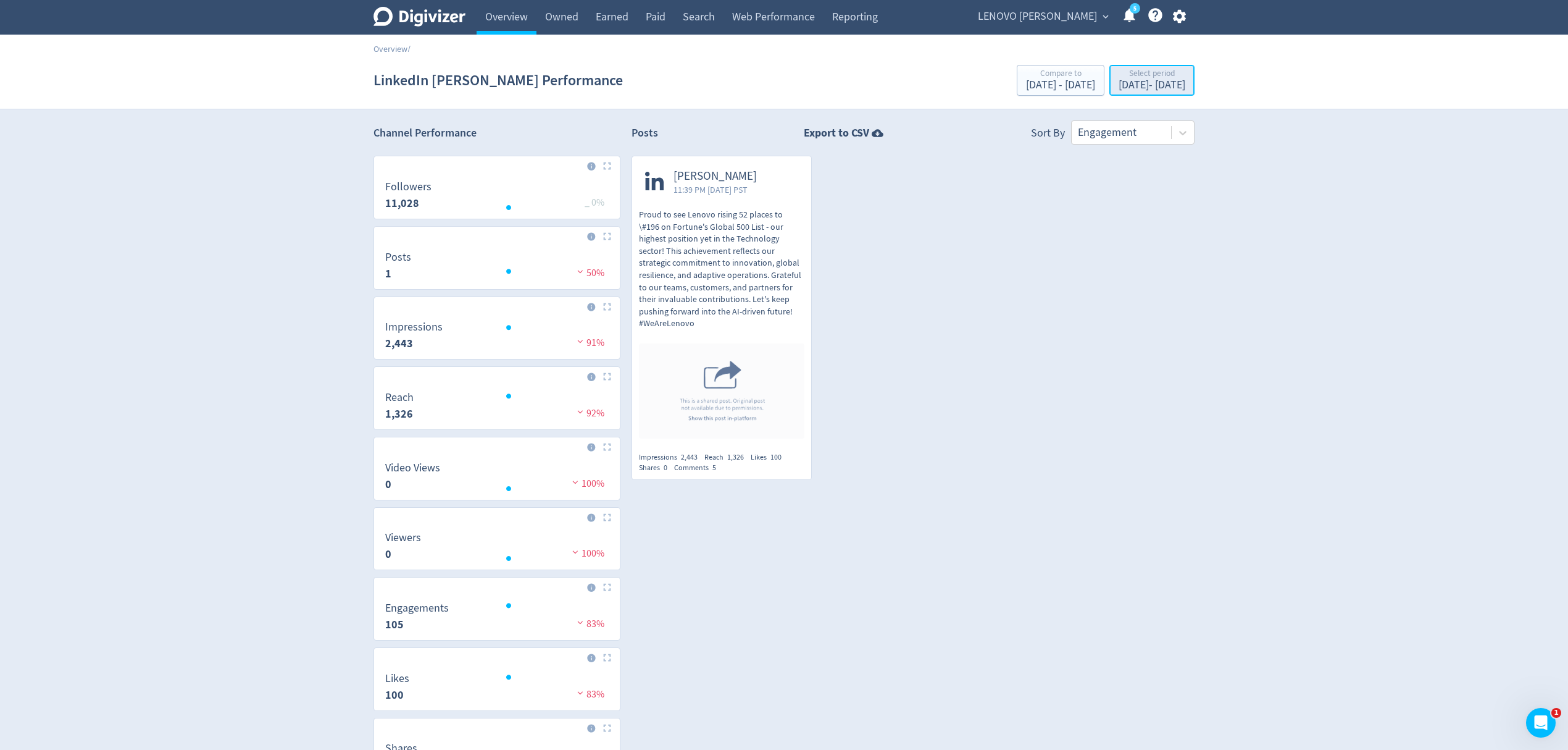
click at [1119, 83] on div "[DATE] - [DATE]" at bounding box center [1152, 85] width 67 height 11
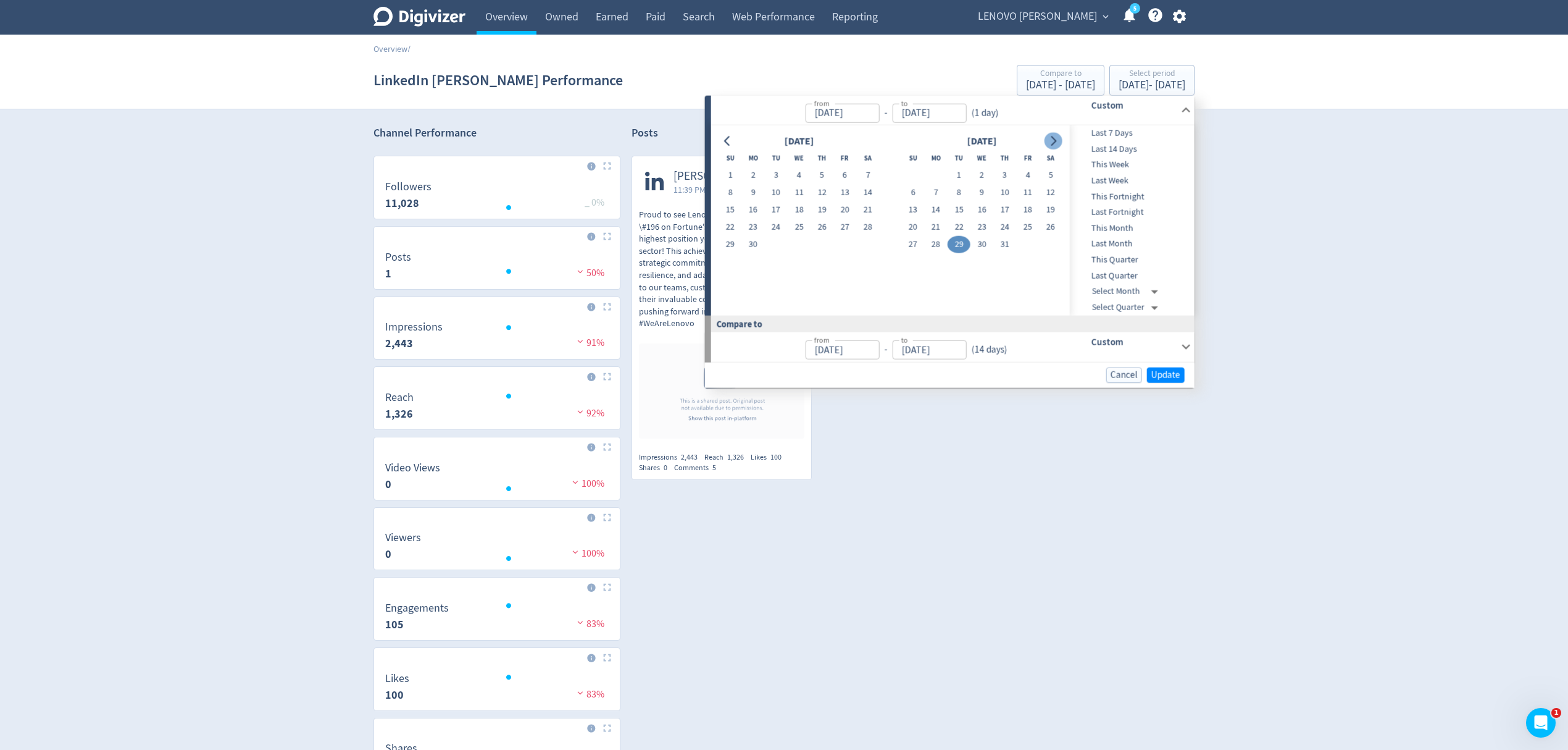
click at [1048, 138] on icon "Go to next month" at bounding box center [1053, 140] width 10 height 10
click at [1021, 174] on button "1" at bounding box center [1027, 175] width 23 height 17
type input "[DATE]"
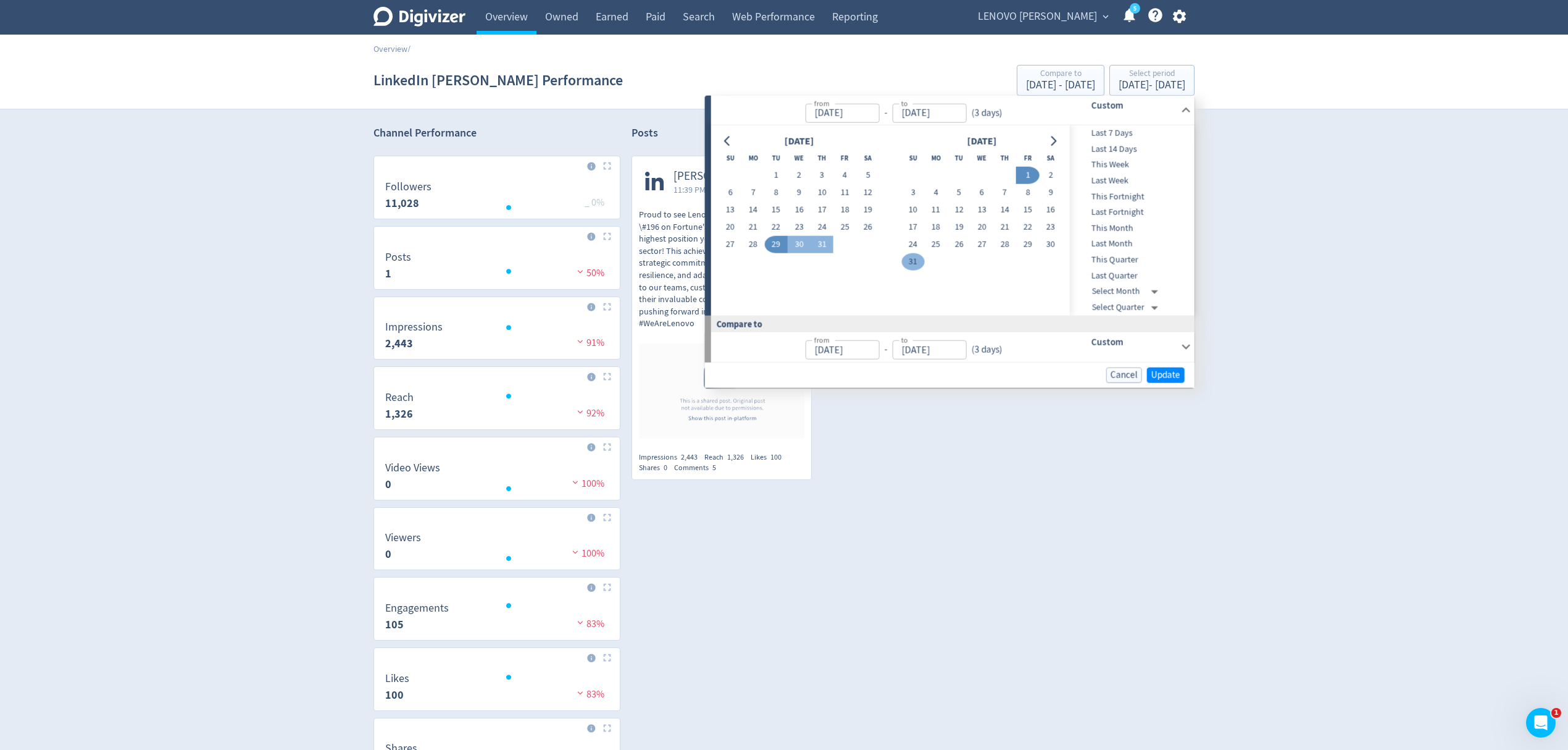
click at [921, 256] on button "31" at bounding box center [913, 262] width 23 height 17
type input "[DATE]"
click at [1022, 176] on button "1" at bounding box center [1027, 175] width 23 height 17
type input "[DATE]"
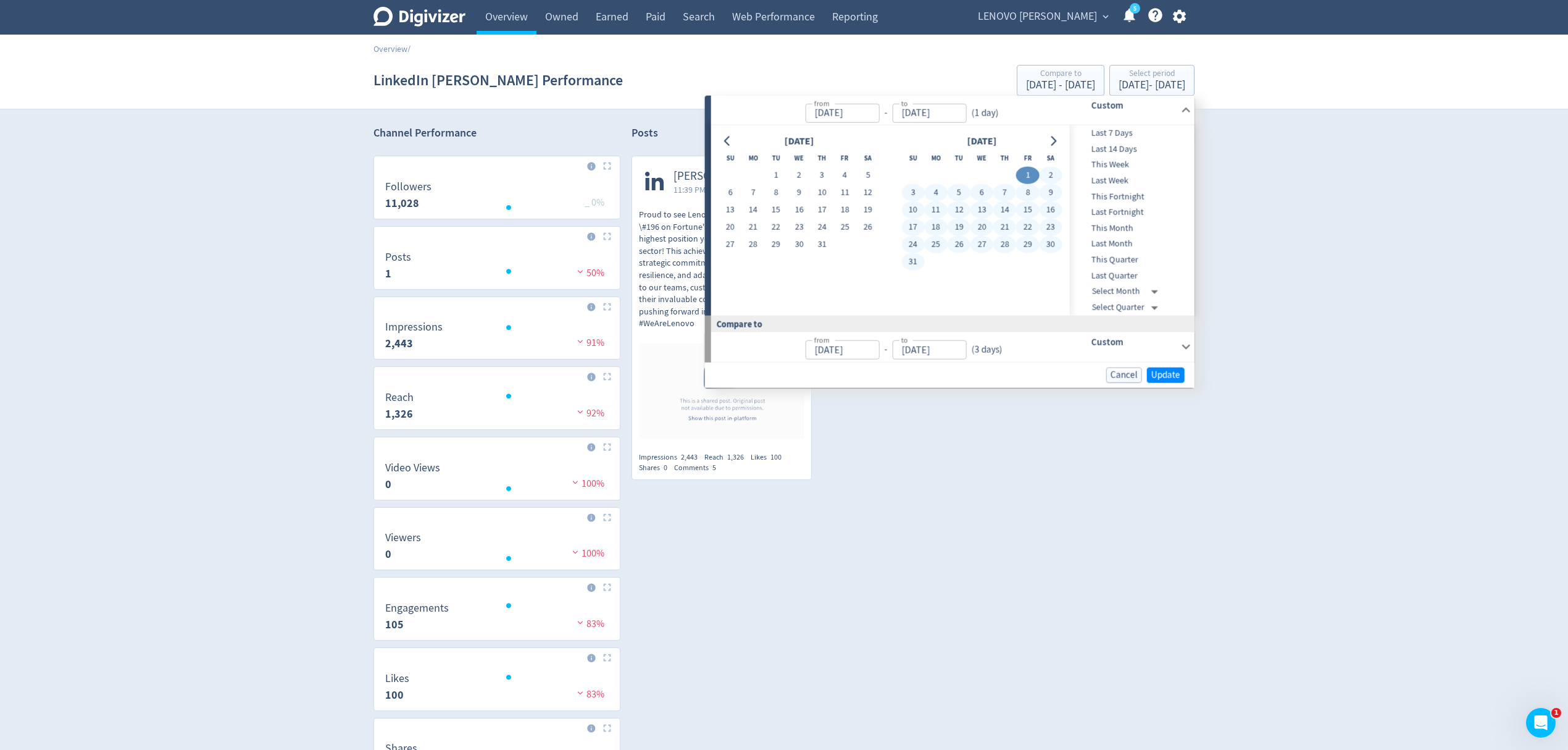
click at [920, 256] on button "31" at bounding box center [913, 262] width 23 height 17
type input "[DATE]"
click at [1172, 371] on span "Update" at bounding box center [1166, 374] width 29 height 9
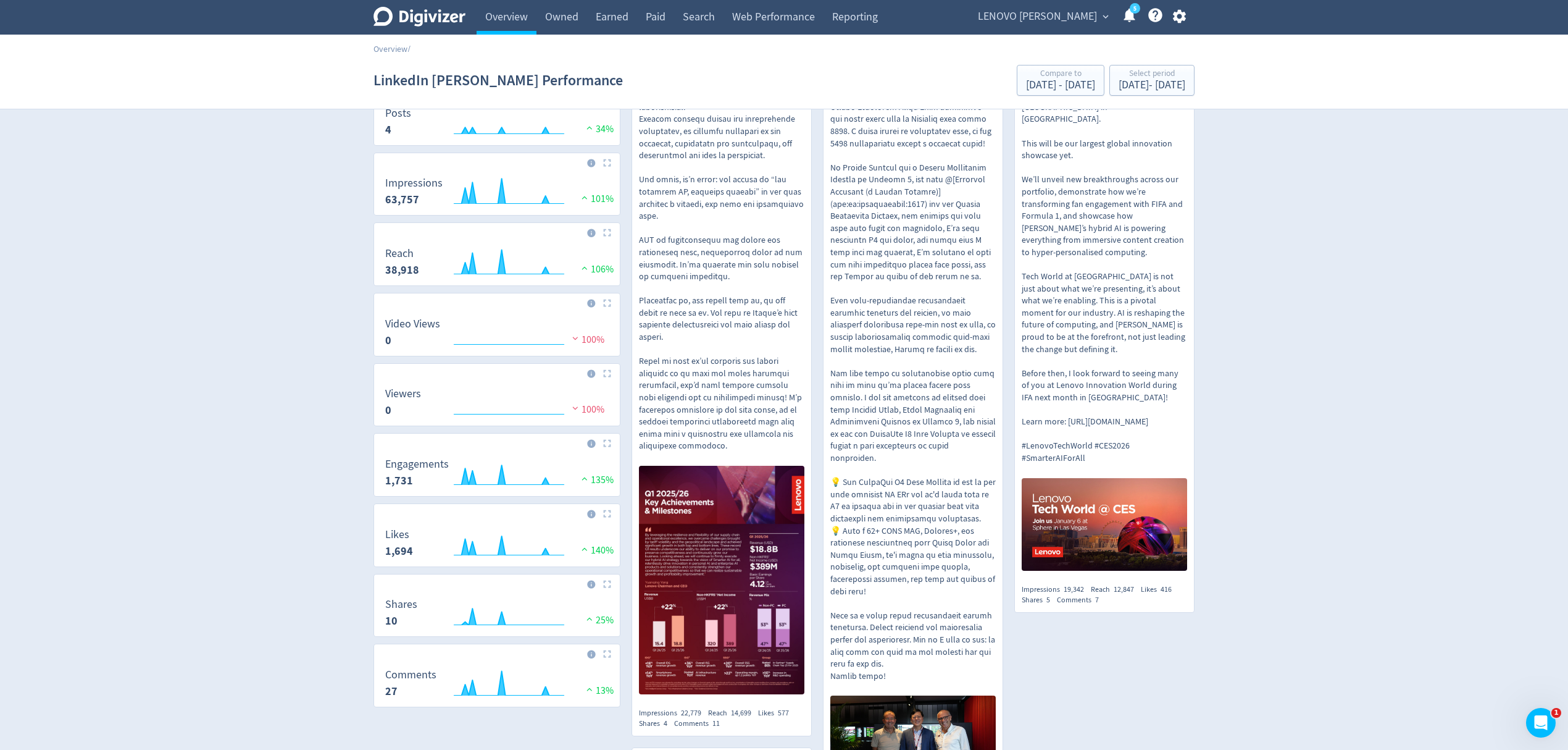
scroll to position [50, 0]
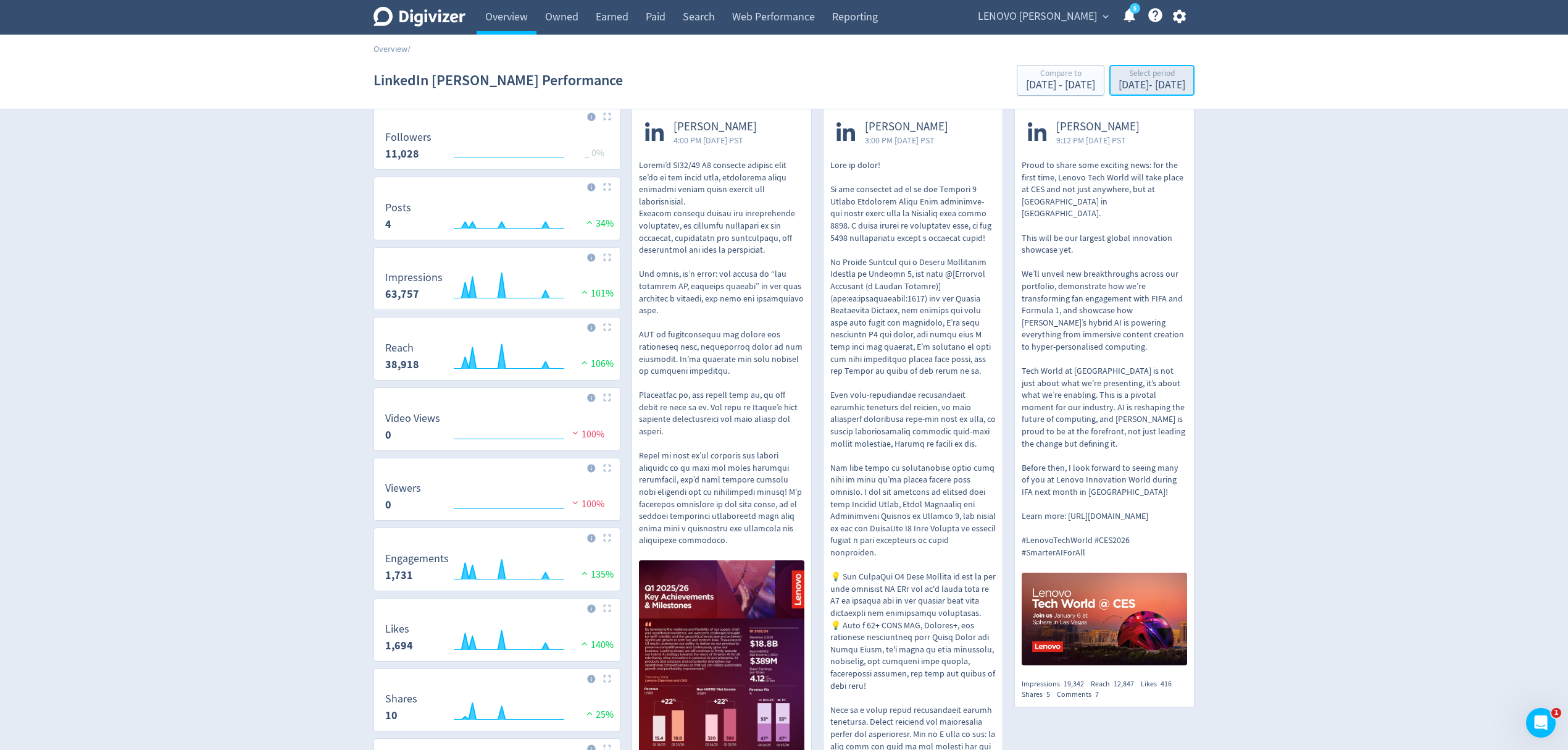
click at [1138, 81] on div "[DATE] - [DATE]" at bounding box center [1152, 85] width 67 height 11
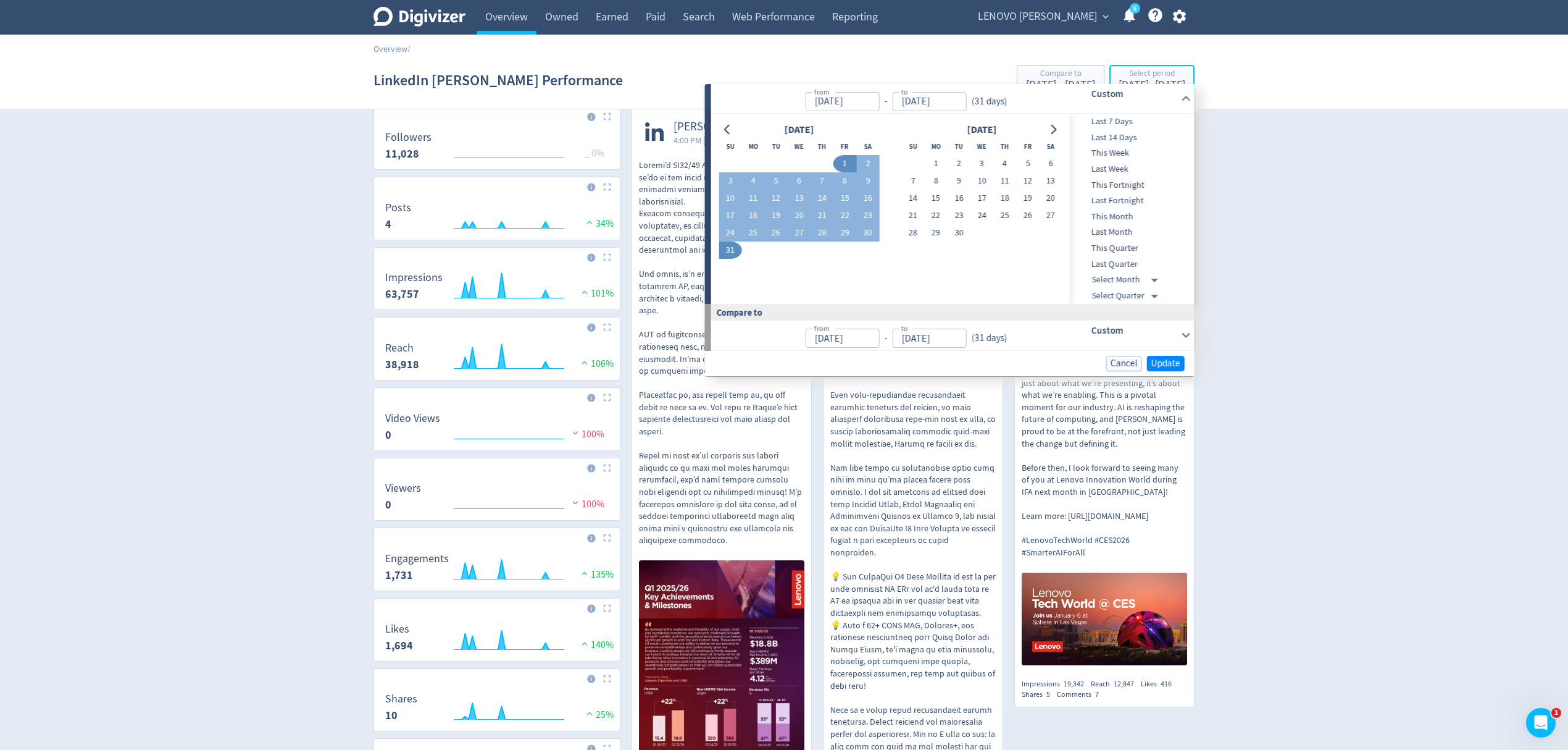
scroll to position [0, 0]
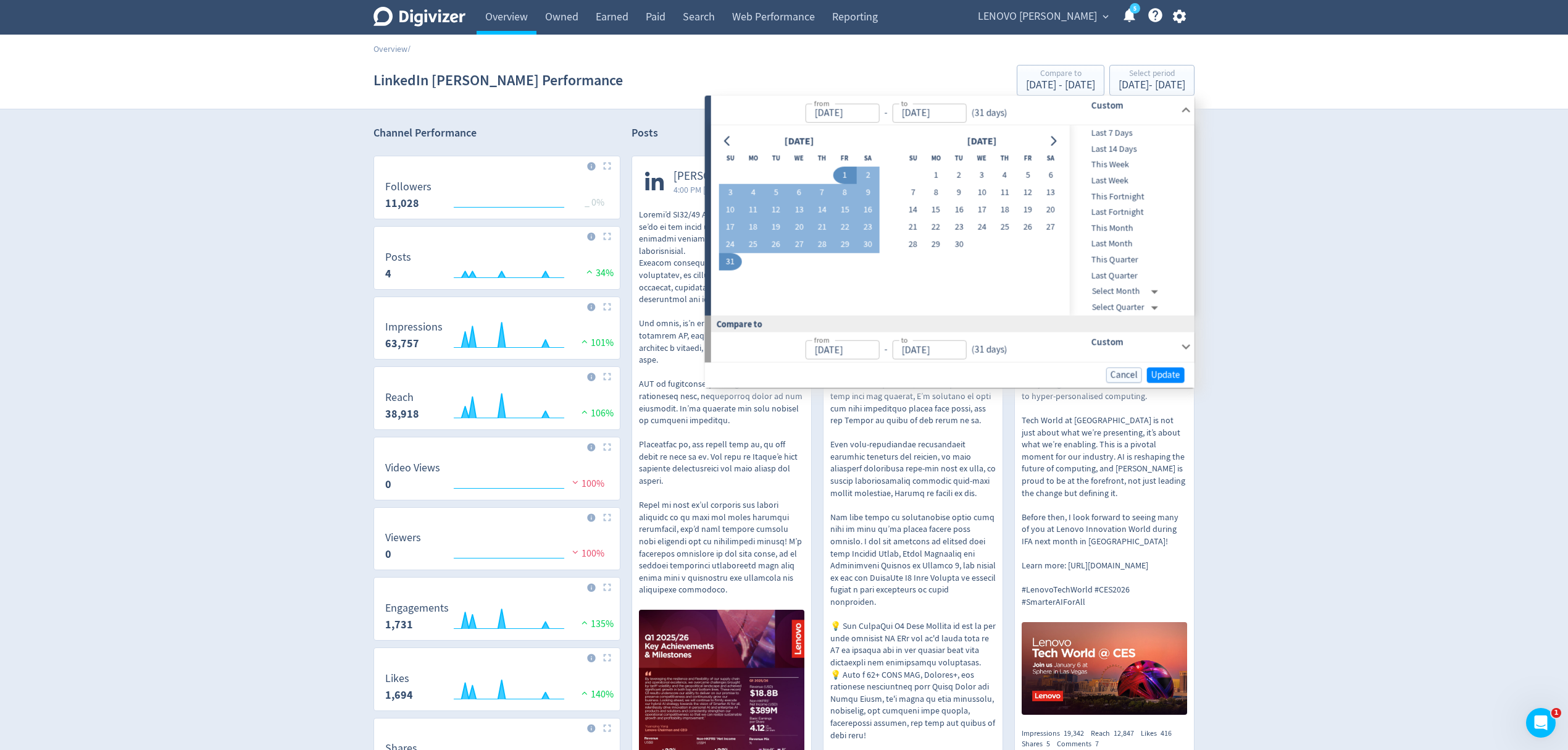
click at [1328, 270] on div "Digivizer Logo [PERSON_NAME] Logo Overview Owned Earned Paid Search Web Perform…" at bounding box center [784, 762] width 1568 height 1525
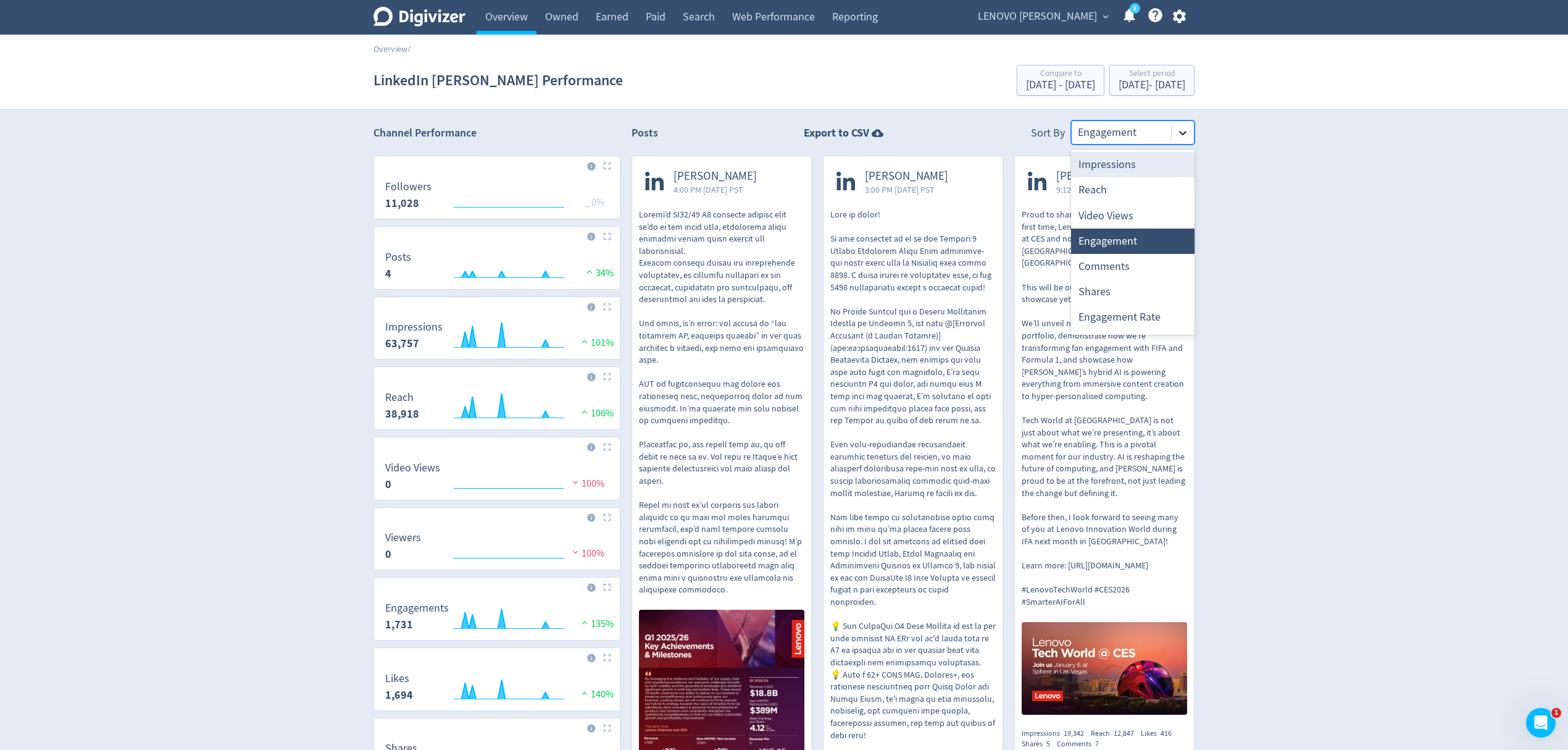
click at [1177, 129] on icon at bounding box center [1183, 133] width 12 height 12
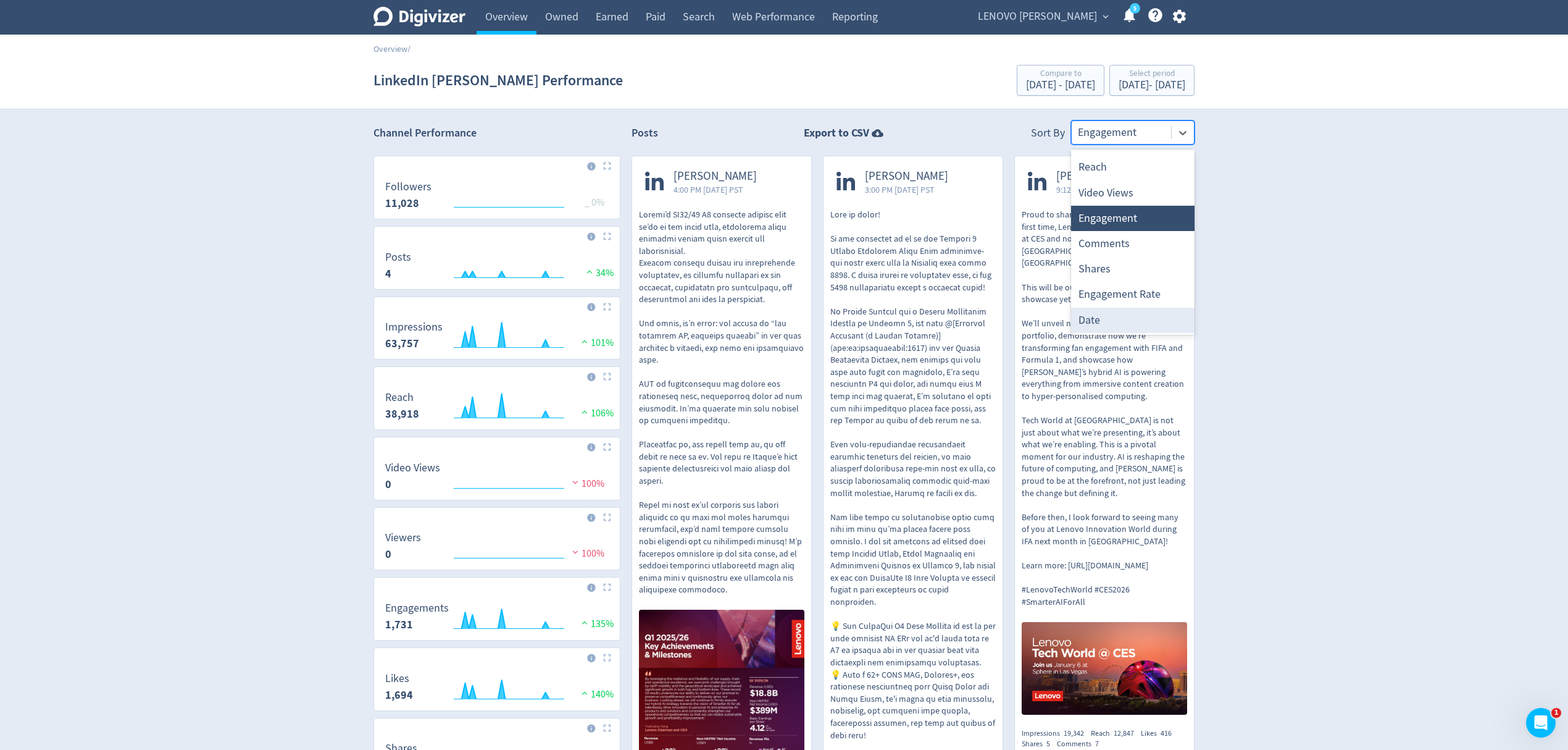
click at [1107, 320] on div "Date" at bounding box center [1132, 320] width 123 height 25
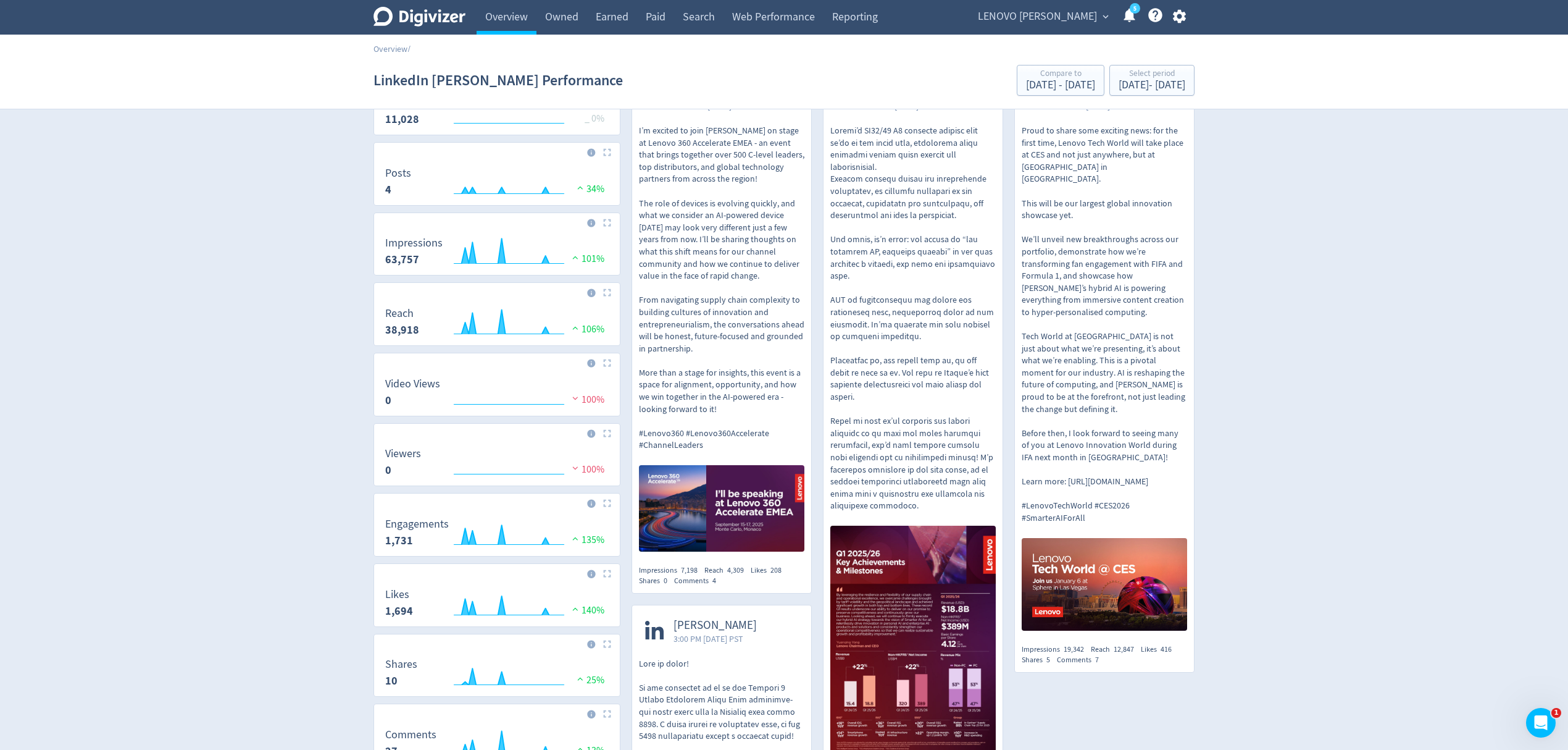
scroll to position [0, 0]
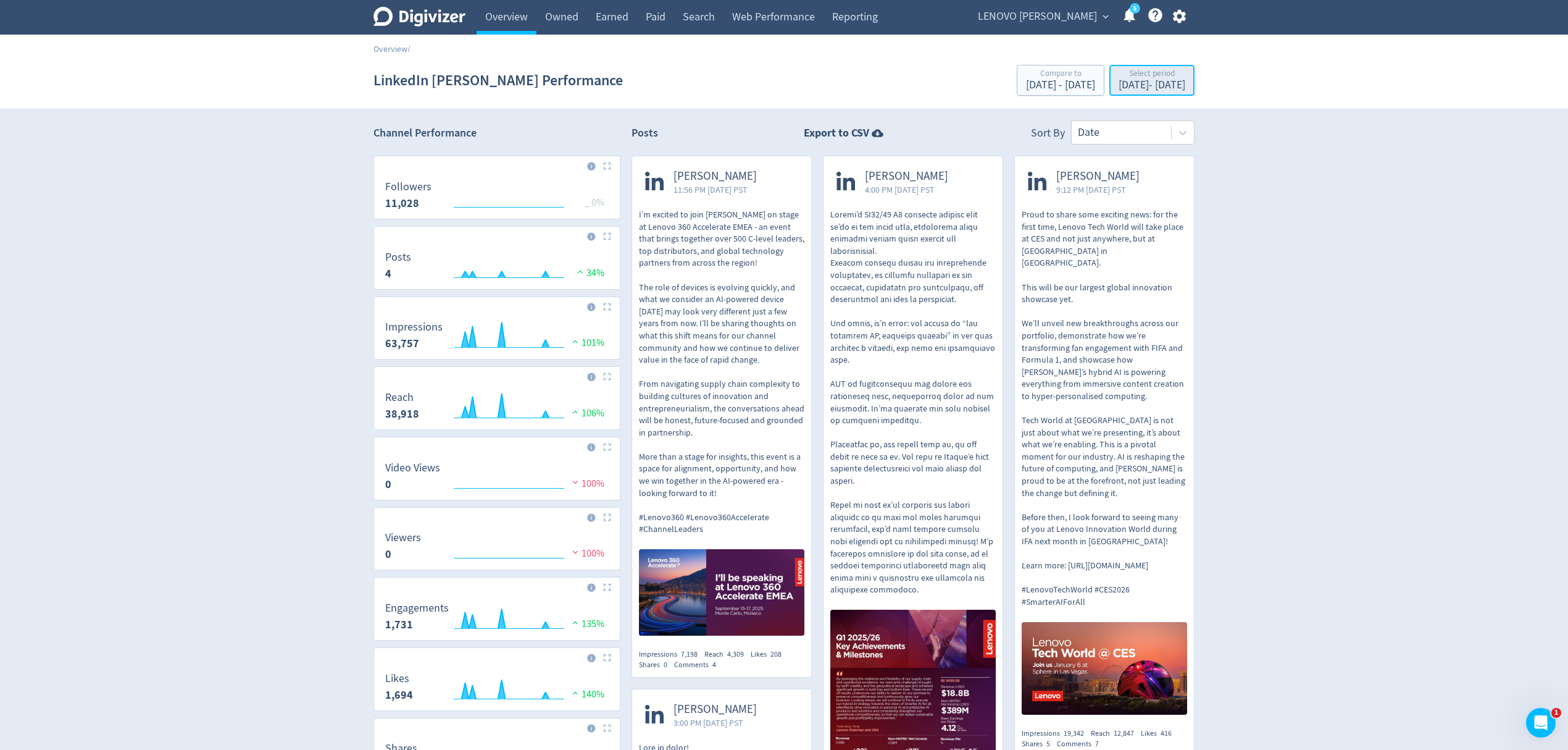
click at [1119, 84] on div "[DATE] - [DATE]" at bounding box center [1152, 85] width 67 height 11
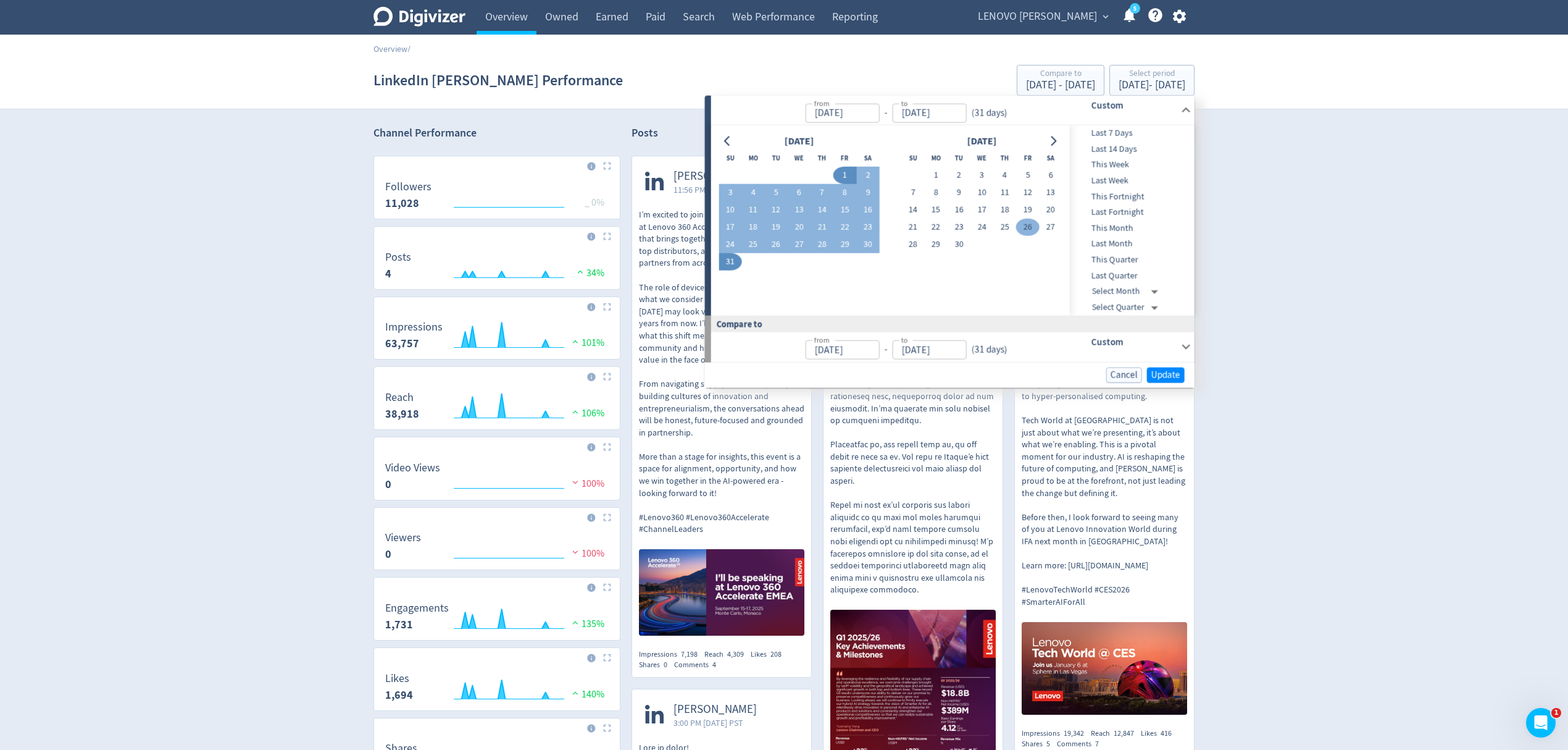
click at [1026, 227] on button "26" at bounding box center [1027, 227] width 23 height 17
type input "[DATE]"
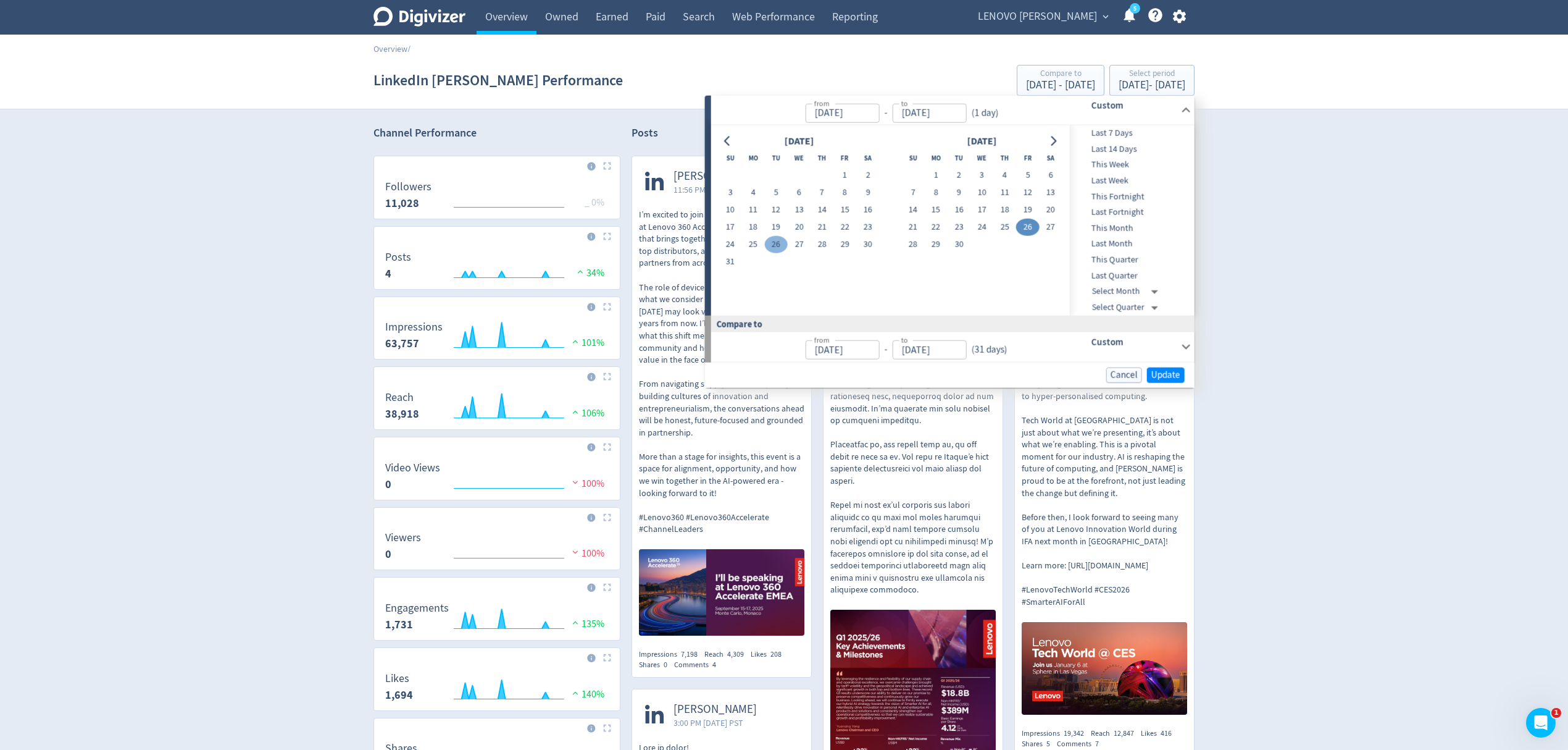
click at [776, 245] on button "26" at bounding box center [776, 244] width 23 height 17
type input "[DATE]"
click at [776, 245] on button "26" at bounding box center [776, 244] width 23 height 17
type input "[DATE]"
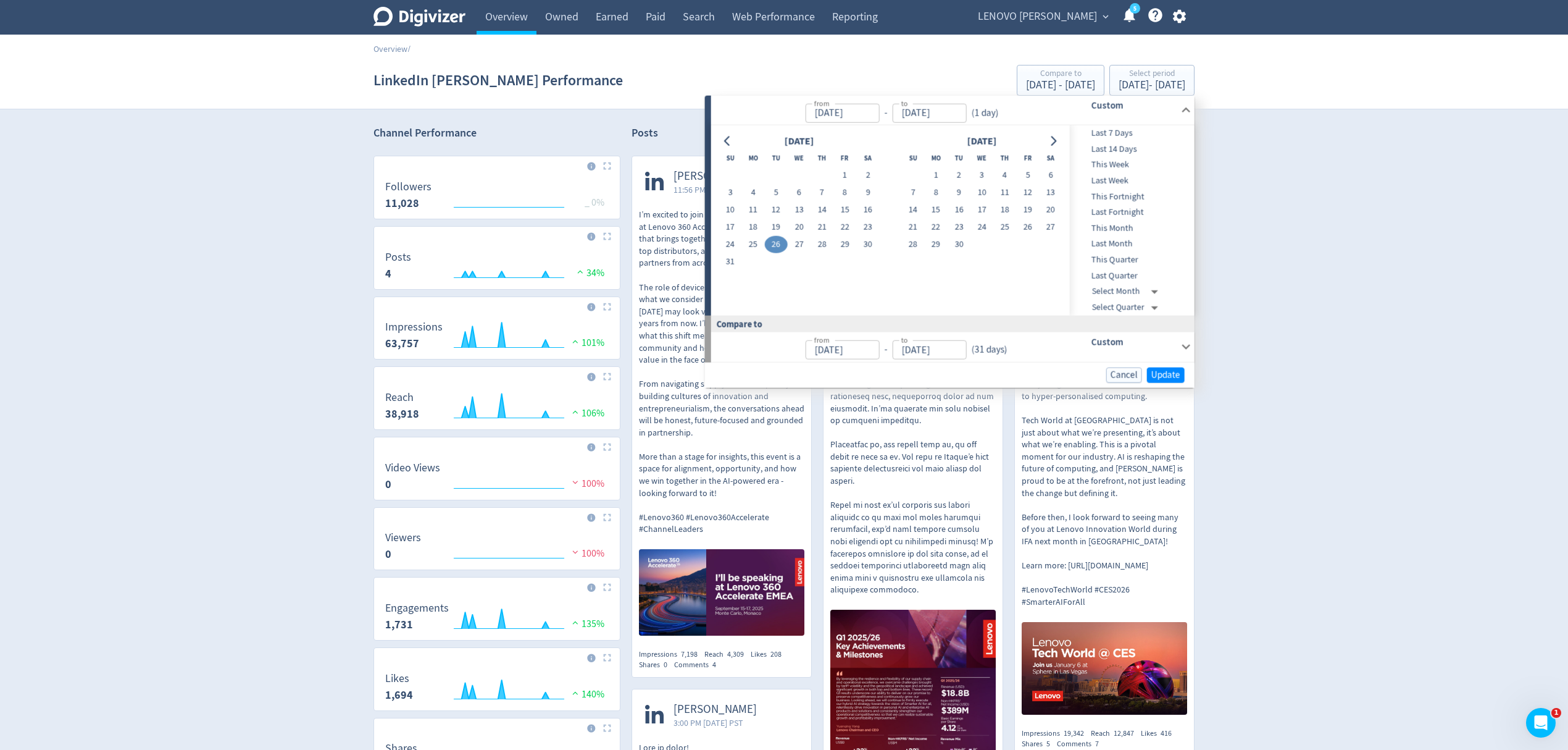
type input "[DATE]"
click at [1158, 373] on span "Update" at bounding box center [1166, 374] width 29 height 9
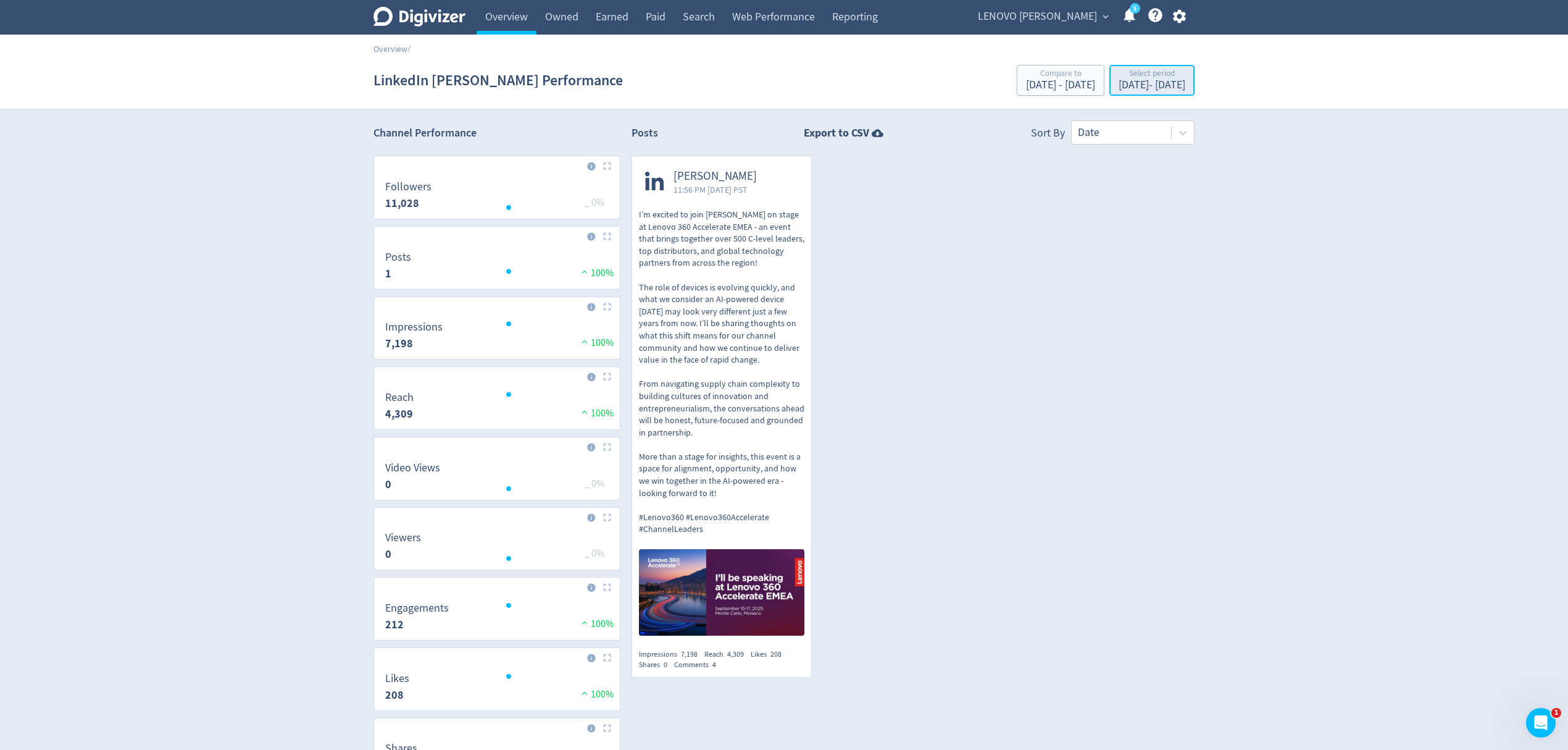
click at [1149, 84] on div "[DATE] - [DATE]" at bounding box center [1152, 85] width 67 height 11
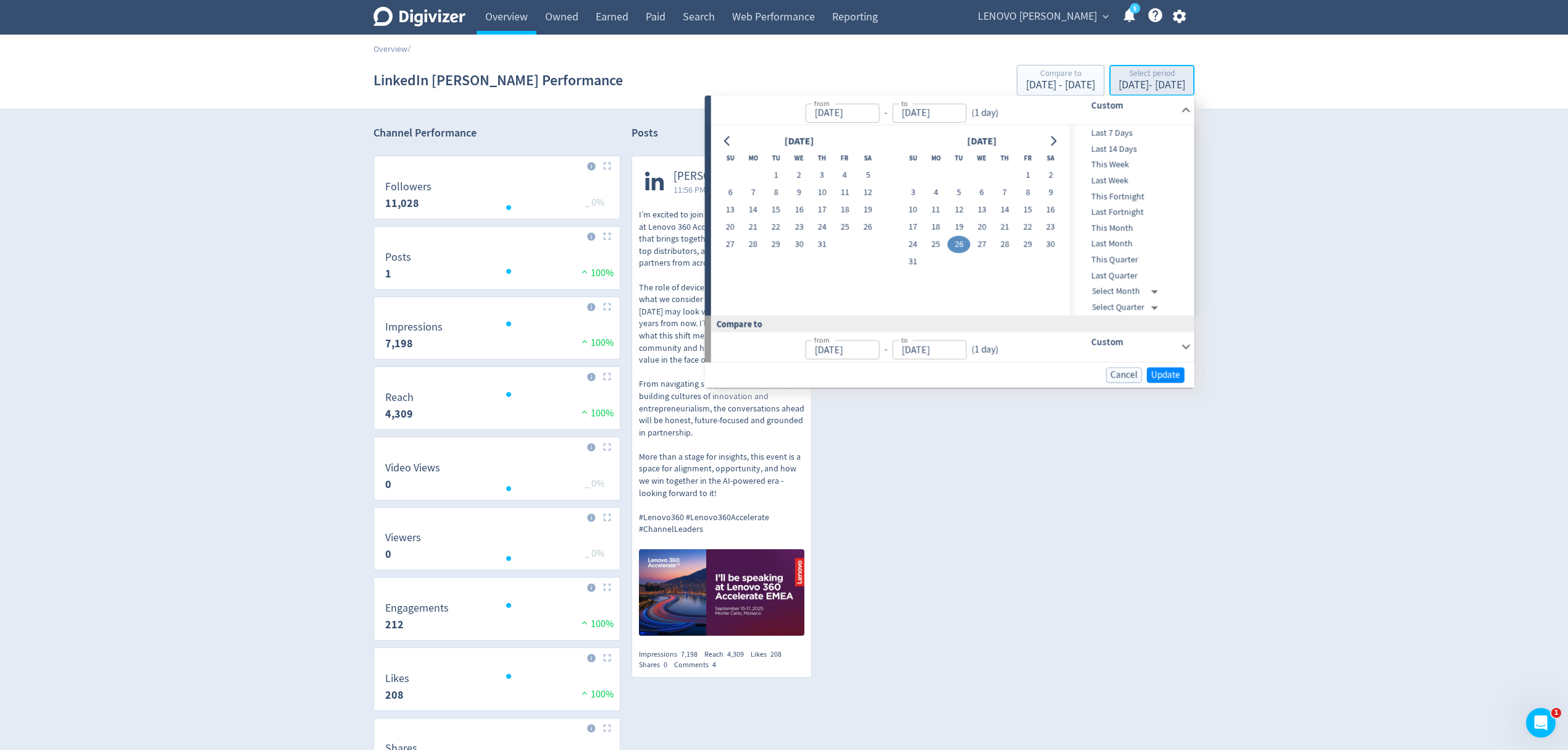
type input "[DATE]"
click at [1004, 207] on button "14" at bounding box center [1004, 209] width 23 height 17
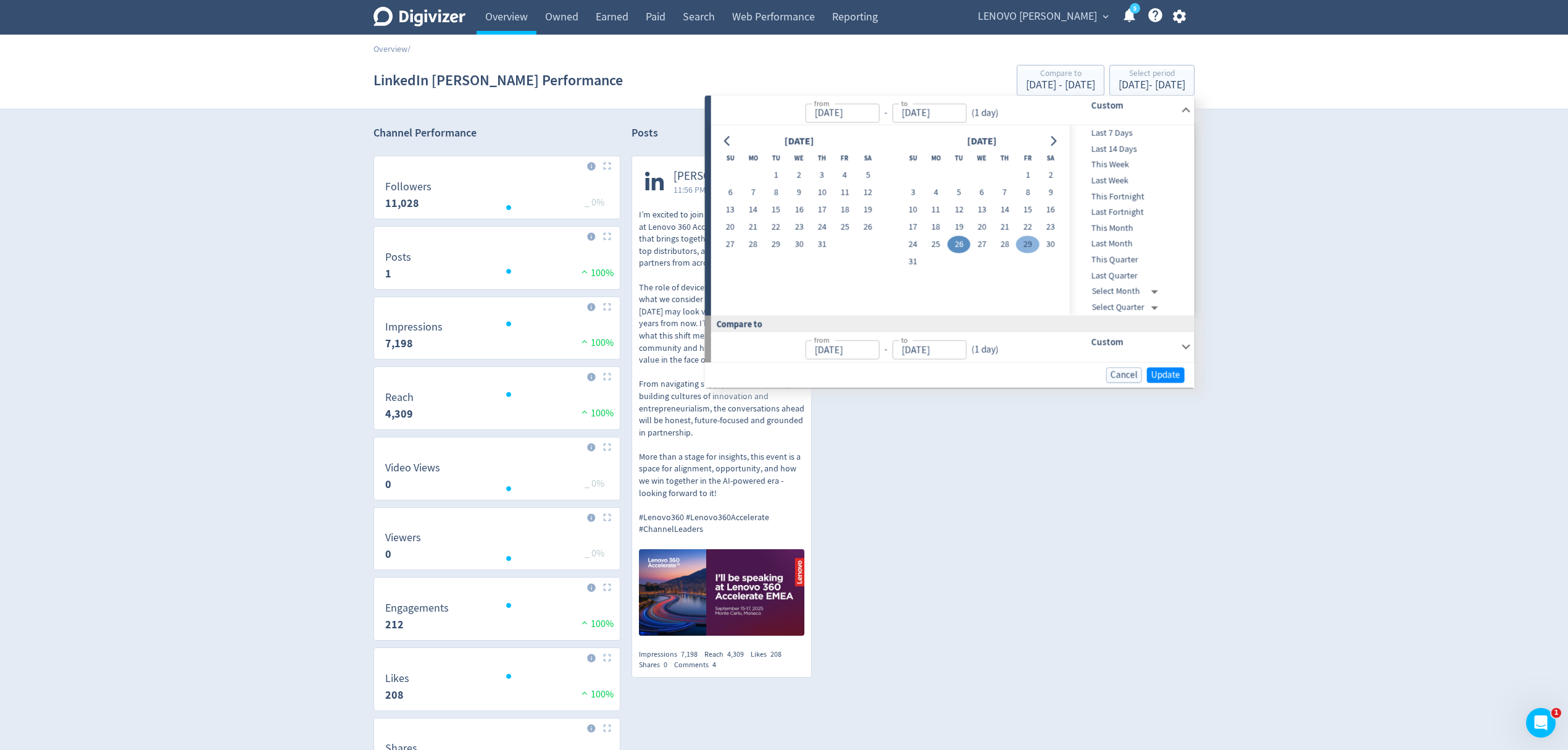
type input "[DATE]"
click at [1160, 373] on span "Update" at bounding box center [1166, 374] width 29 height 9
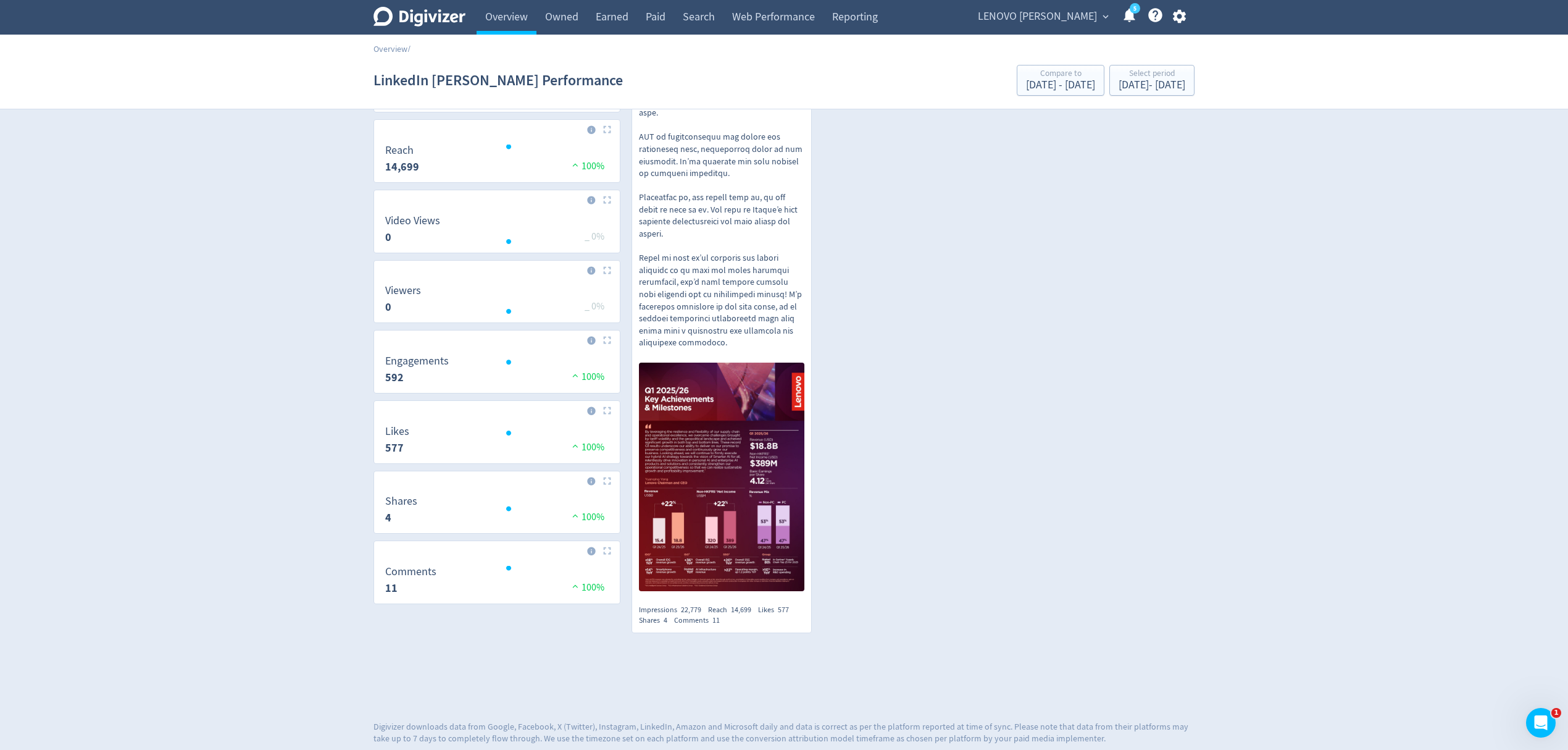
scroll to position [165, 0]
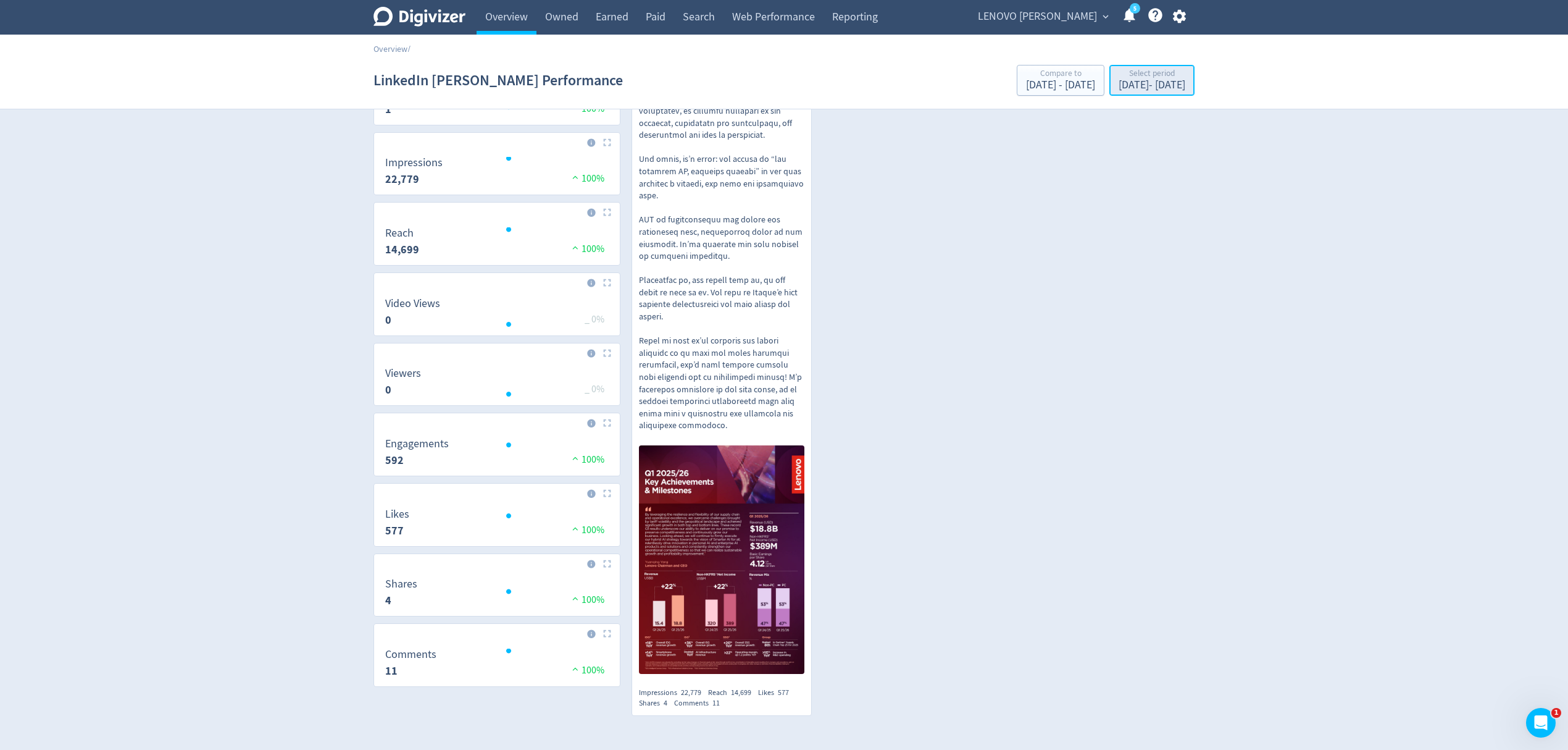
click at [1136, 81] on div "[DATE] - [DATE]" at bounding box center [1152, 85] width 67 height 11
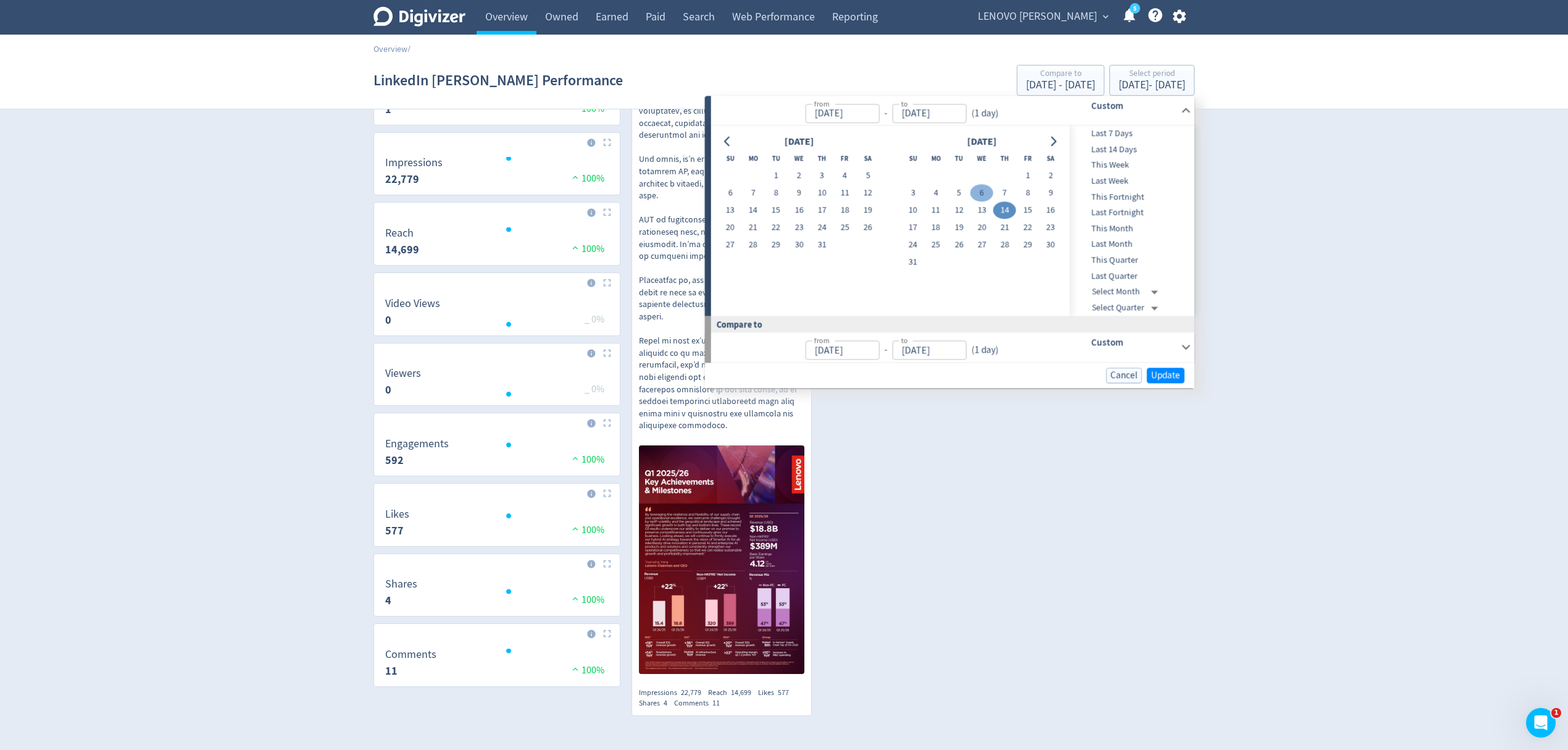
click at [984, 190] on button "6" at bounding box center [982, 193] width 23 height 17
type input "[DATE]"
click at [1166, 373] on span "Update" at bounding box center [1166, 375] width 29 height 9
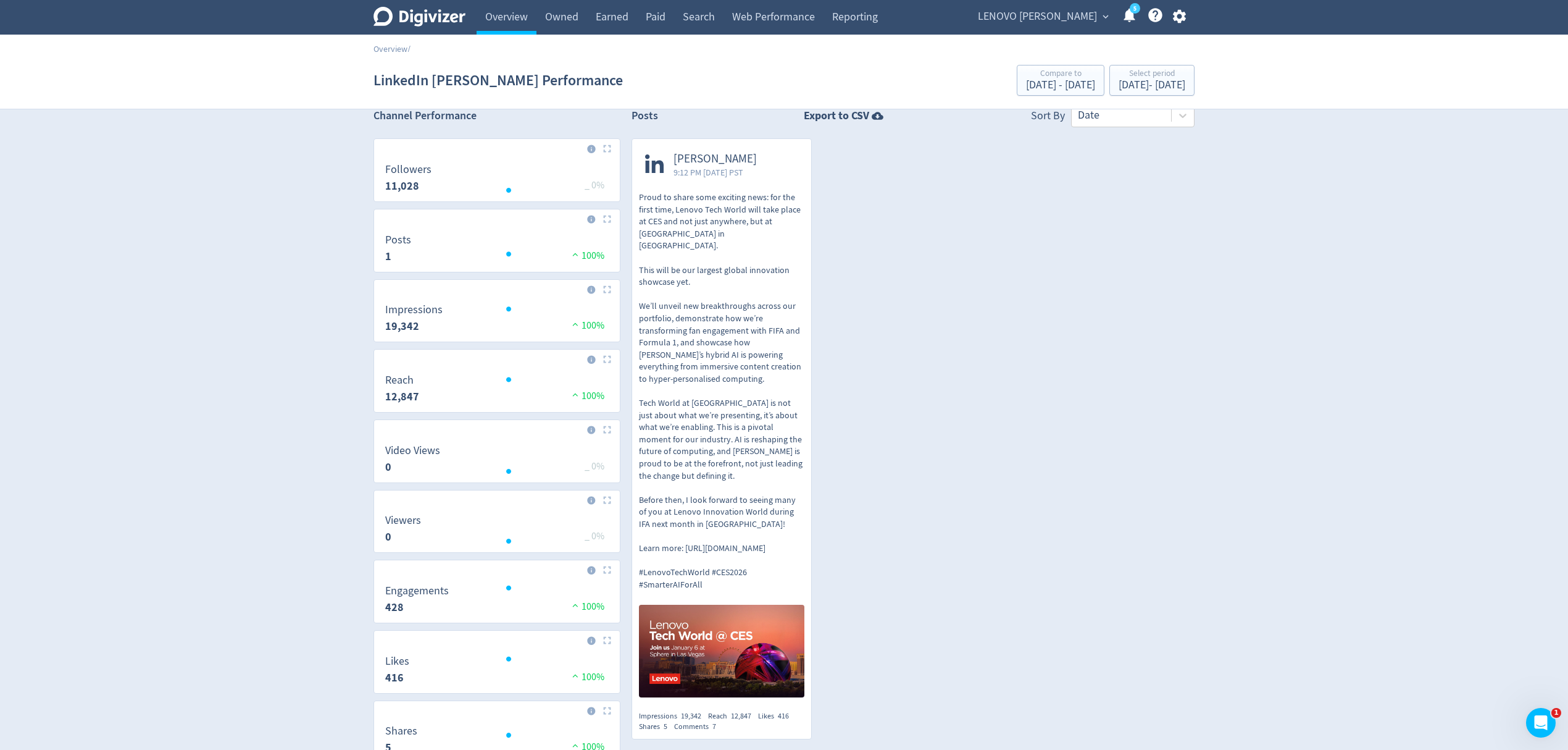
scroll to position [16, 0]
click at [1147, 69] on div "Select period" at bounding box center [1152, 74] width 67 height 10
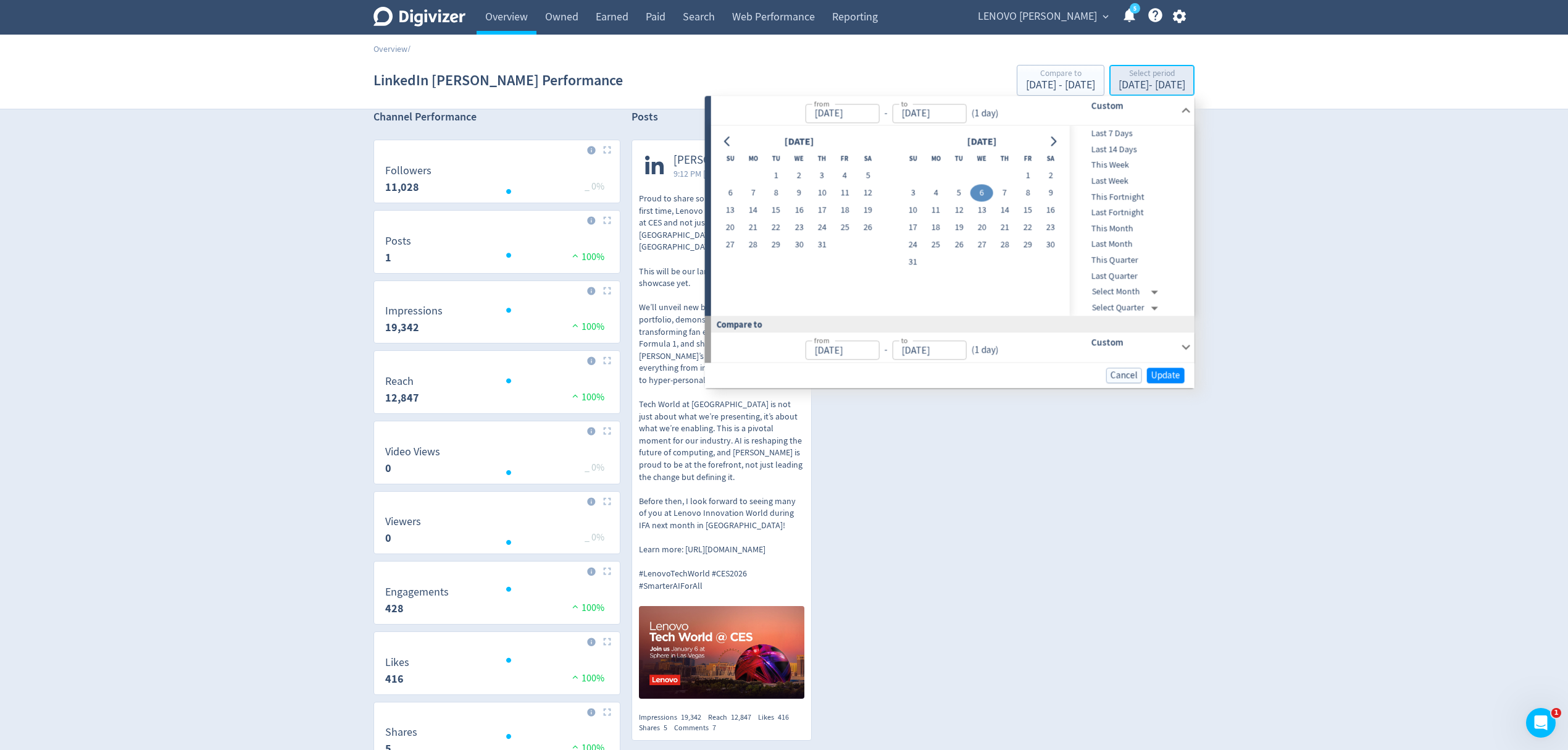
type input "[DATE]"
click at [929, 194] on button "4" at bounding box center [936, 193] width 23 height 17
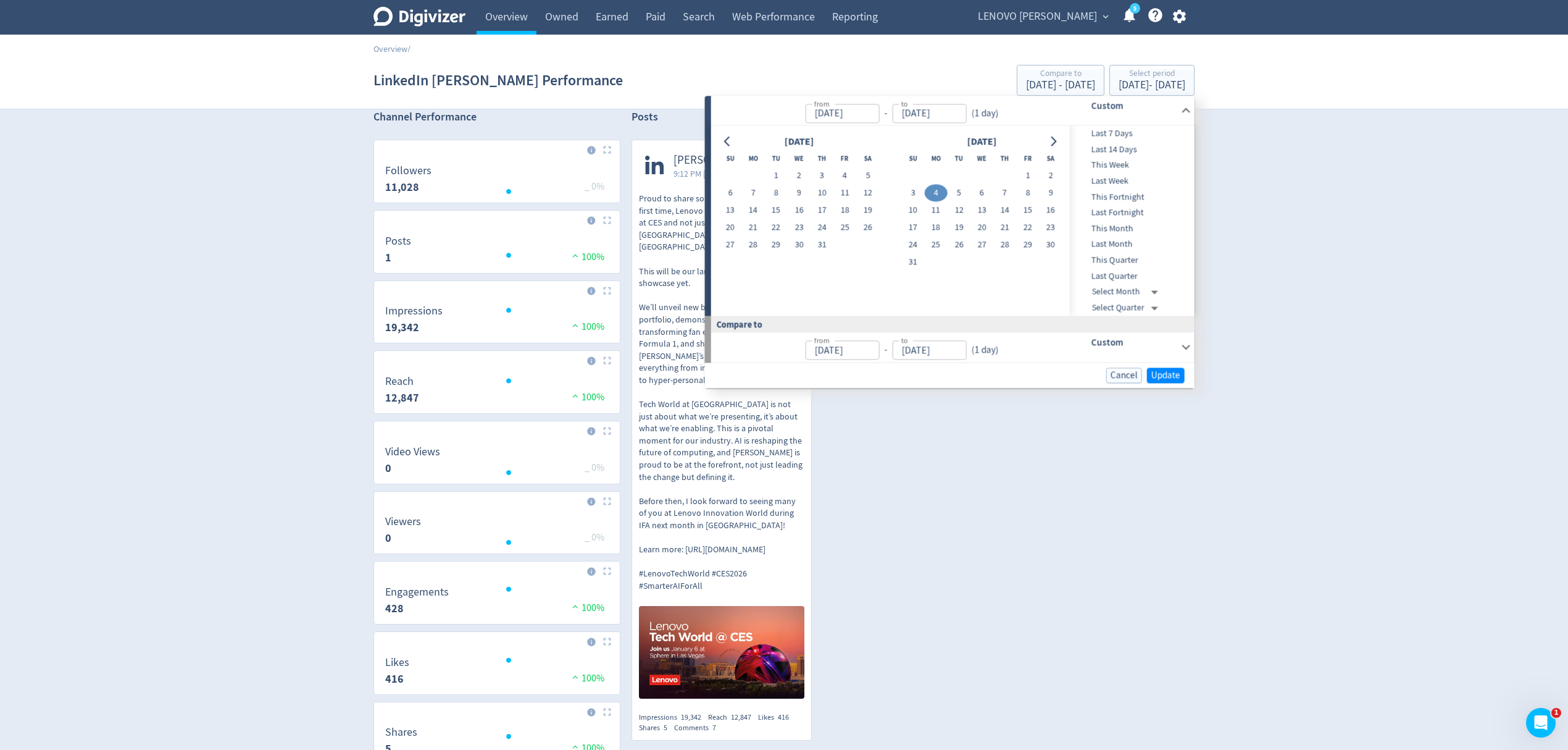
type input "[DATE]"
click at [1168, 372] on span "Update" at bounding box center [1166, 375] width 29 height 9
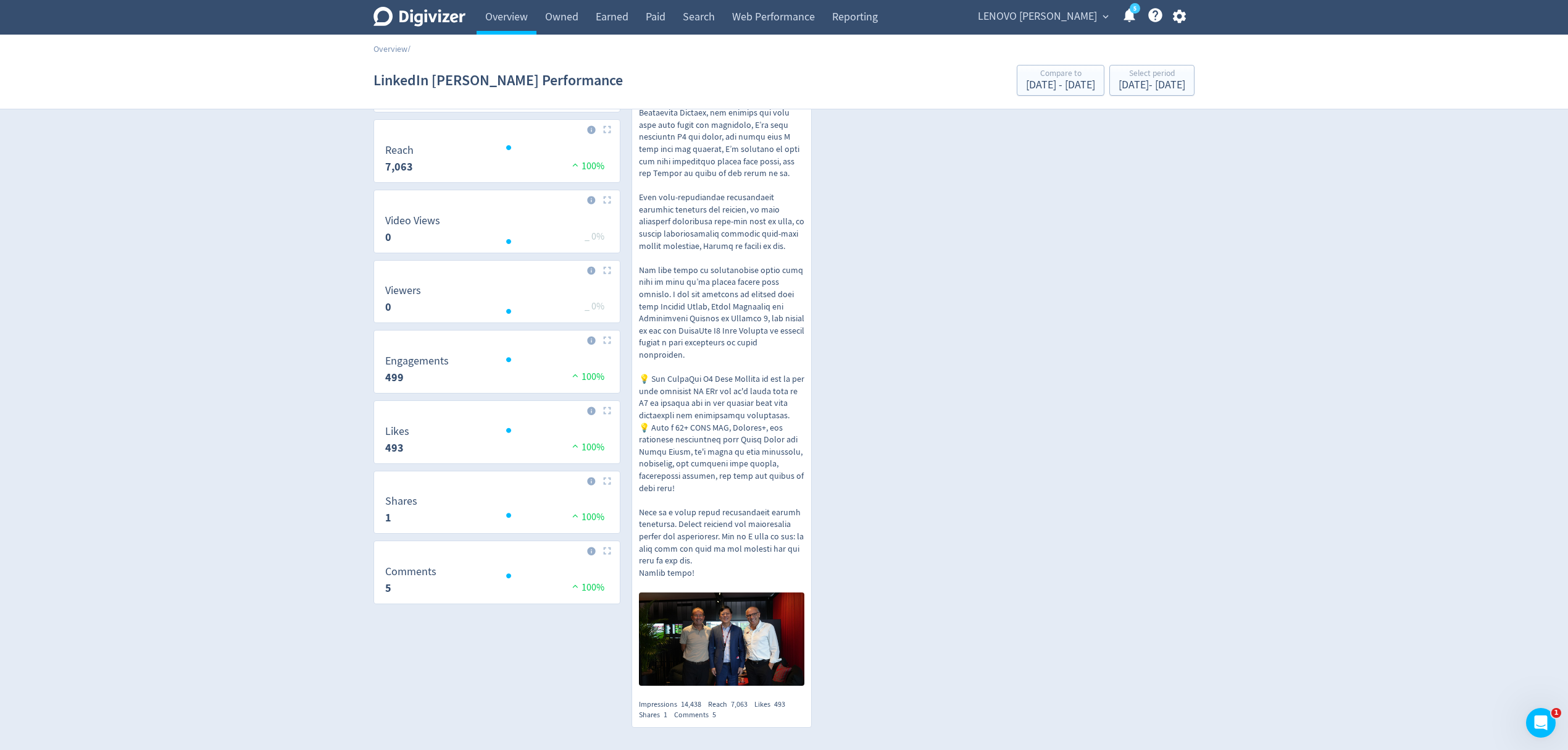
scroll to position [0, 0]
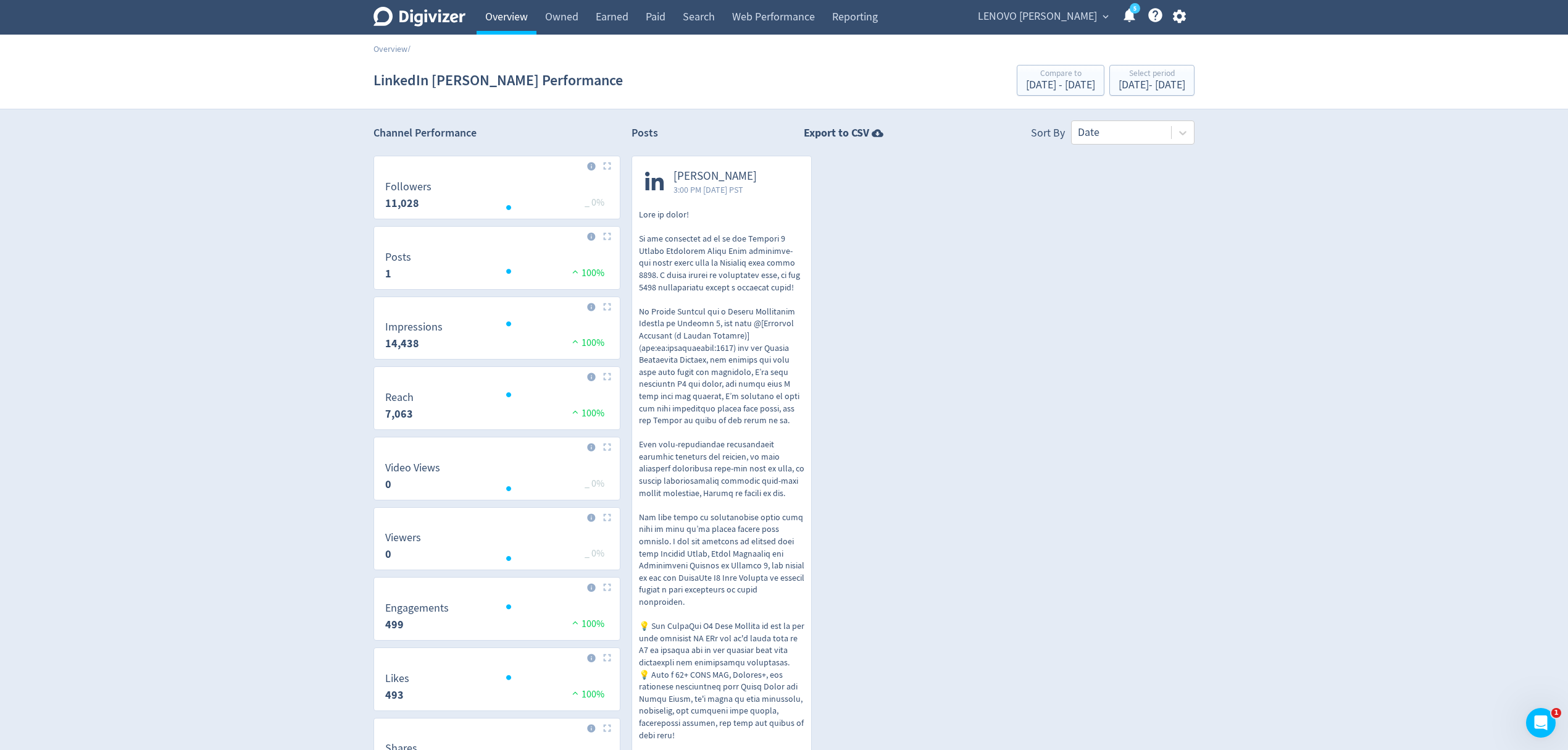
click at [519, 23] on link "Overview" at bounding box center [506, 17] width 60 height 34
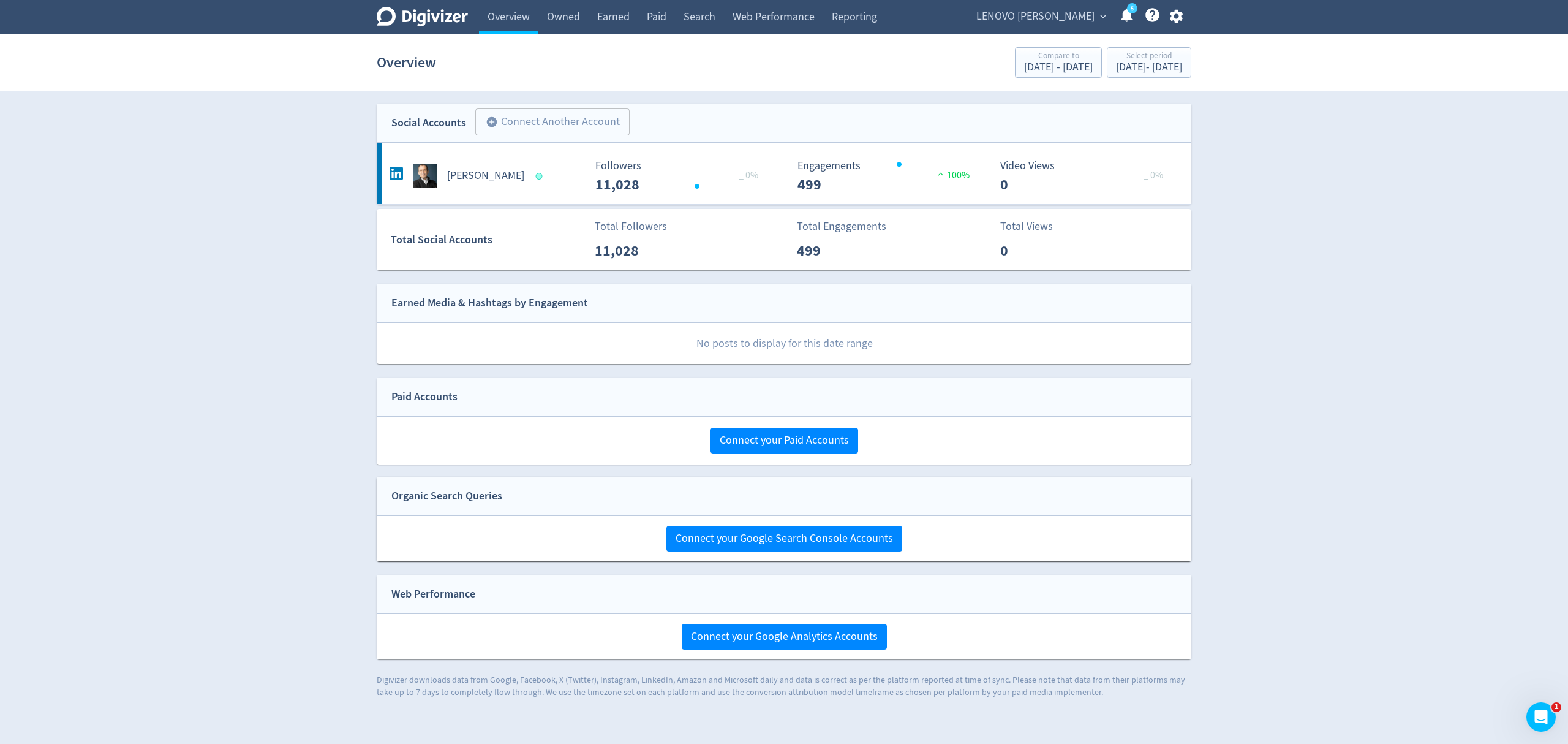
click at [1048, 17] on span "LENOVO [PERSON_NAME]" at bounding box center [1035, 16] width 118 height 20
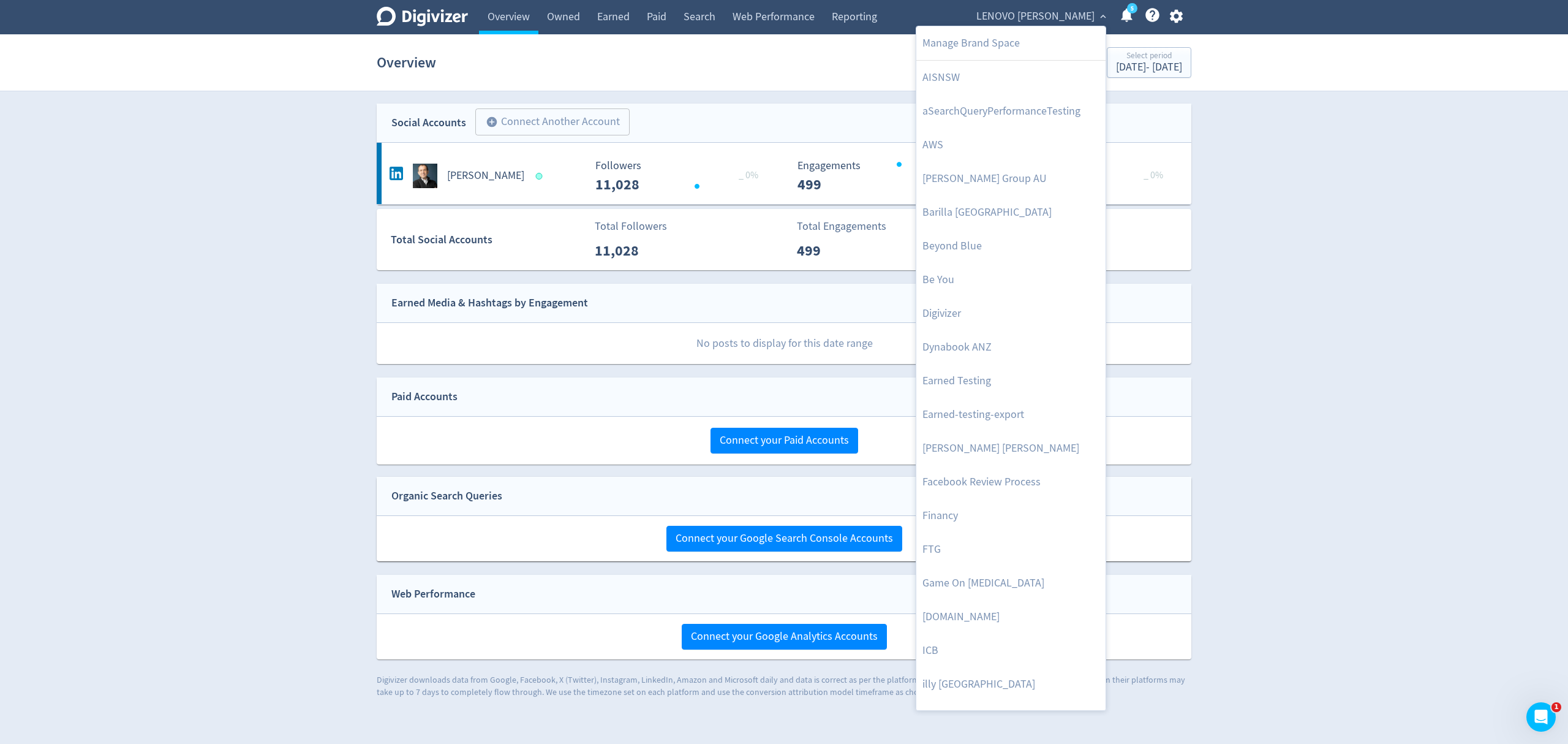
click at [1154, 57] on div at bounding box center [784, 372] width 1568 height 744
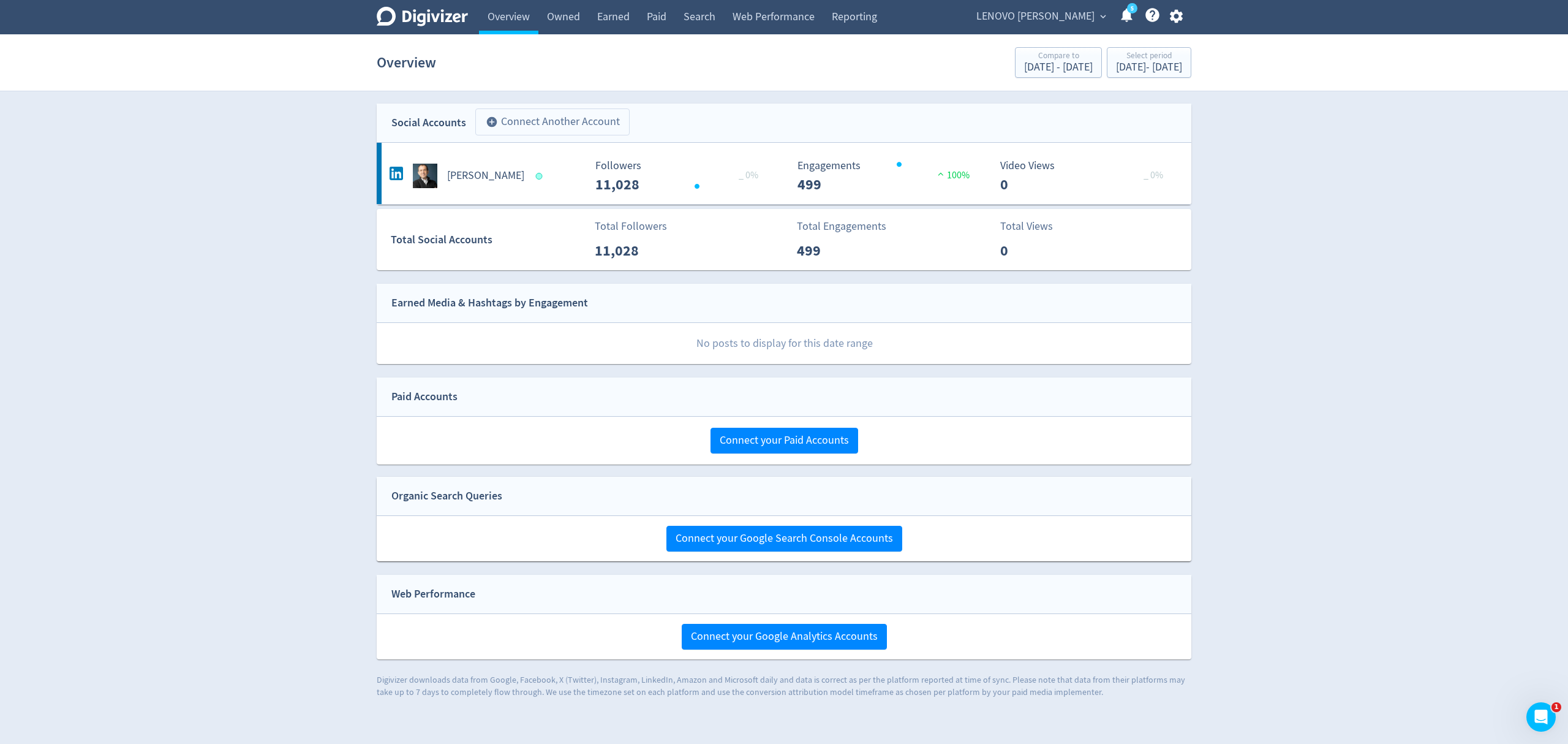
click at [513, 160] on div "[PERSON_NAME]" at bounding box center [483, 171] width 203 height 34
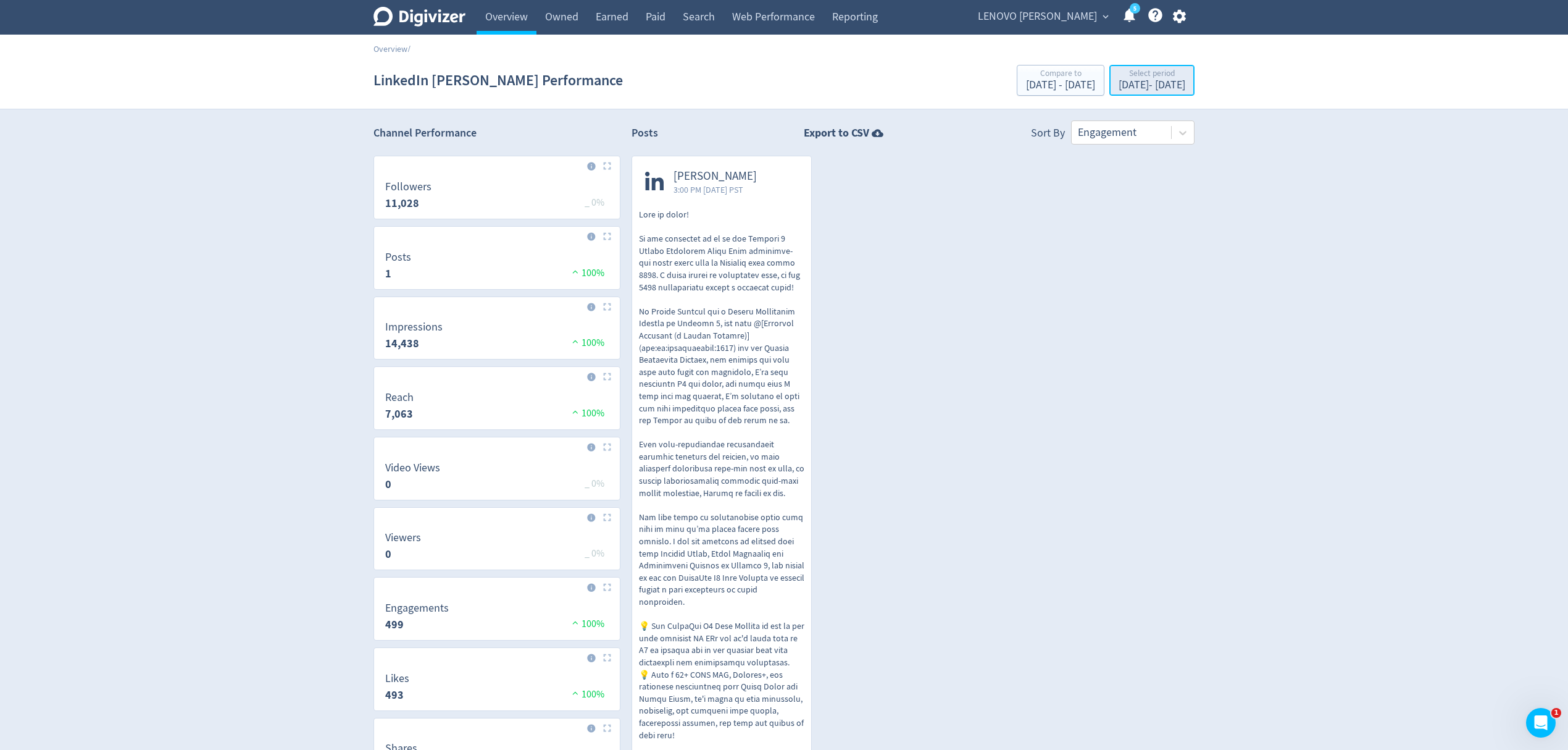
click at [1119, 82] on div "[DATE] - [DATE]" at bounding box center [1152, 85] width 67 height 11
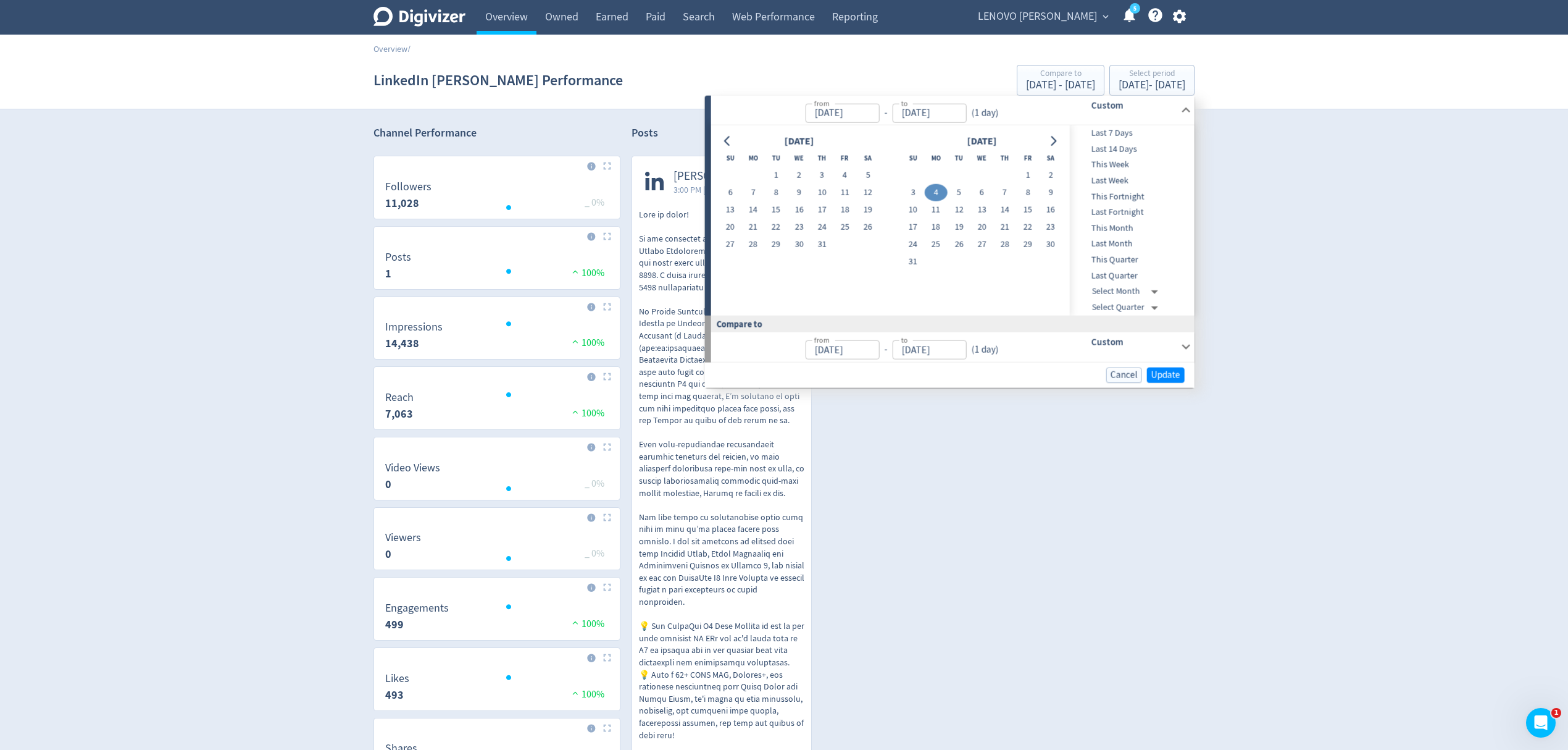
click at [1043, 139] on div "[DATE]" at bounding box center [982, 141] width 160 height 17
click at [1052, 142] on icon "Go to next month" at bounding box center [1053, 140] width 10 height 10
click at [936, 177] on button "1" at bounding box center [936, 175] width 23 height 17
type input "[DATE]"
click at [955, 246] on button "30" at bounding box center [959, 244] width 23 height 17
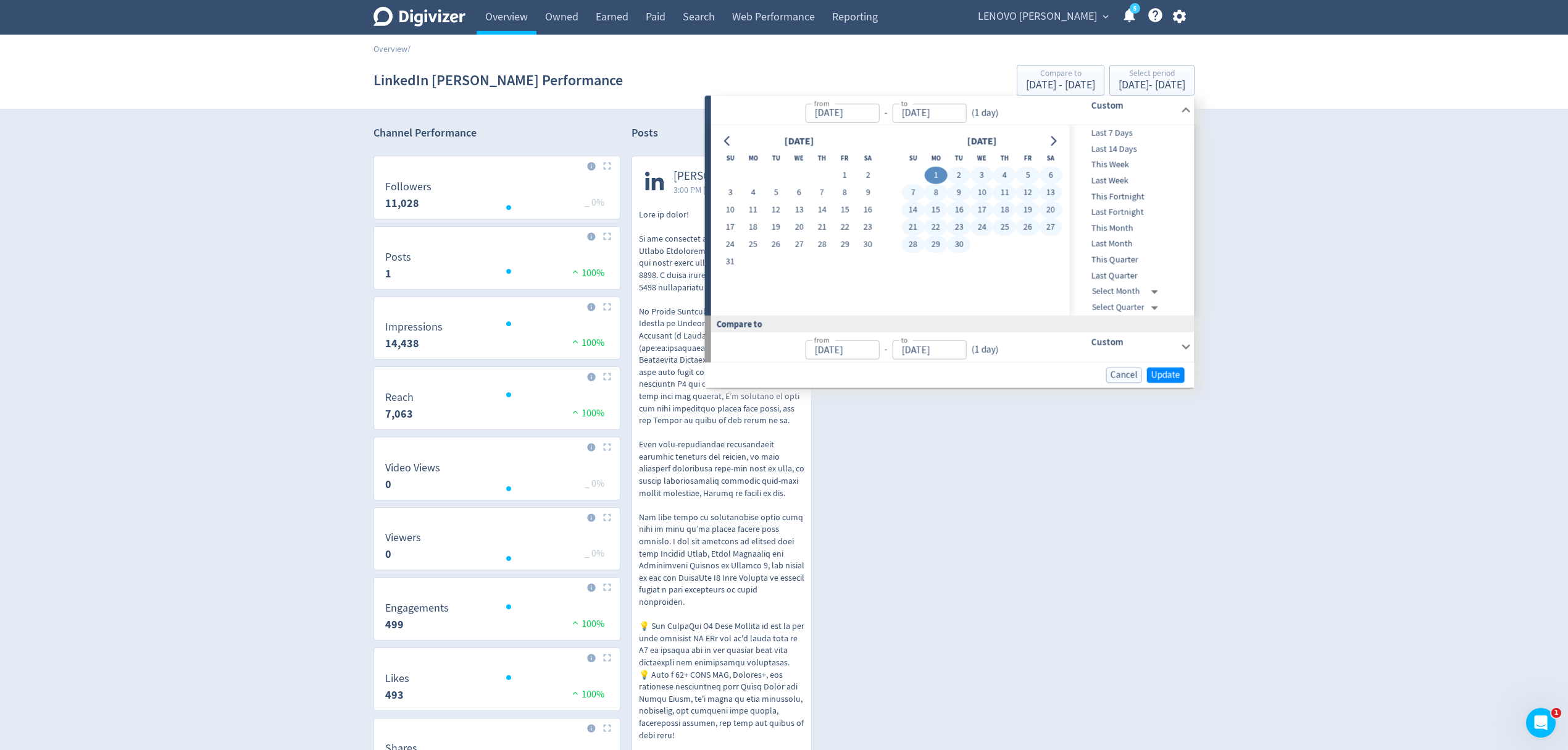
type input "[DATE]"
click at [1169, 376] on span "Update" at bounding box center [1166, 374] width 29 height 9
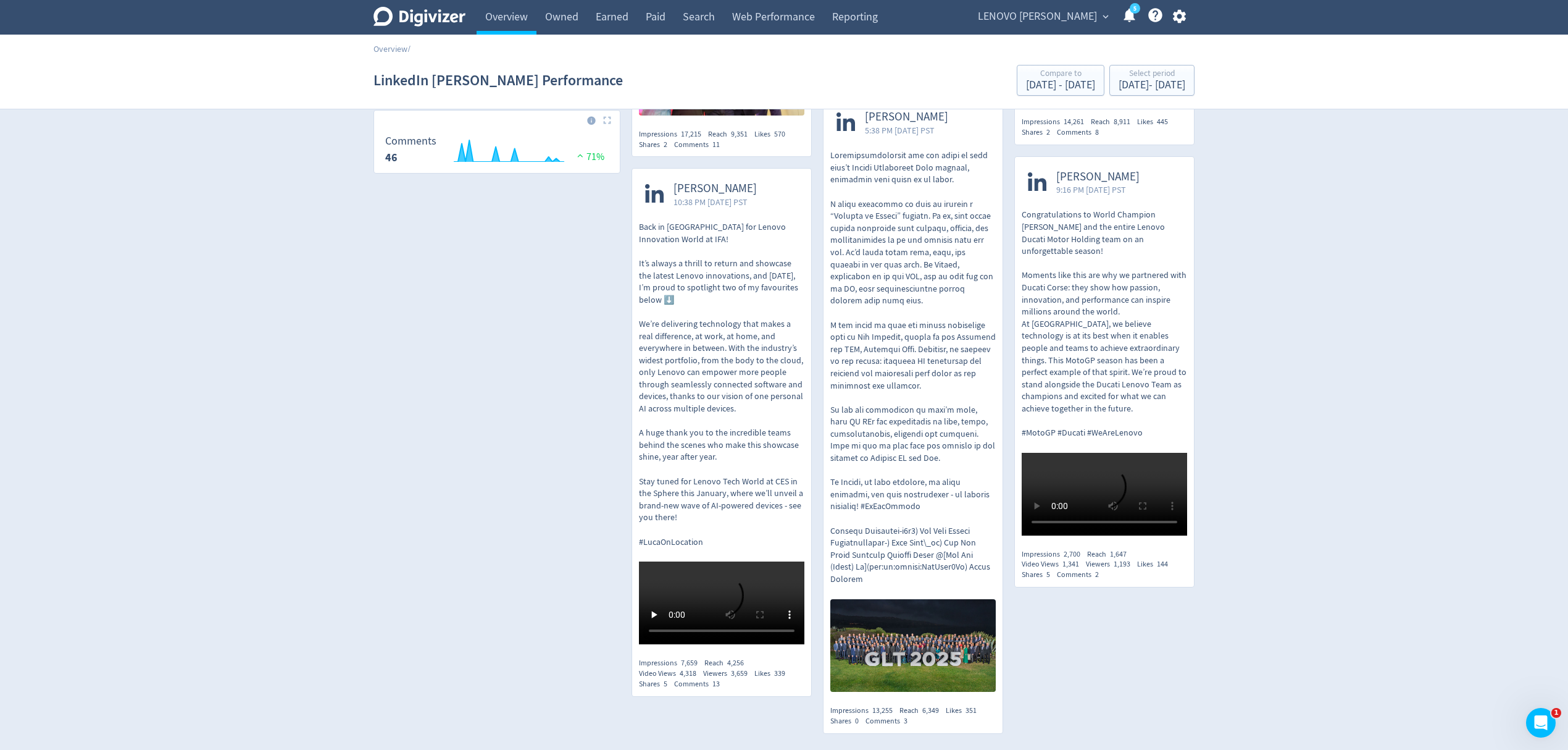
scroll to position [658, 0]
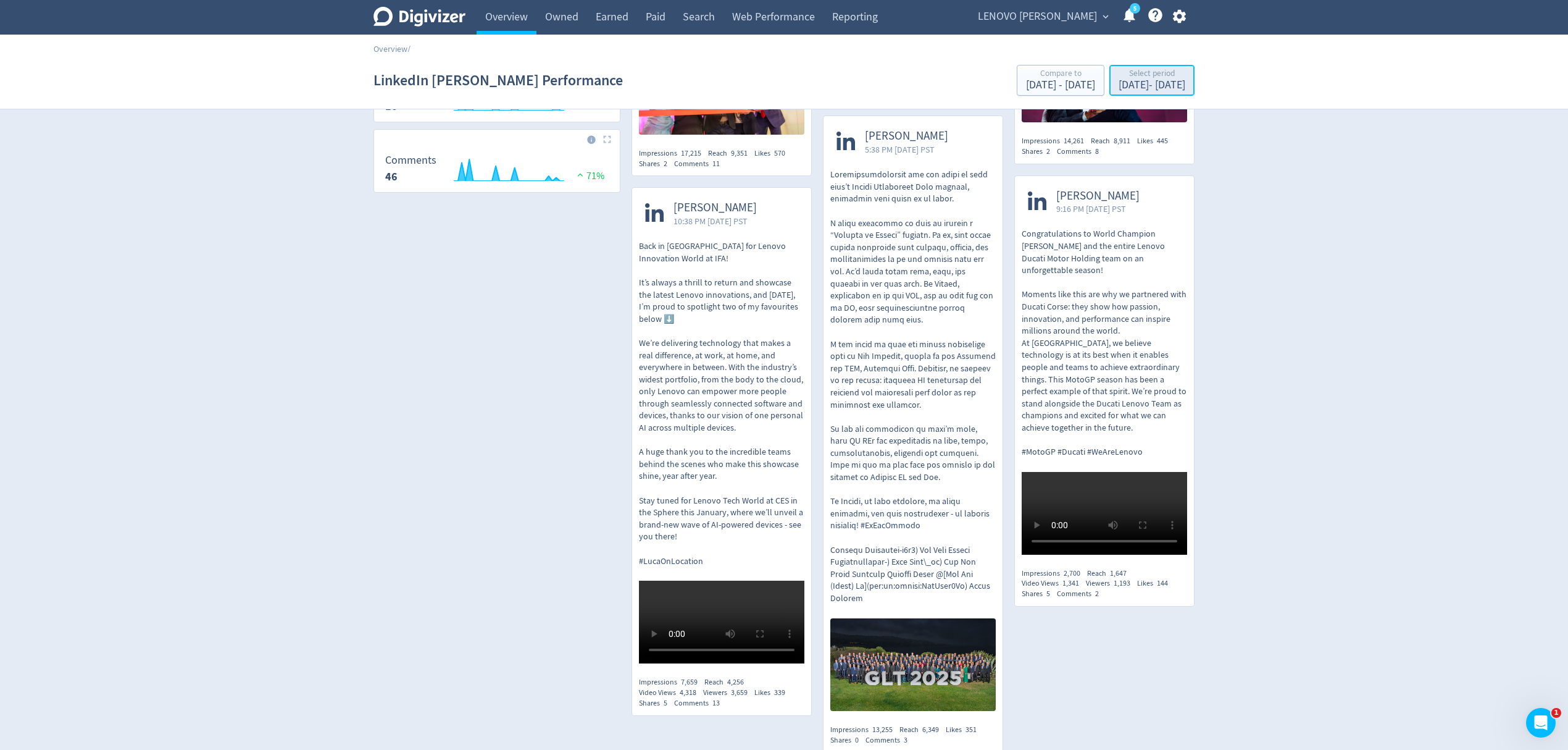
click at [1119, 90] on div "[DATE] - [DATE]" at bounding box center [1152, 85] width 67 height 11
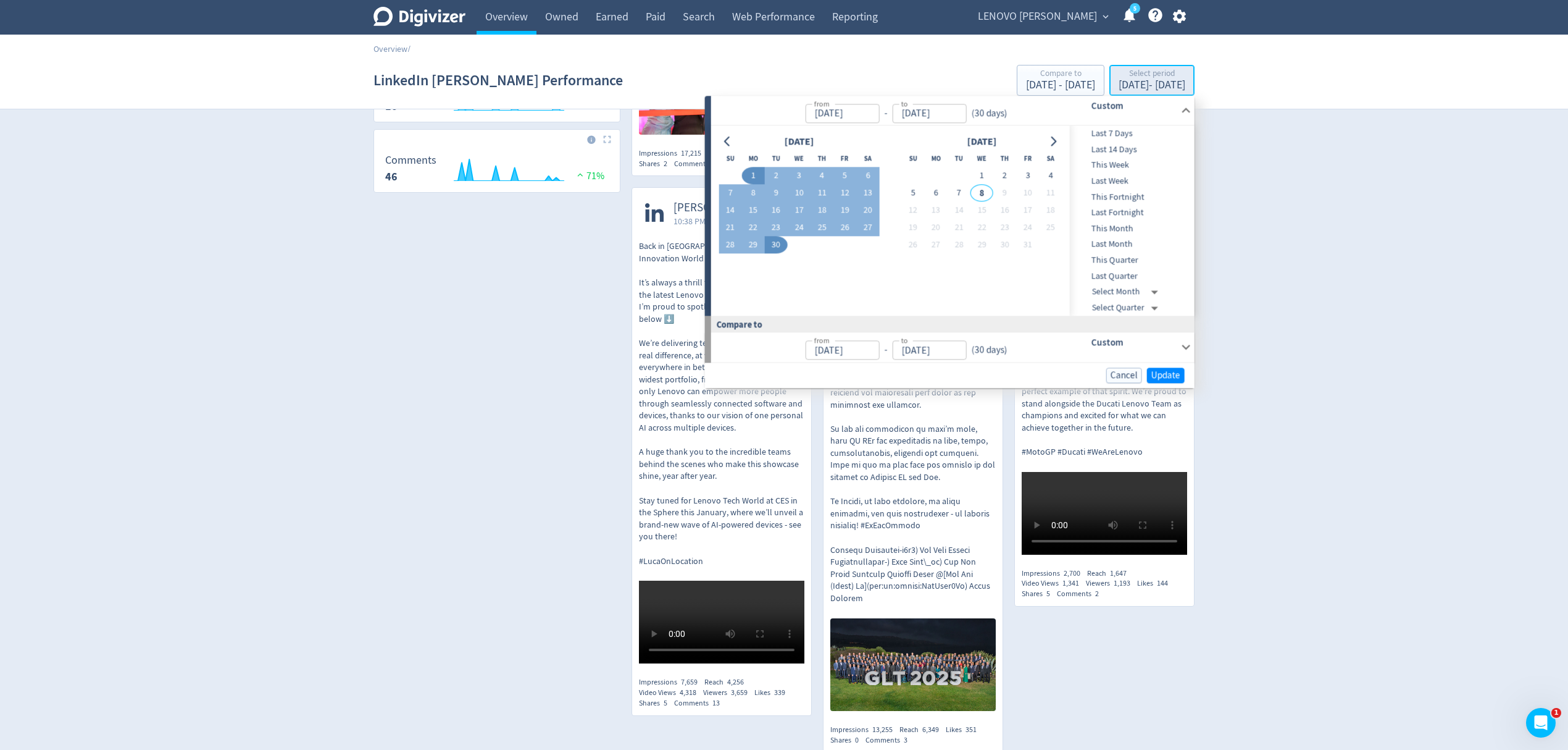
type input "[DATE]"
click at [843, 176] on button "5" at bounding box center [845, 176] width 23 height 17
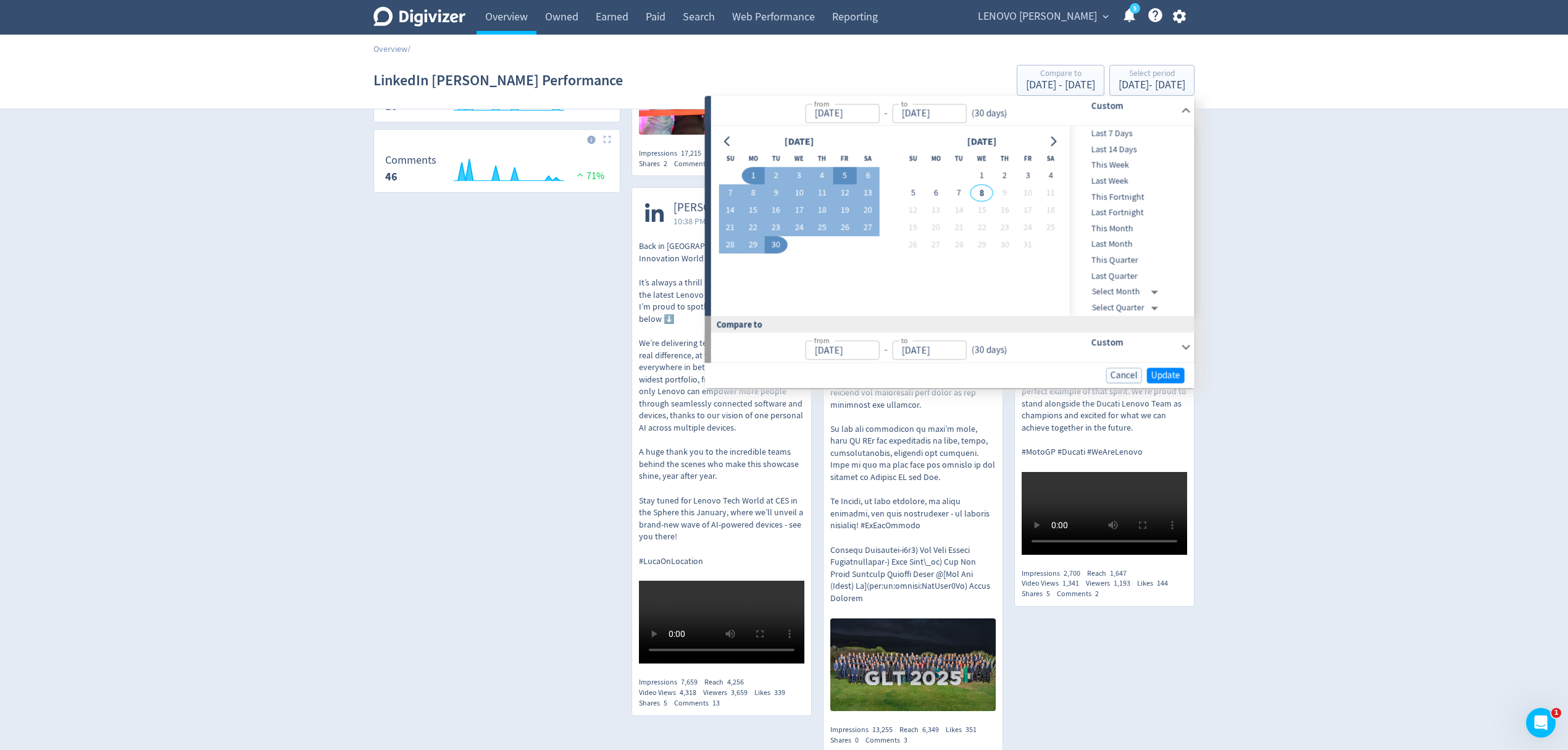
type input "[DATE]"
click at [1166, 372] on span "Update" at bounding box center [1166, 375] width 29 height 9
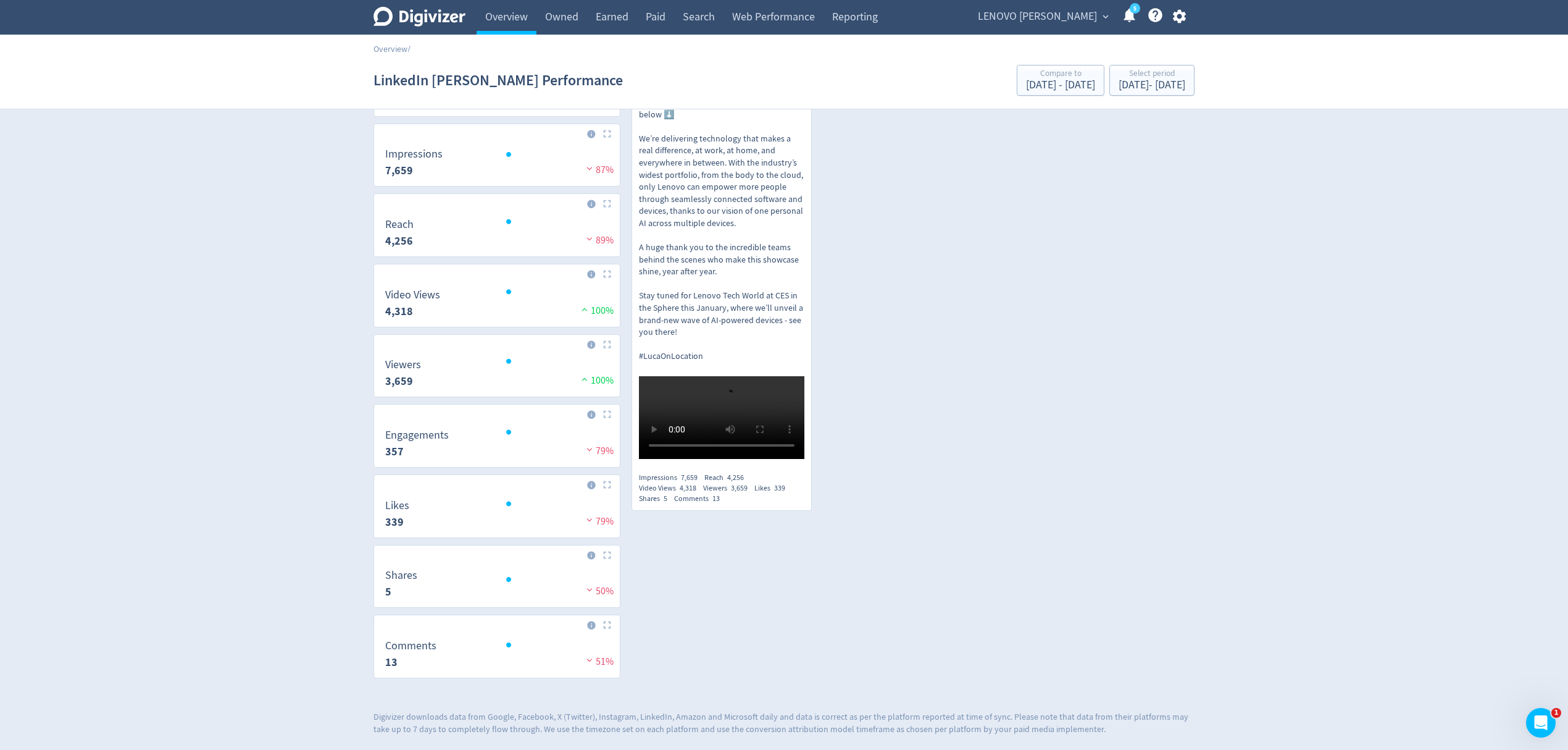
scroll to position [273, 0]
click at [1136, 72] on div "Select period" at bounding box center [1152, 74] width 67 height 10
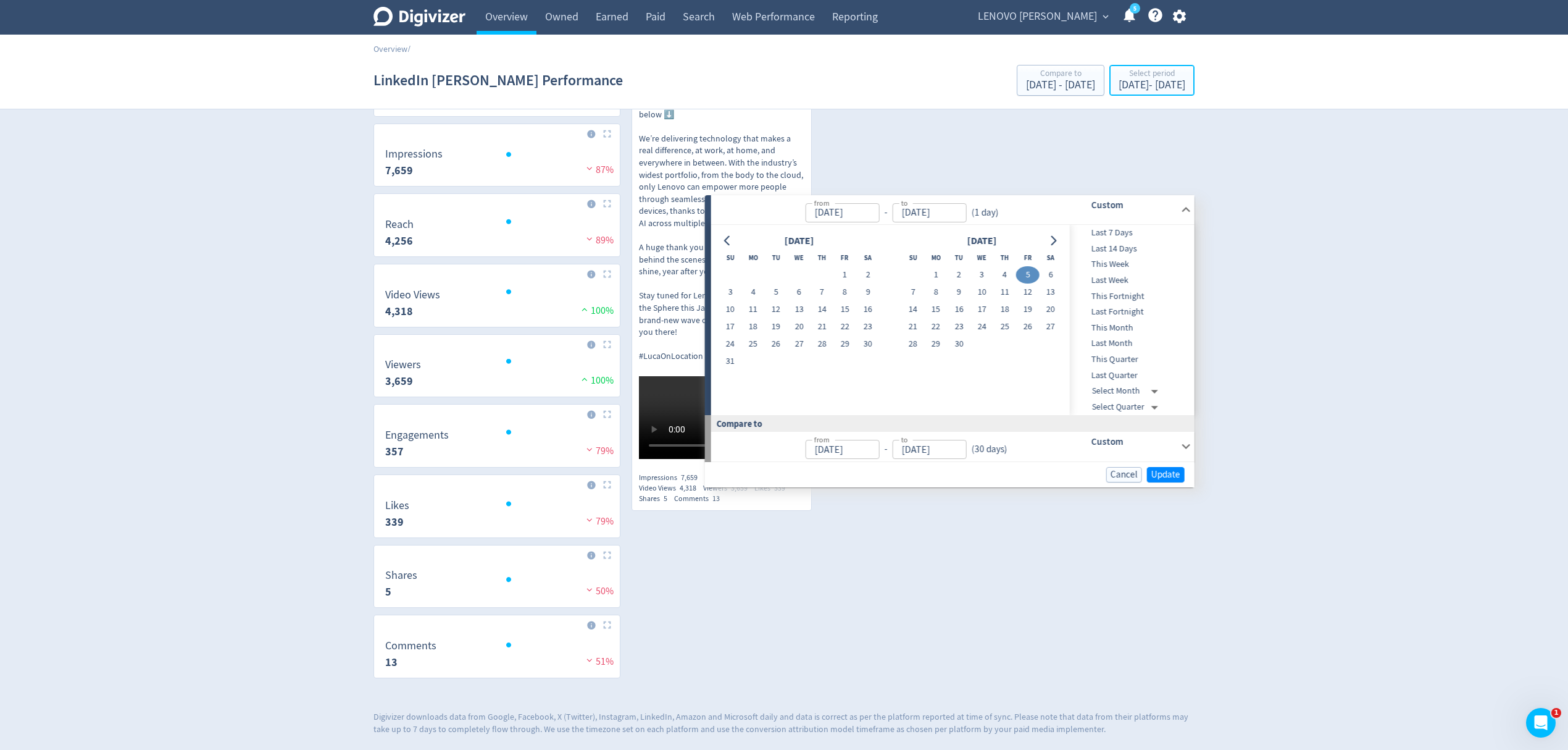
type input "[DATE]"
click at [941, 267] on button "1" at bounding box center [936, 275] width 23 height 17
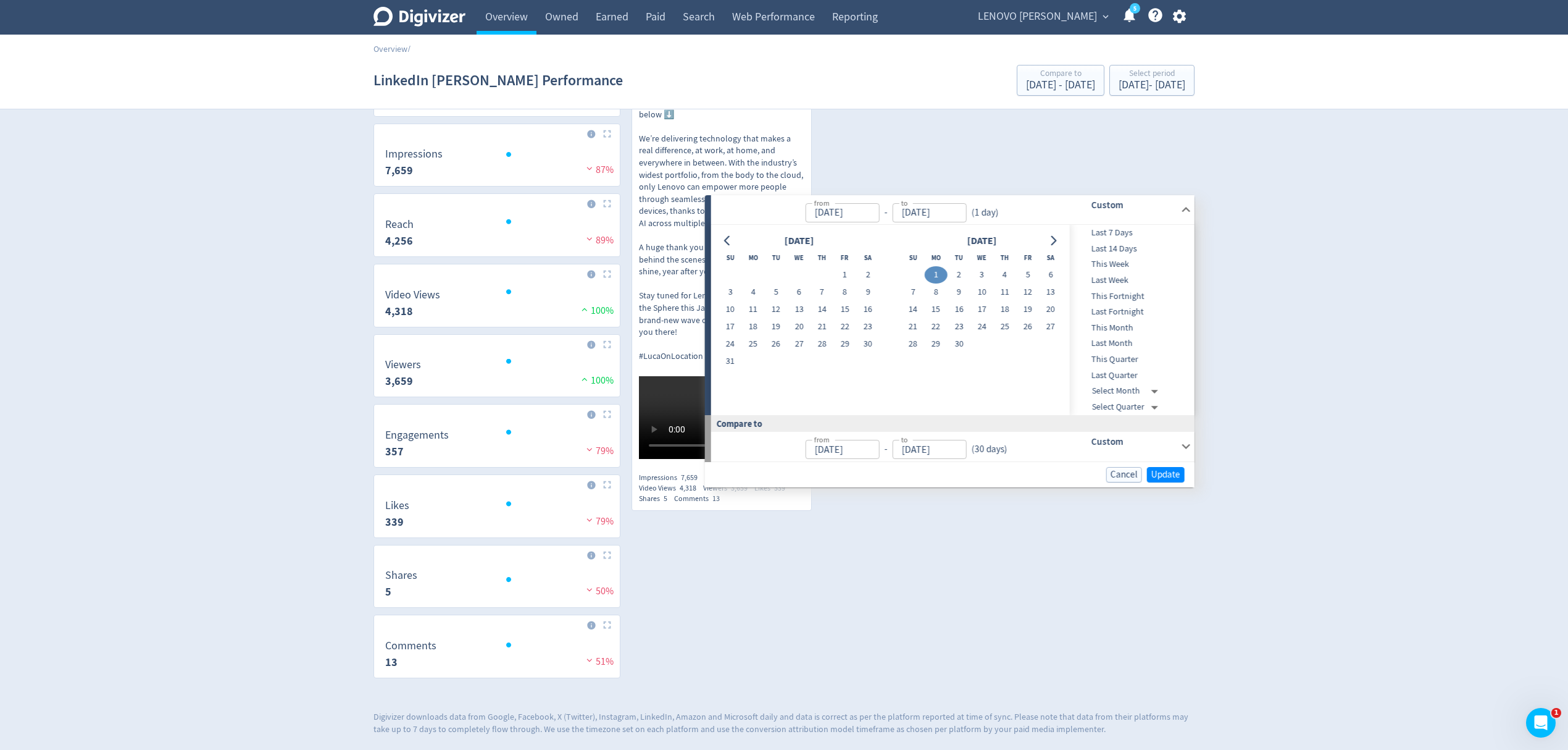
type input "[DATE]"
click at [961, 335] on button "30" at bounding box center [959, 344] width 23 height 17
type input "[DATE]"
click at [1169, 470] on span "Update" at bounding box center [1166, 475] width 29 height 9
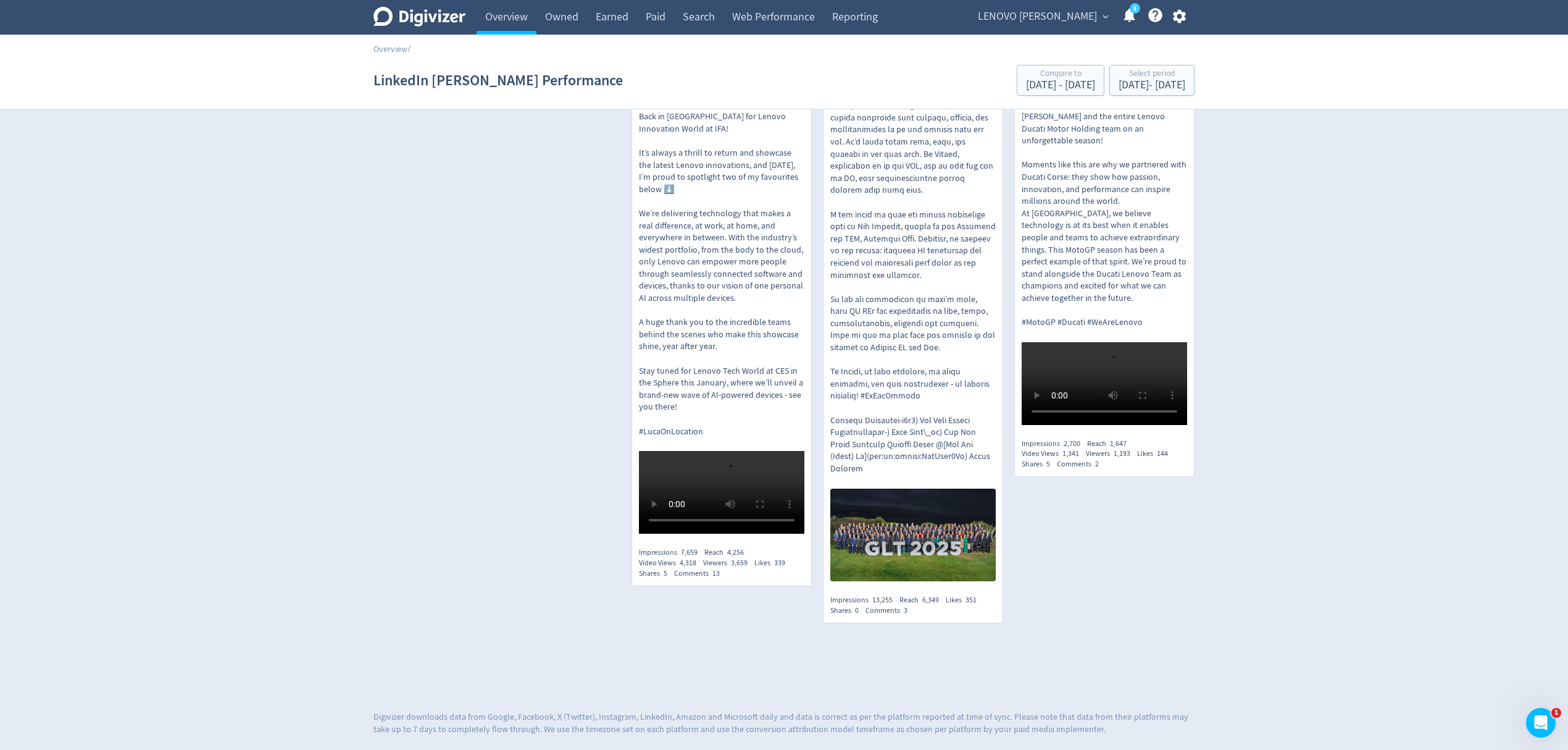
scroll to position [519, 0]
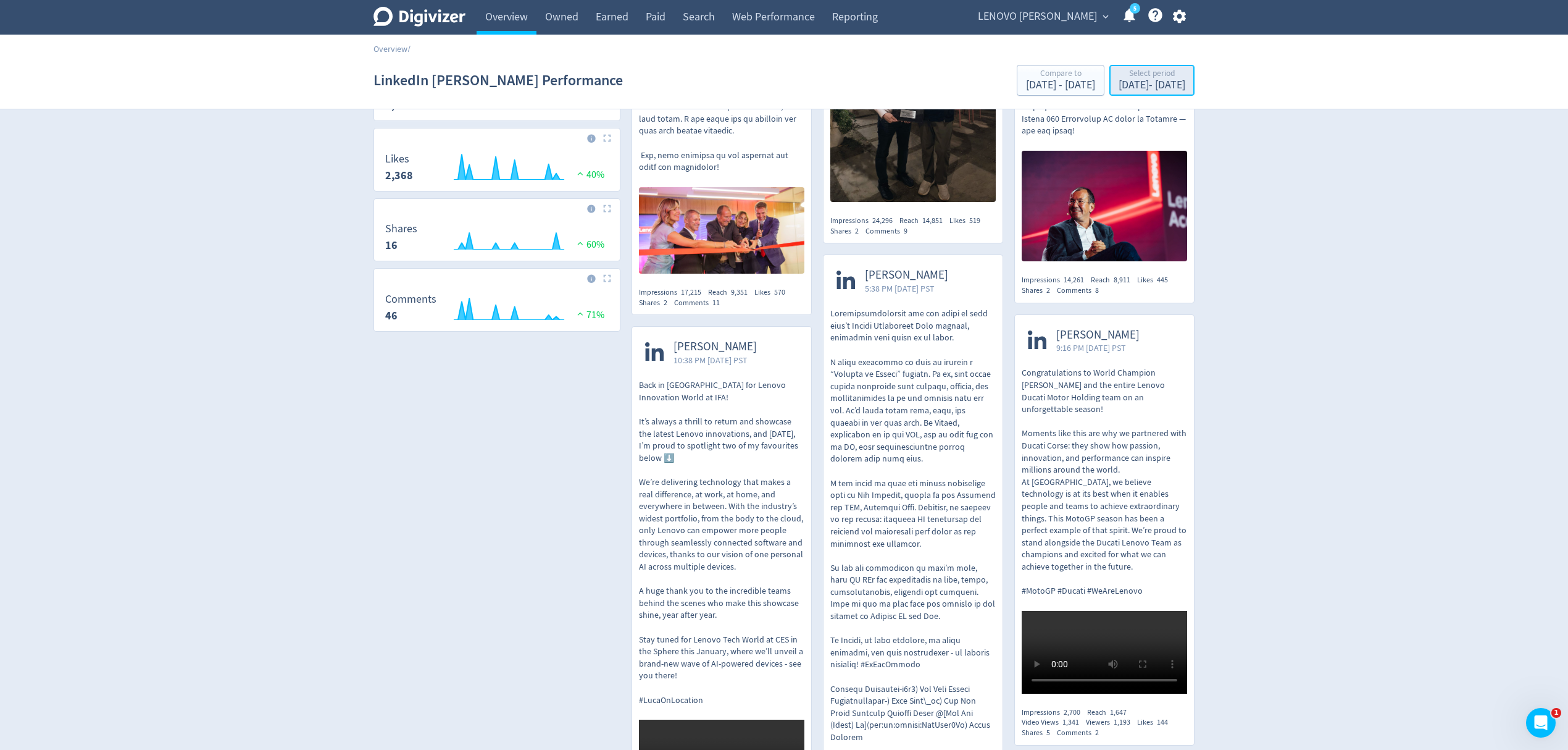
click at [1119, 81] on div "[DATE] - [DATE]" at bounding box center [1152, 85] width 67 height 11
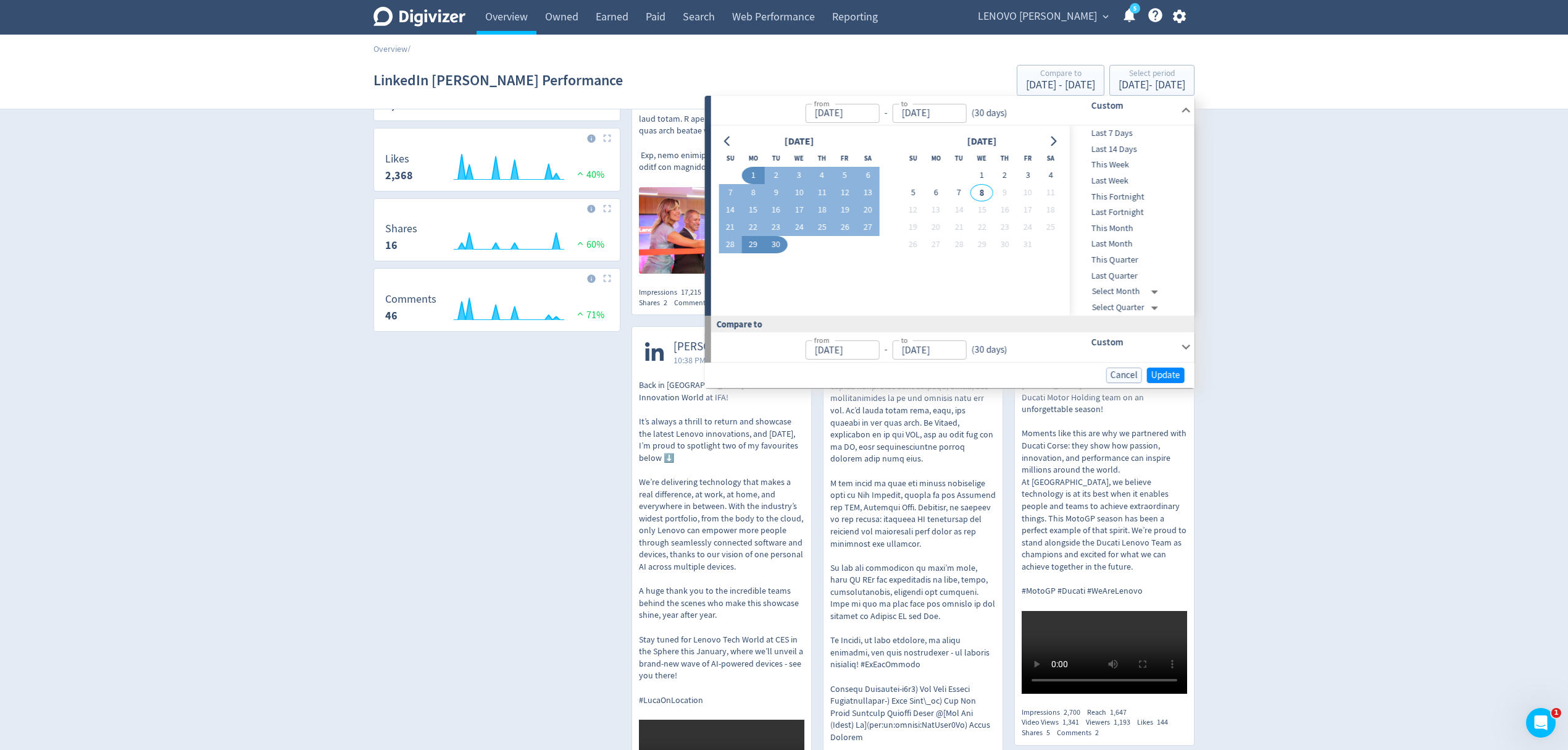
click at [758, 240] on button "29" at bounding box center [752, 244] width 23 height 17
type input "[DATE]"
click at [728, 247] on button "28" at bounding box center [730, 244] width 23 height 17
type input "[DATE]"
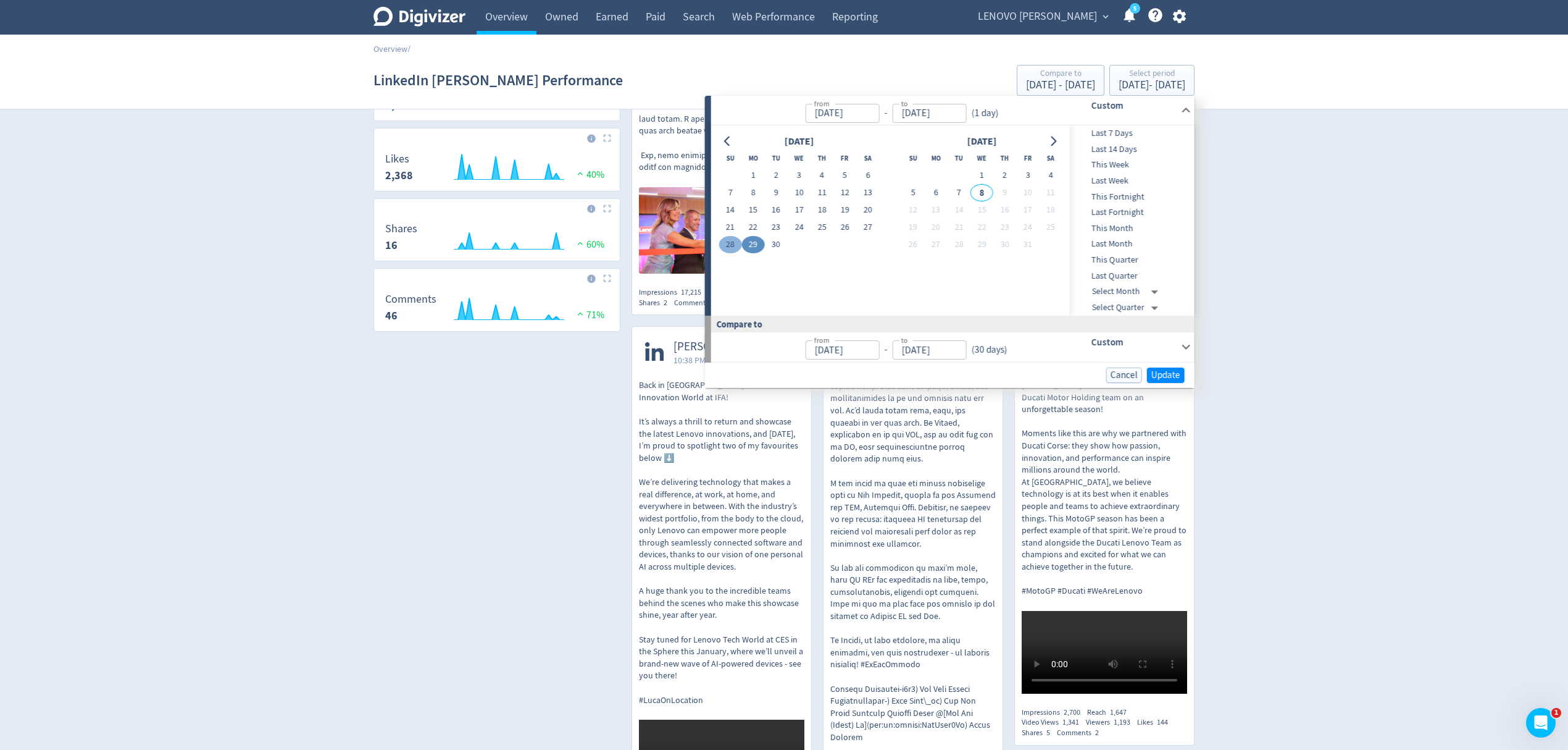
type input "[DATE]"
click at [1171, 371] on span "Update" at bounding box center [1166, 375] width 29 height 9
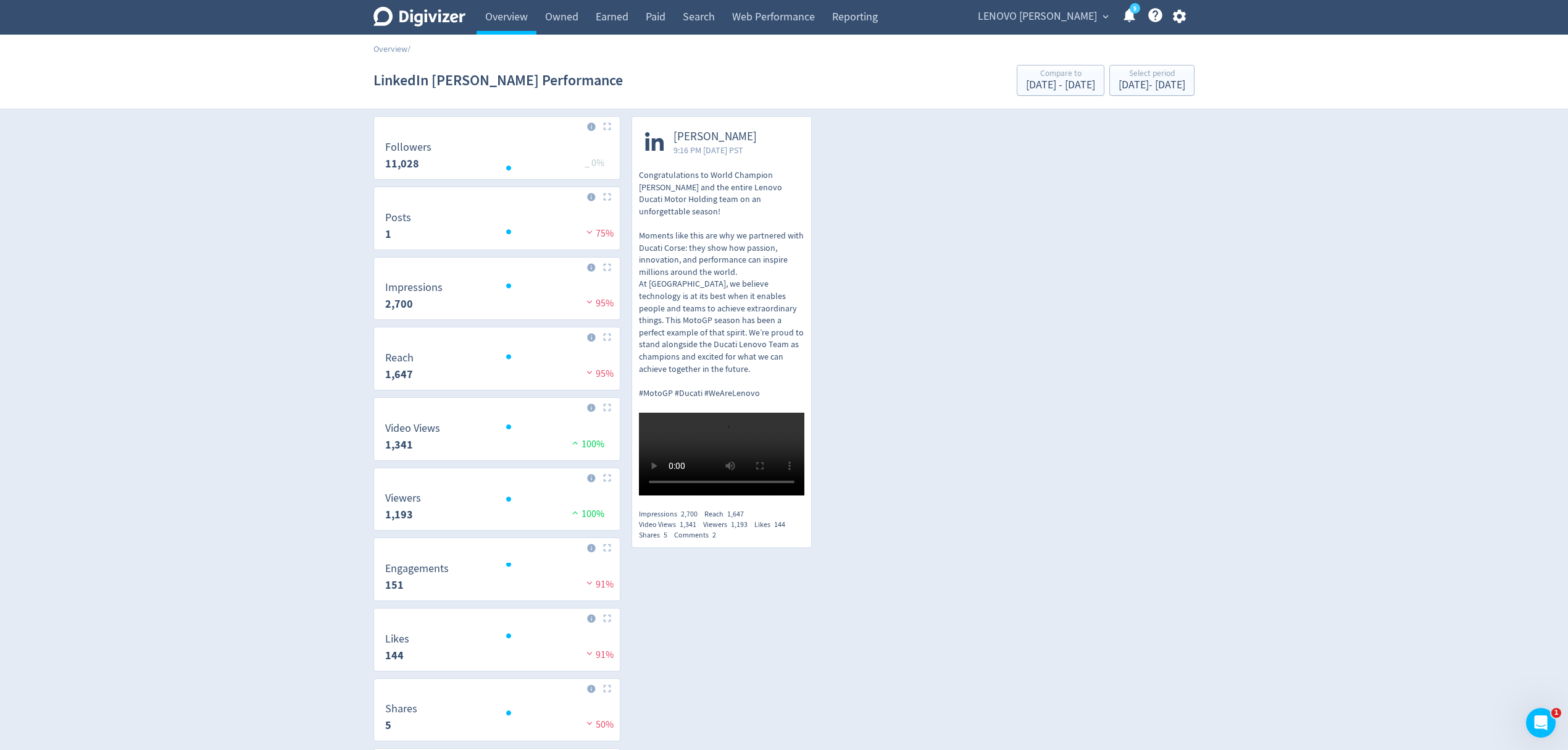
scroll to position [0, 0]
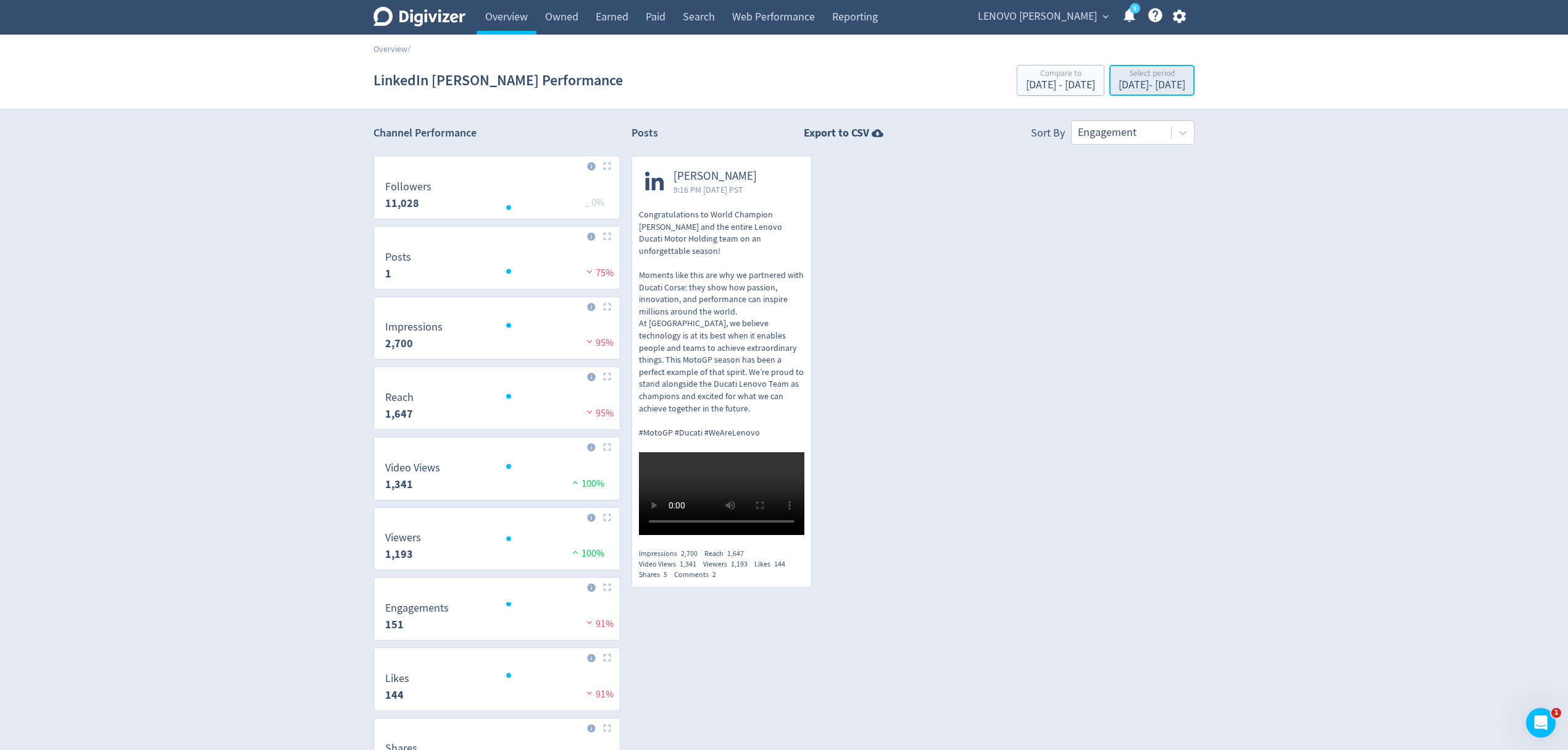
click at [1164, 87] on div "[DATE] - [DATE]" at bounding box center [1152, 85] width 67 height 11
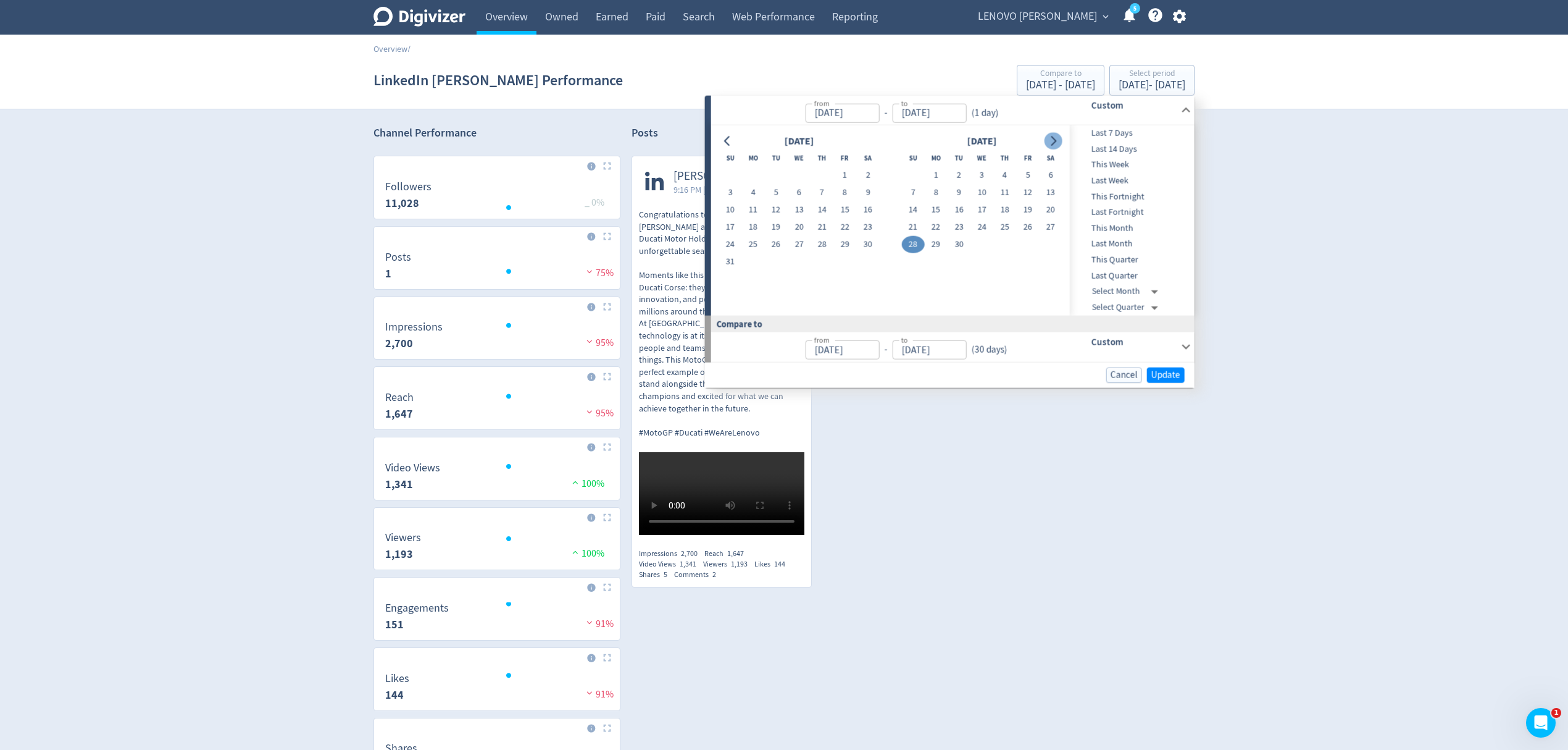
click at [1058, 139] on button "Go to next month" at bounding box center [1053, 140] width 18 height 17
click at [979, 173] on button "1" at bounding box center [982, 175] width 23 height 17
type input "[DATE]"
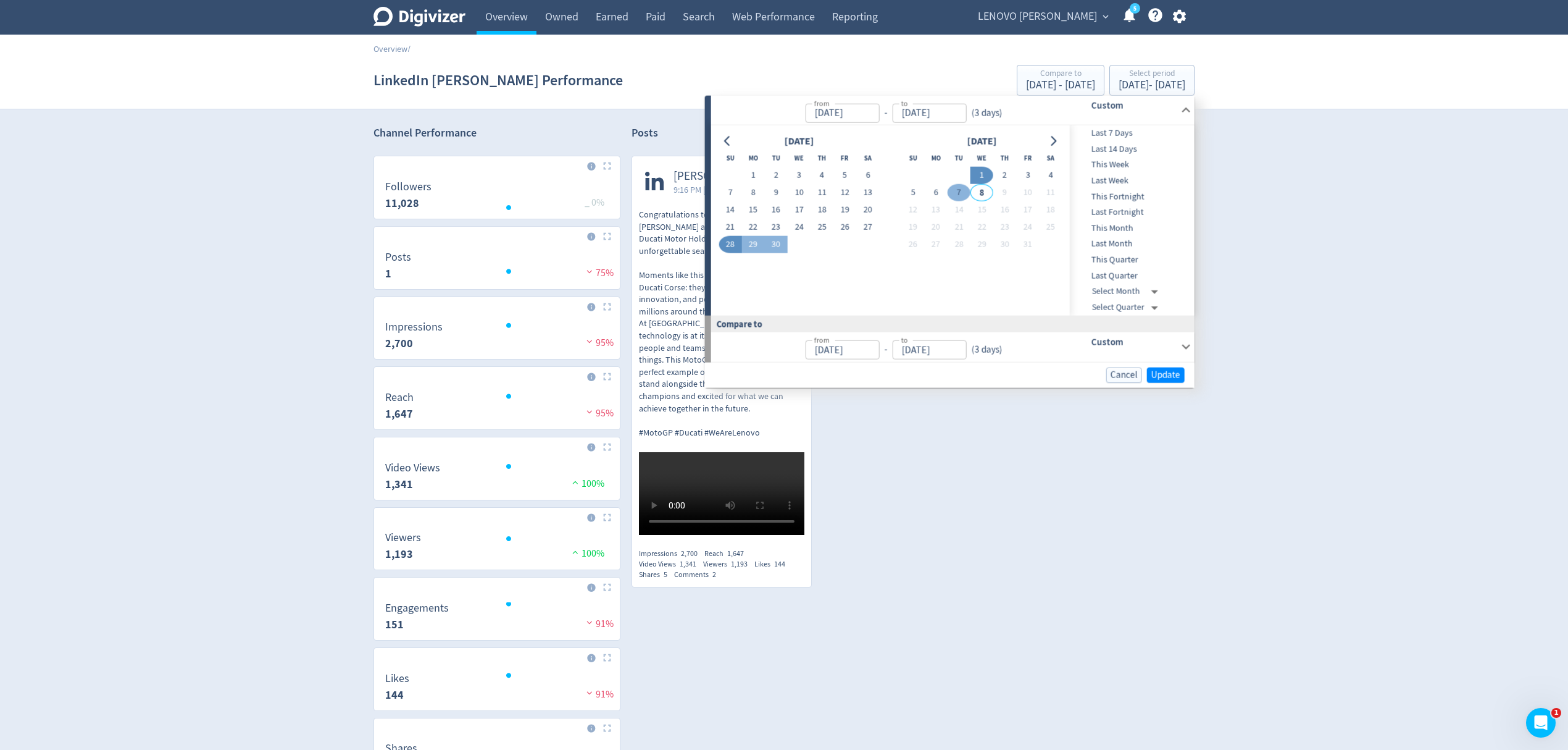
click at [958, 191] on button "7" at bounding box center [959, 192] width 23 height 17
type input "[DATE]"
click at [981, 177] on button "1" at bounding box center [982, 175] width 23 height 17
type input "[DATE]"
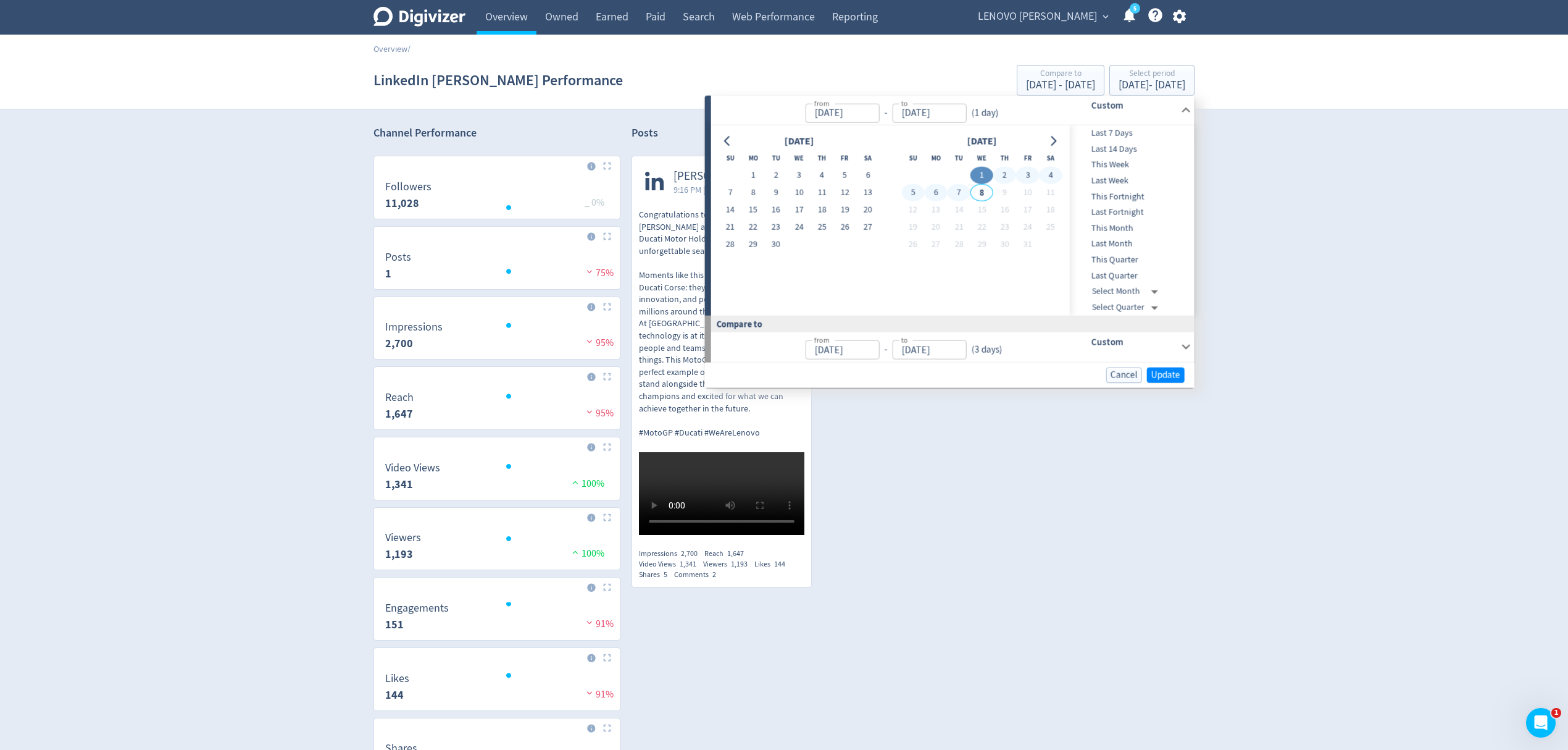
click at [959, 191] on button "7" at bounding box center [959, 192] width 23 height 17
type input "[DATE]"
click at [1176, 374] on span "Update" at bounding box center [1166, 374] width 29 height 9
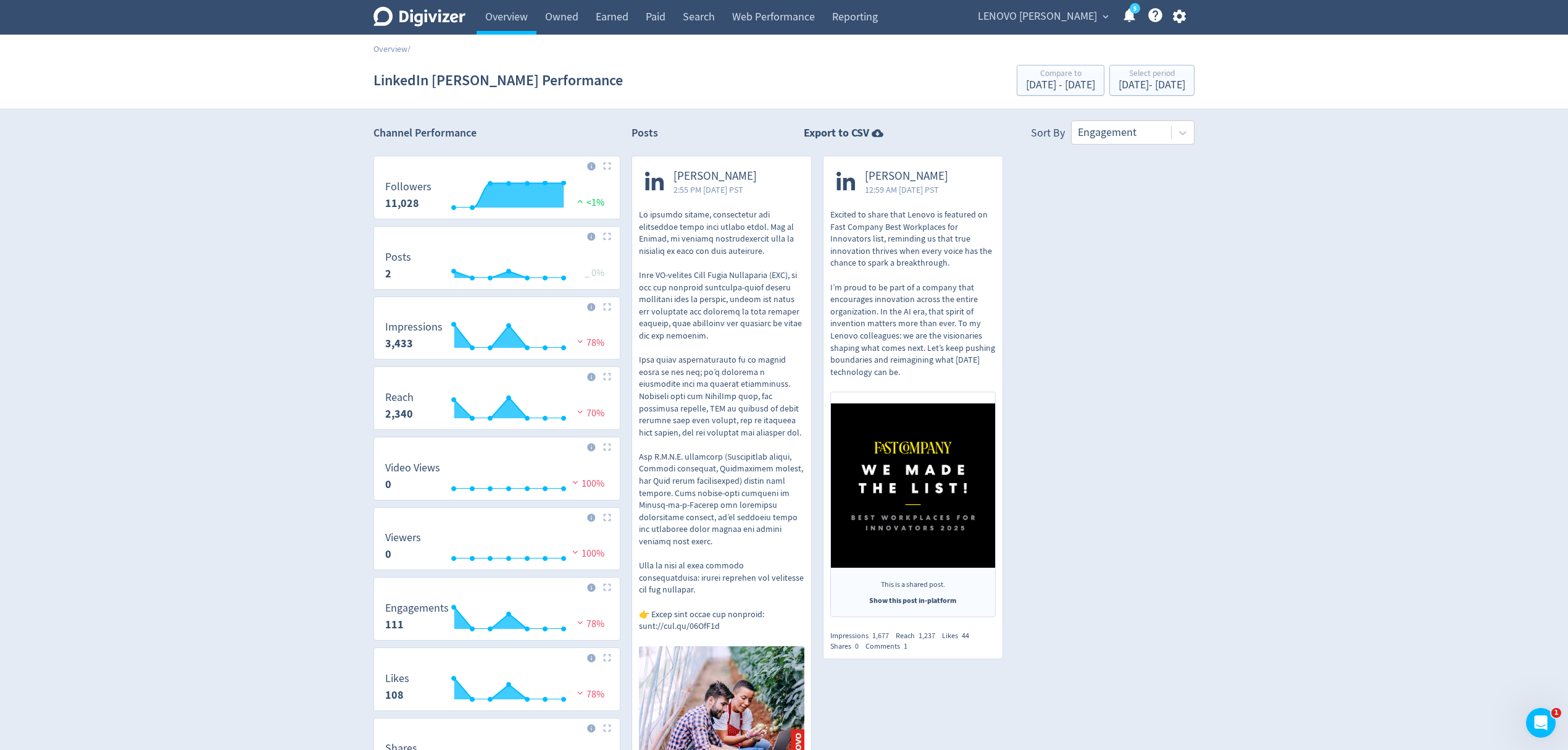
click at [1180, 17] on icon "button" at bounding box center [1180, 17] width 17 height 17
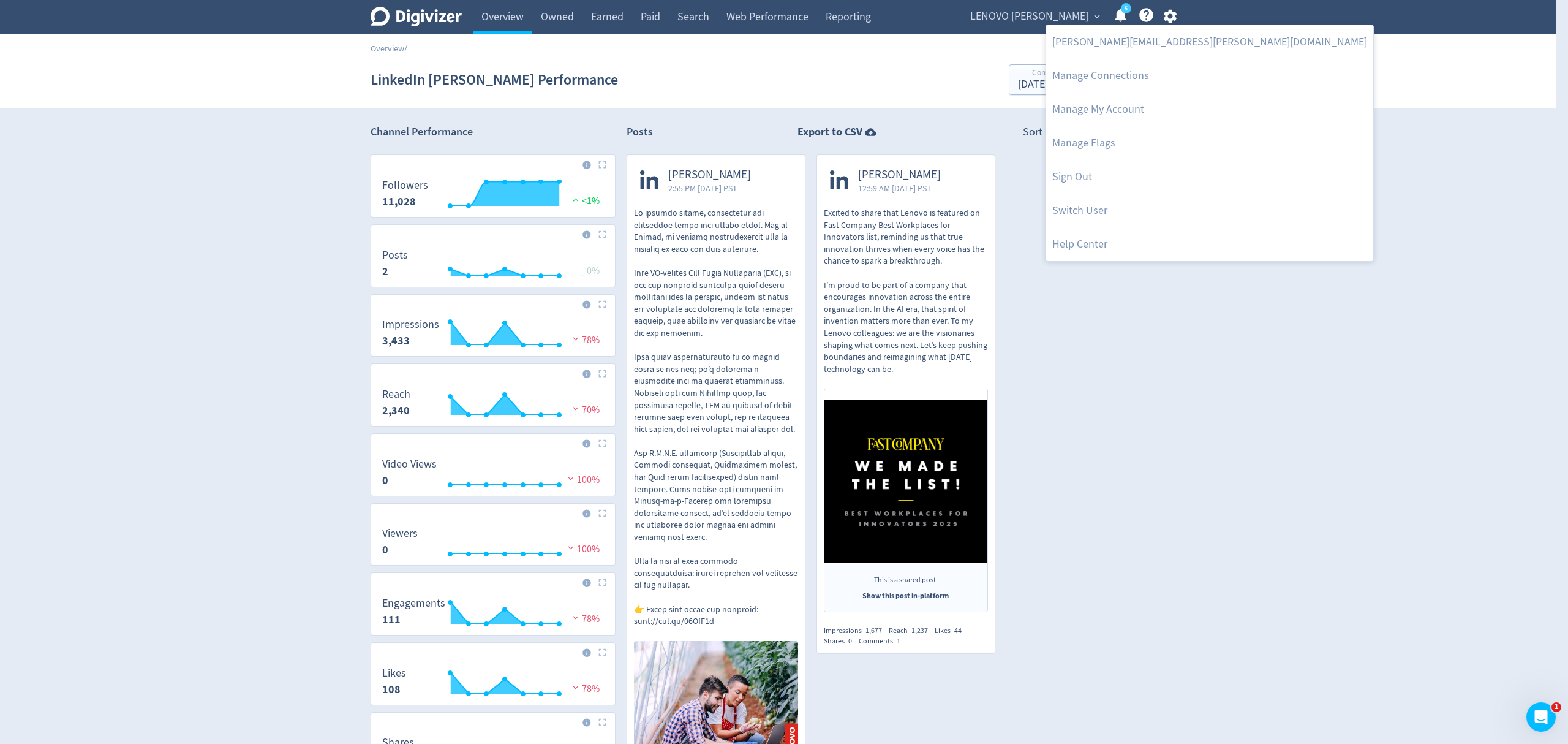
drag, startPoint x: 1093, startPoint y: 180, endPoint x: 1052, endPoint y: 267, distance: 96.2
click at [1093, 180] on link "Sign Out" at bounding box center [1209, 176] width 327 height 33
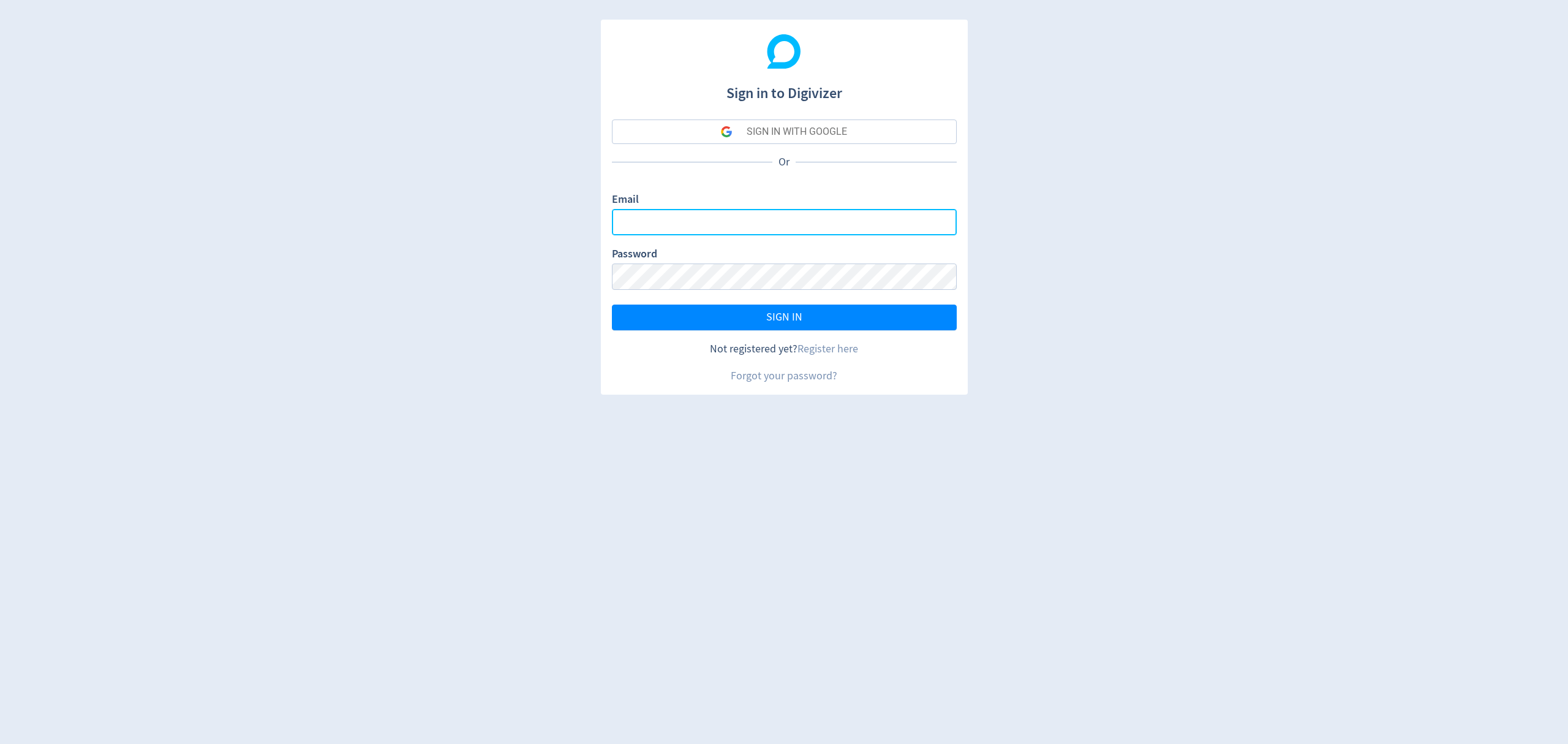
type input "[EMAIL_ADDRESS][PERSON_NAME][DOMAIN_NAME]"
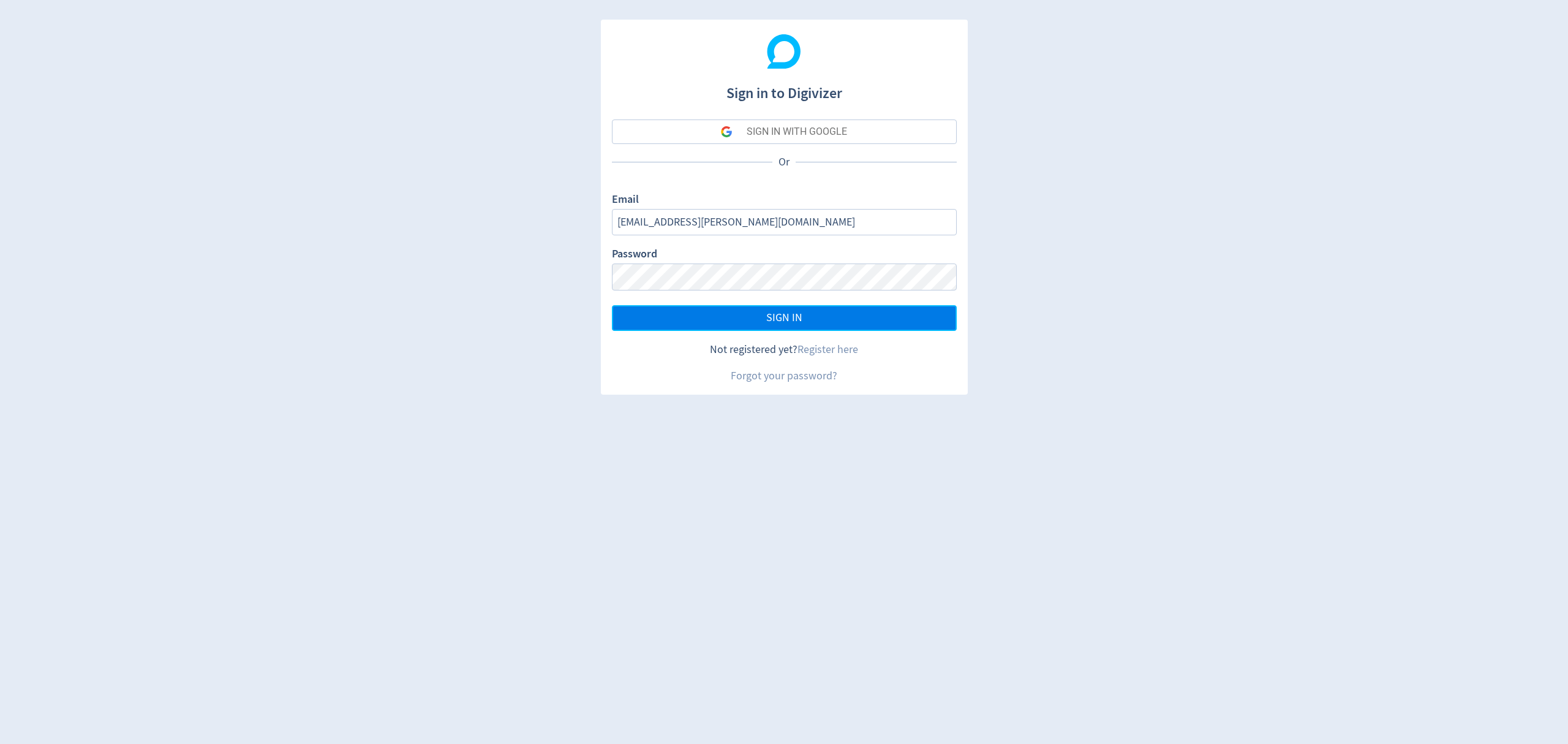
drag, startPoint x: 819, startPoint y: 316, endPoint x: 831, endPoint y: 329, distance: 17.7
click at [819, 316] on button "SIGN IN" at bounding box center [784, 318] width 345 height 26
